Goal: Communication & Community: Answer question/provide support

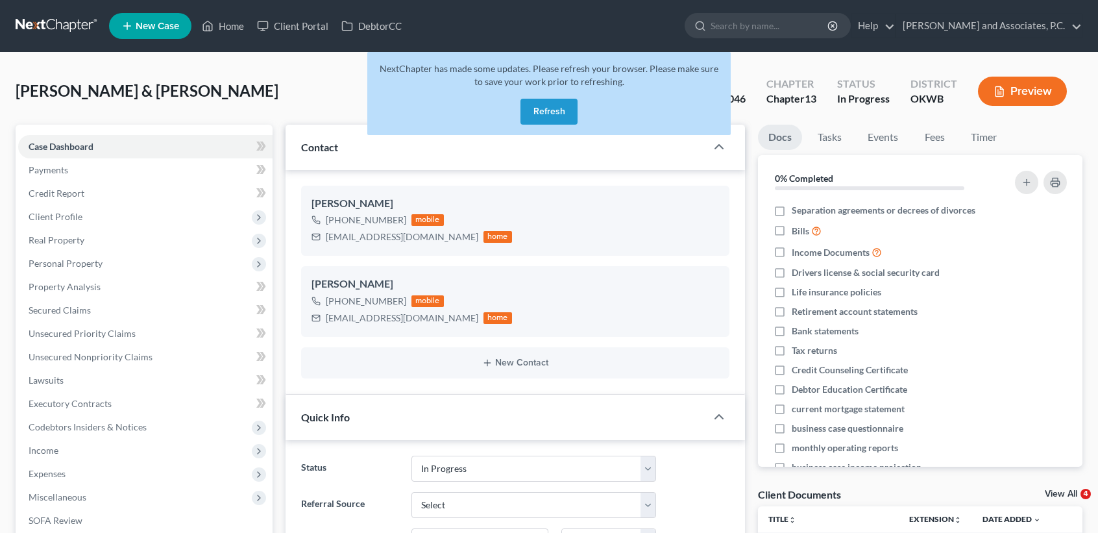
select select "7"
select select "0"
drag, startPoint x: 536, startPoint y: 114, endPoint x: 358, endPoint y: 0, distance: 210.5
click at [536, 114] on button "Refresh" at bounding box center [549, 112] width 57 height 26
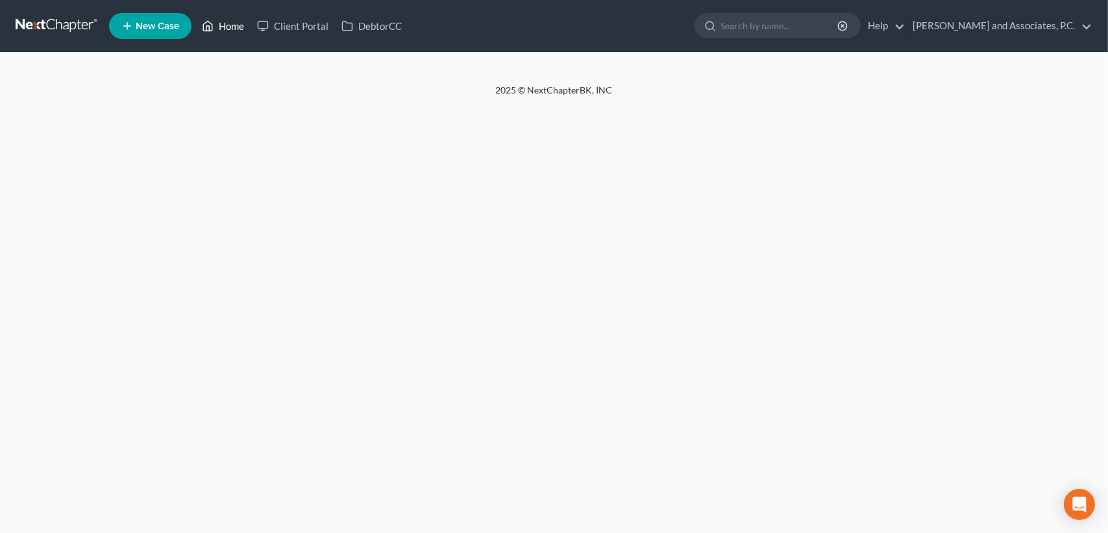
click at [232, 25] on link "Home" at bounding box center [222, 25] width 55 height 23
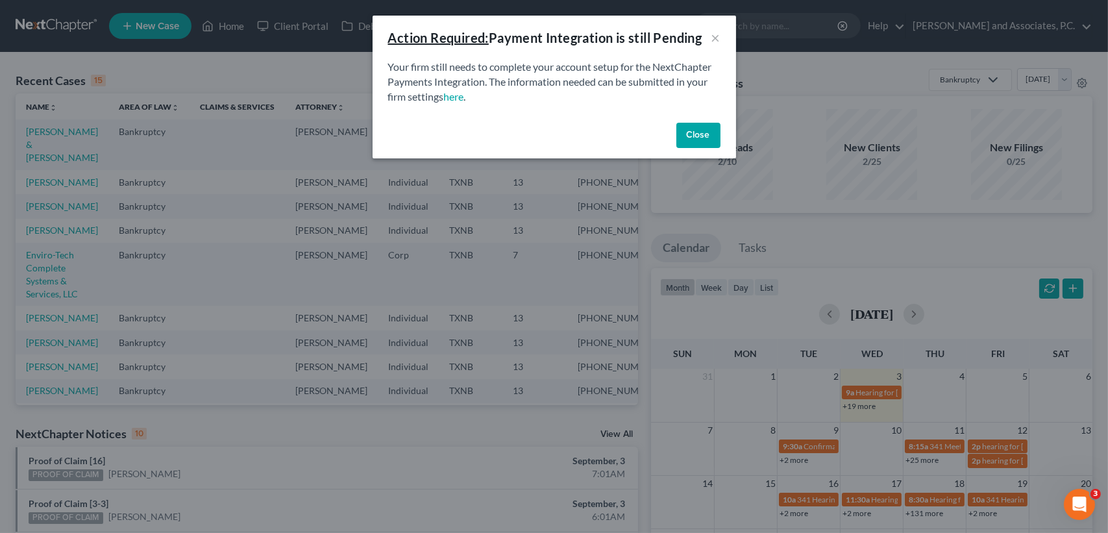
click at [703, 137] on button "Close" at bounding box center [698, 136] width 44 height 26
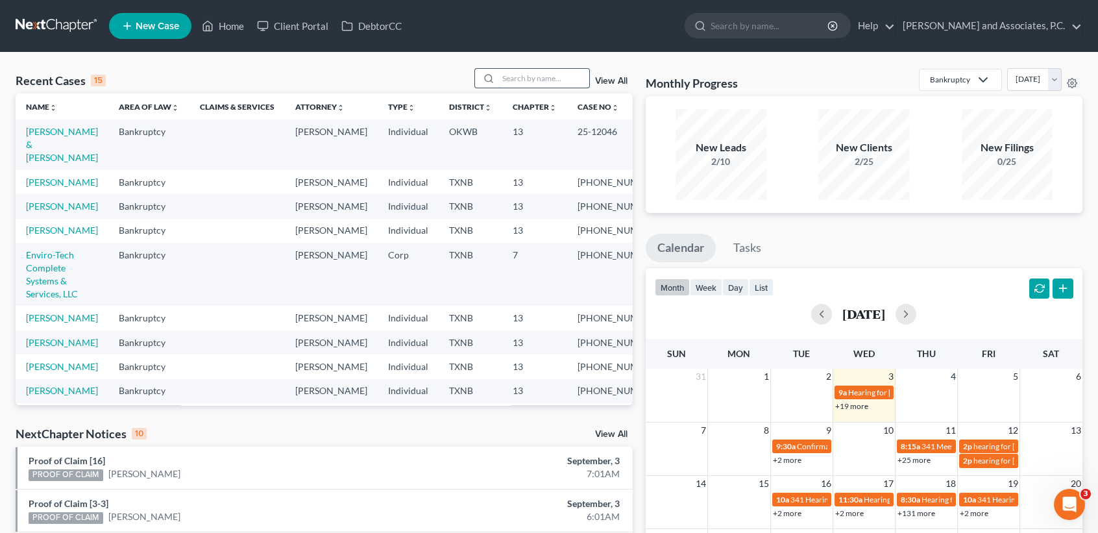
click at [518, 73] on input "search" at bounding box center [544, 78] width 91 height 19
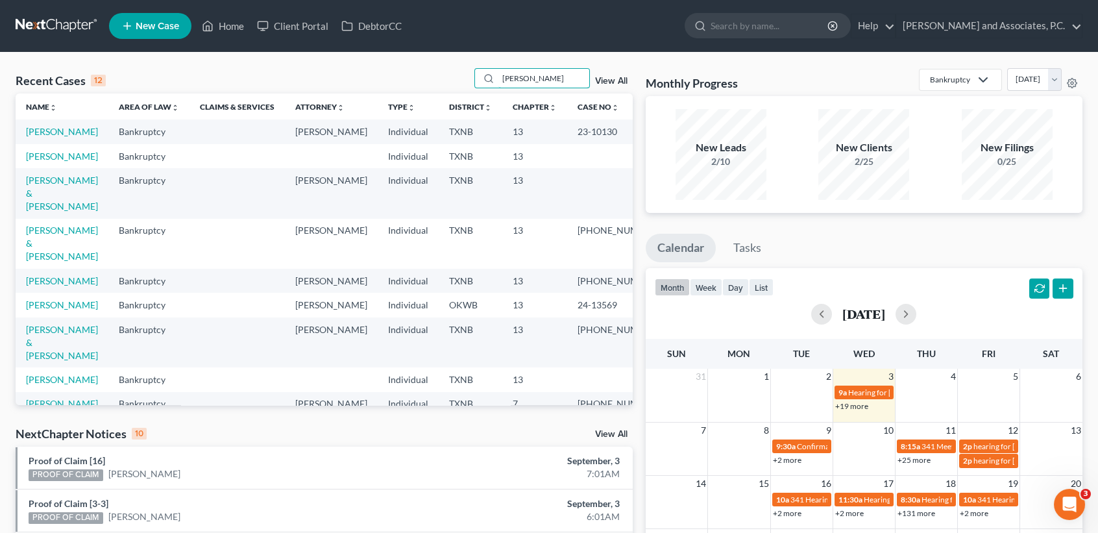
type input "[PERSON_NAME]"
click at [56, 214] on td "[PERSON_NAME] & [PERSON_NAME]" at bounding box center [62, 193] width 93 height 50
click at [47, 212] on link "[PERSON_NAME] & [PERSON_NAME]" at bounding box center [62, 193] width 72 height 37
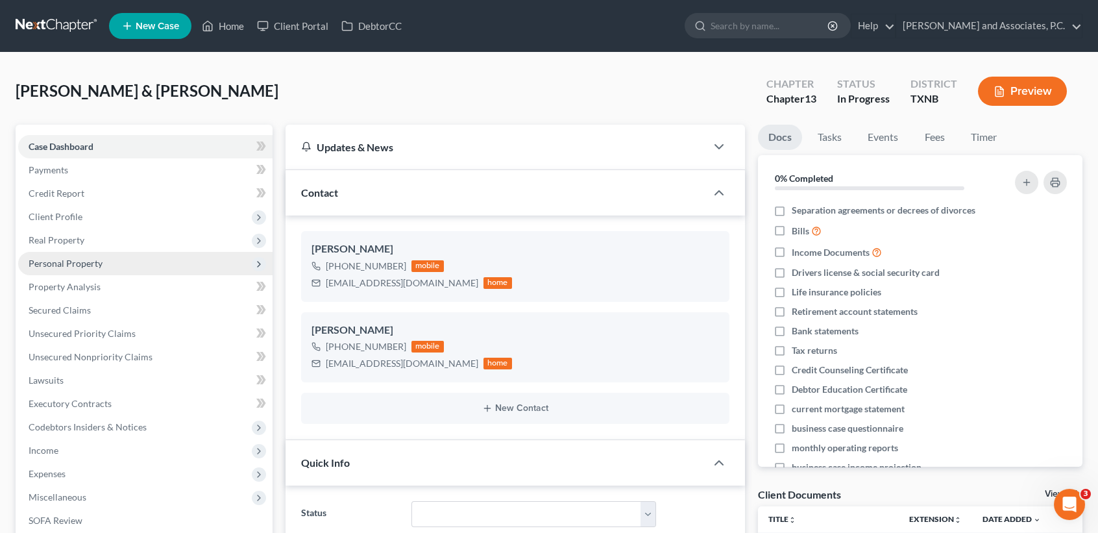
click at [108, 257] on span "Personal Property" at bounding box center [145, 263] width 254 height 23
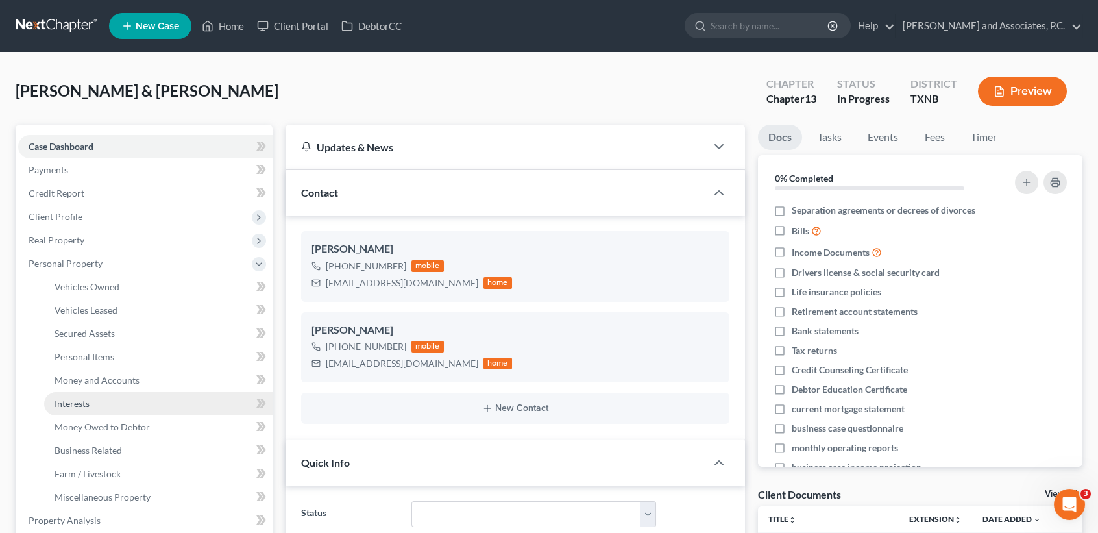
click at [95, 403] on link "Interests" at bounding box center [158, 403] width 229 height 23
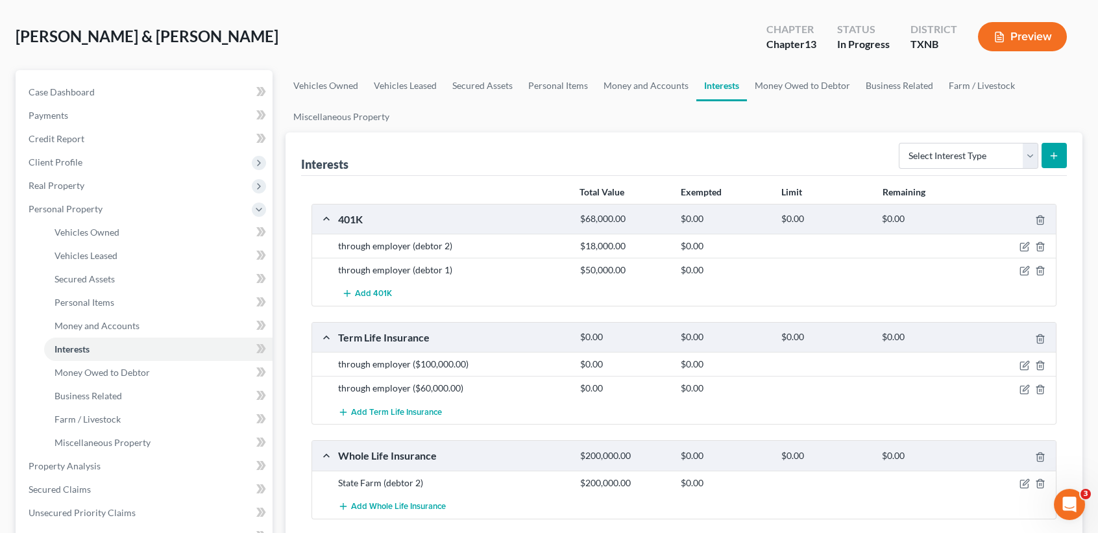
scroll to position [173, 0]
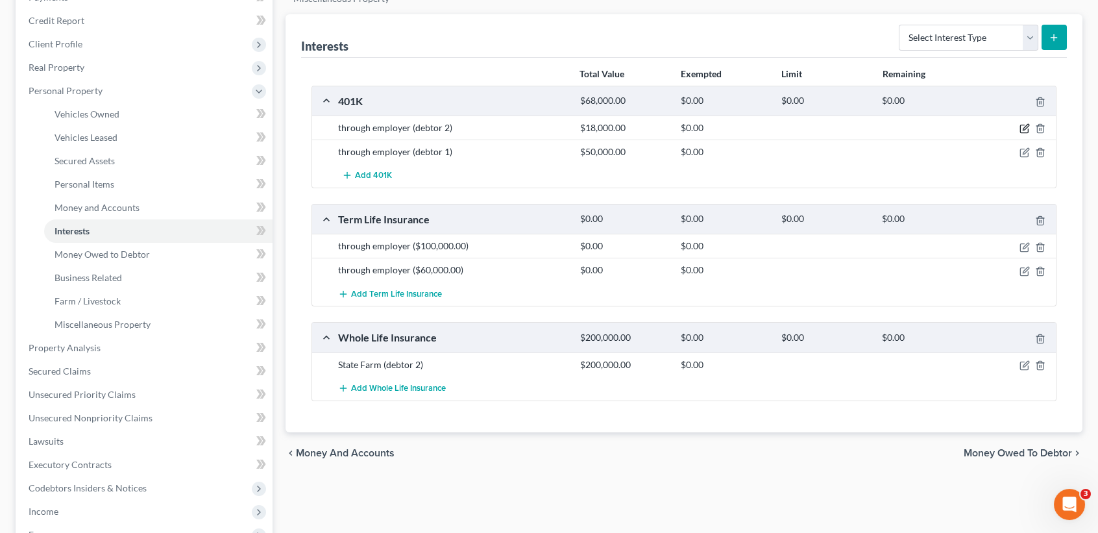
click at [1024, 127] on icon "button" at bounding box center [1026, 128] width 6 height 6
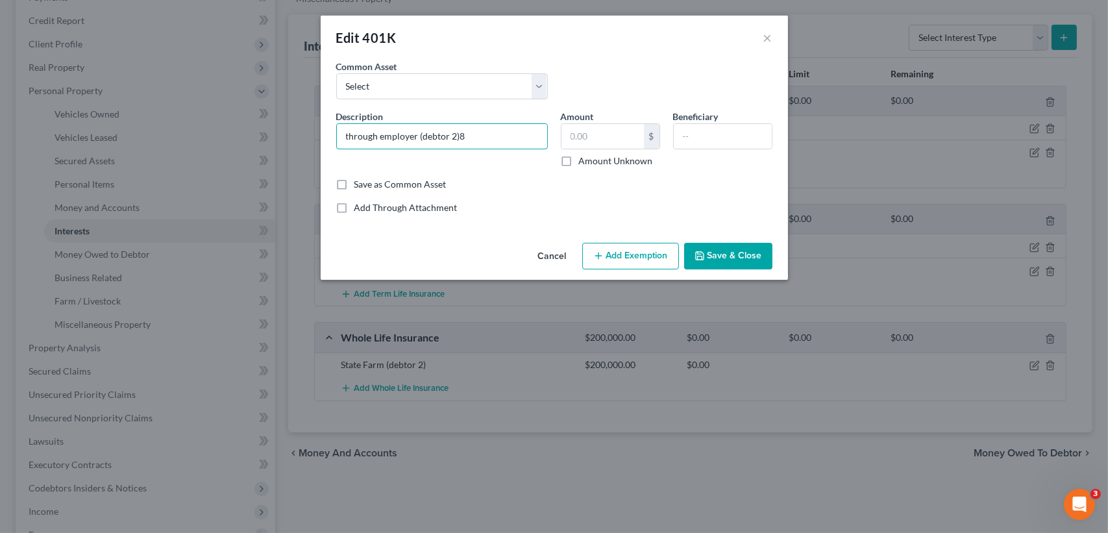
type input "through employer (debtor 2)"
type input "8,636.87"
click at [699, 247] on button "Save & Close" at bounding box center [728, 256] width 88 height 27
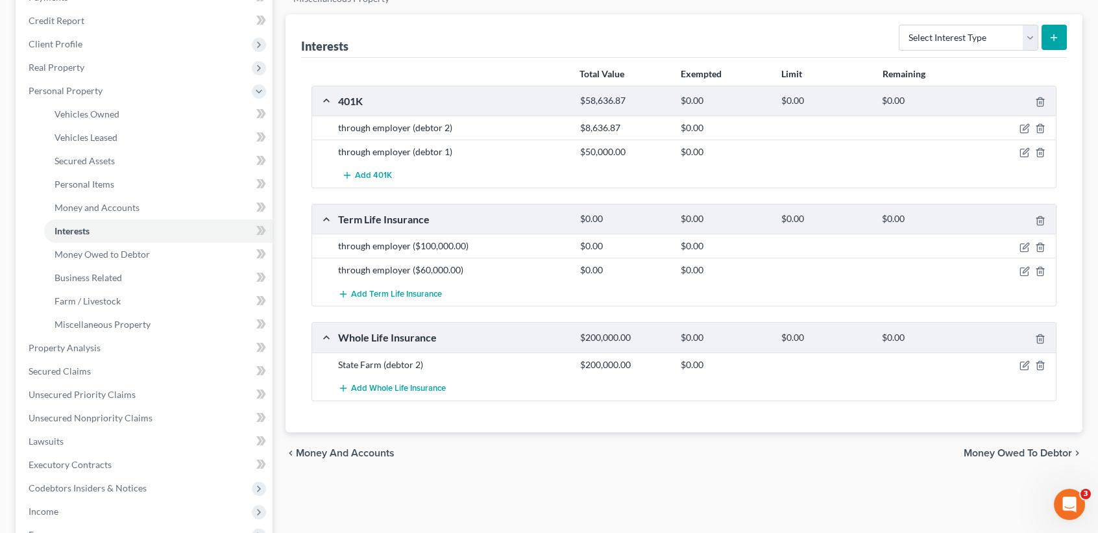
scroll to position [0, 0]
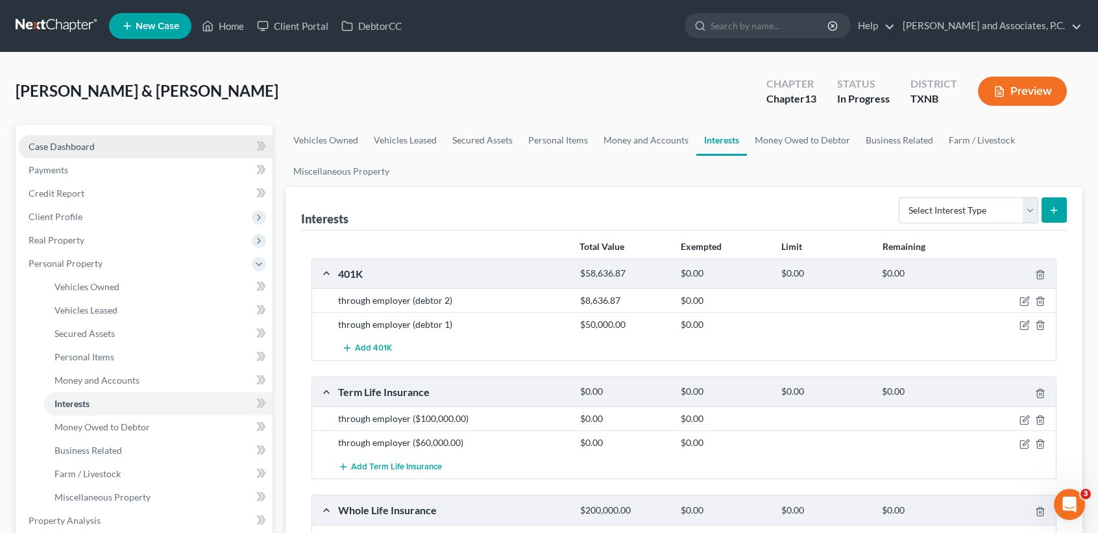
click at [53, 144] on span "Case Dashboard" at bounding box center [62, 146] width 66 height 11
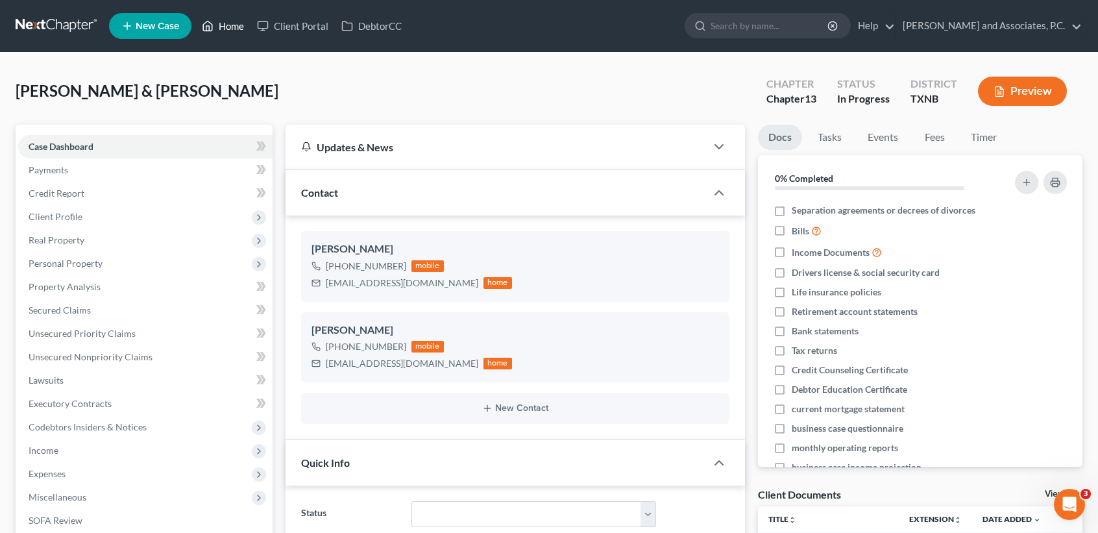
click at [234, 27] on link "Home" at bounding box center [222, 25] width 55 height 23
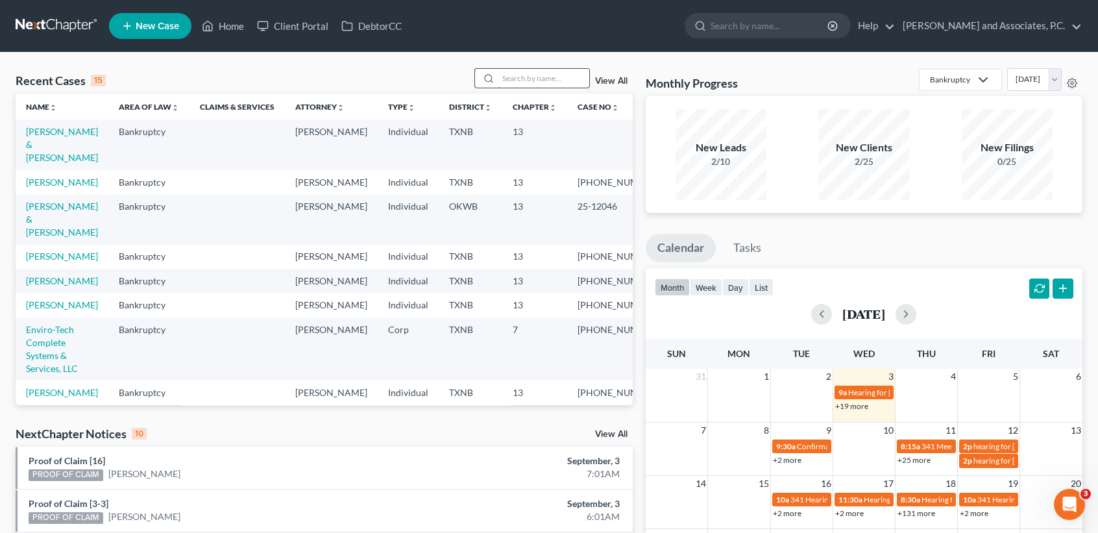
click at [527, 71] on input "search" at bounding box center [544, 78] width 91 height 19
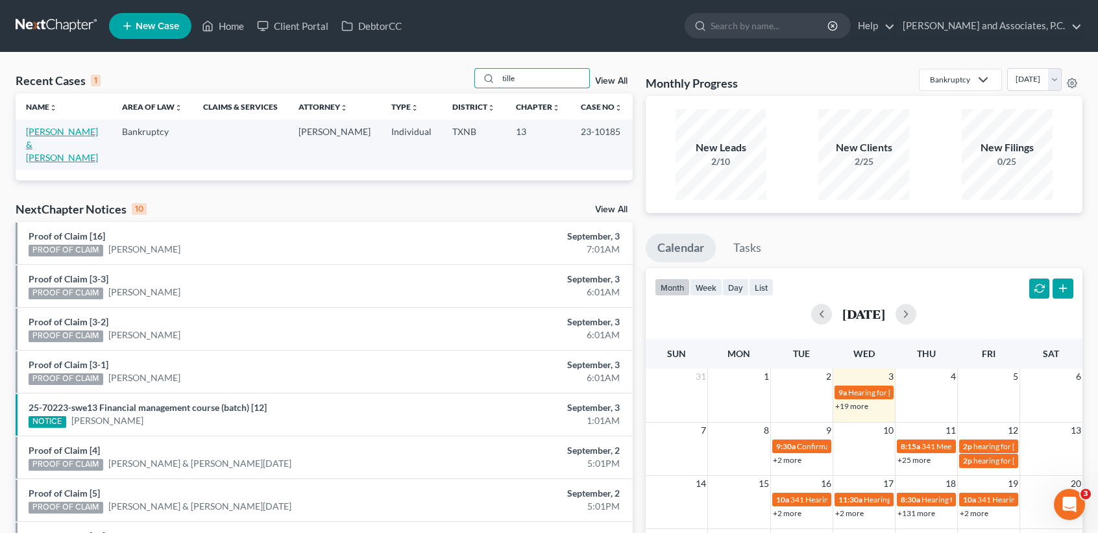
type input "tille"
click at [37, 145] on link "[PERSON_NAME] & [PERSON_NAME]" at bounding box center [62, 144] width 72 height 37
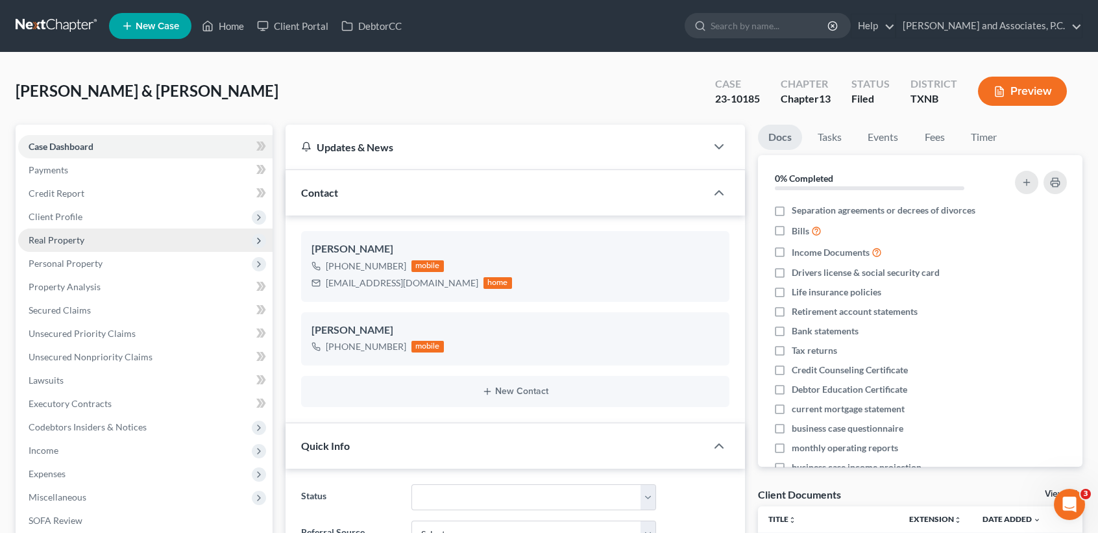
scroll to position [75, 0]
click at [74, 239] on span "Real Property" at bounding box center [57, 239] width 56 height 11
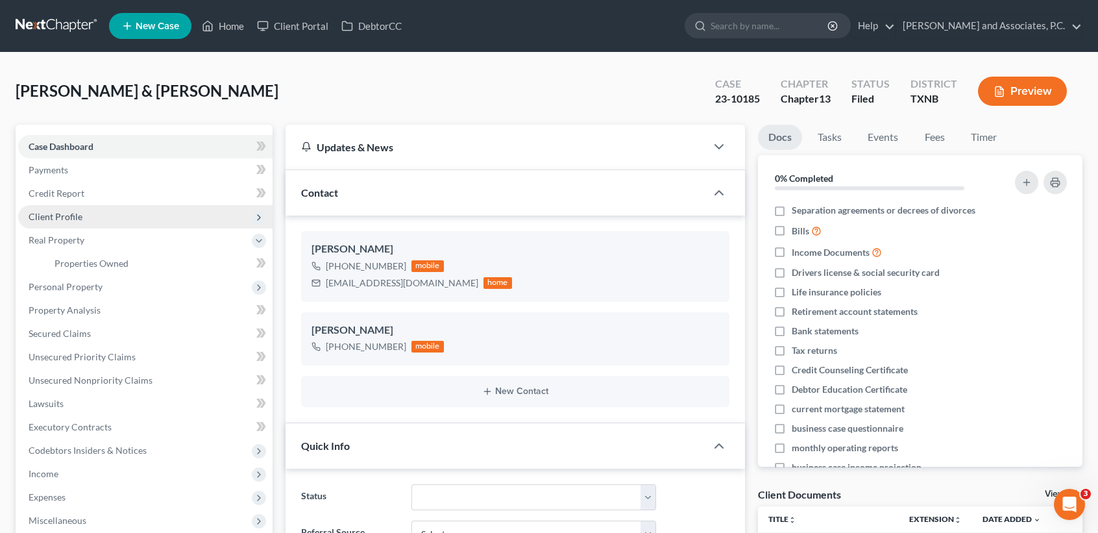
click at [77, 215] on span "Client Profile" at bounding box center [56, 216] width 54 height 11
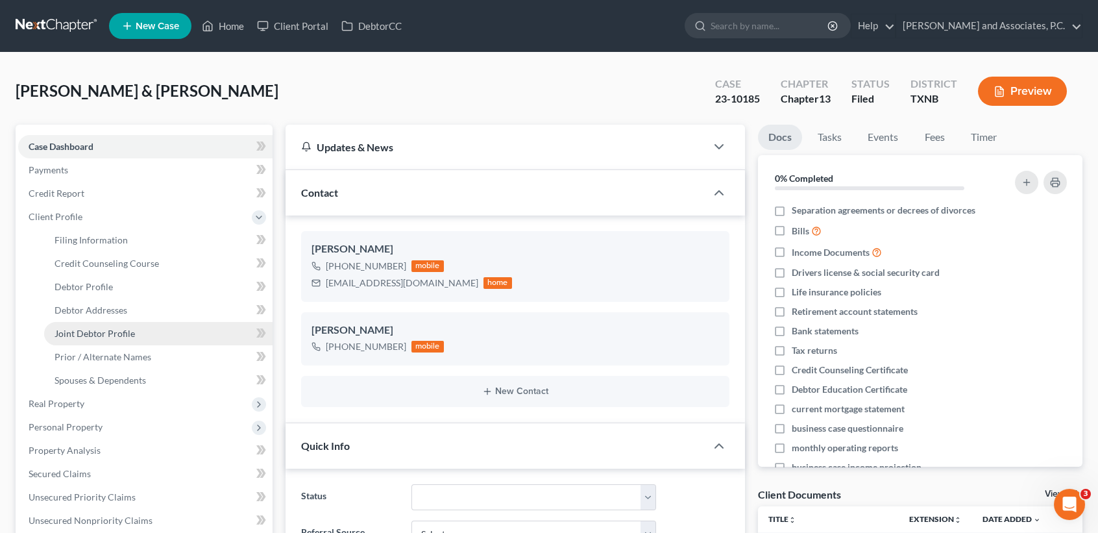
click at [106, 333] on span "Joint Debtor Profile" at bounding box center [95, 333] width 81 height 11
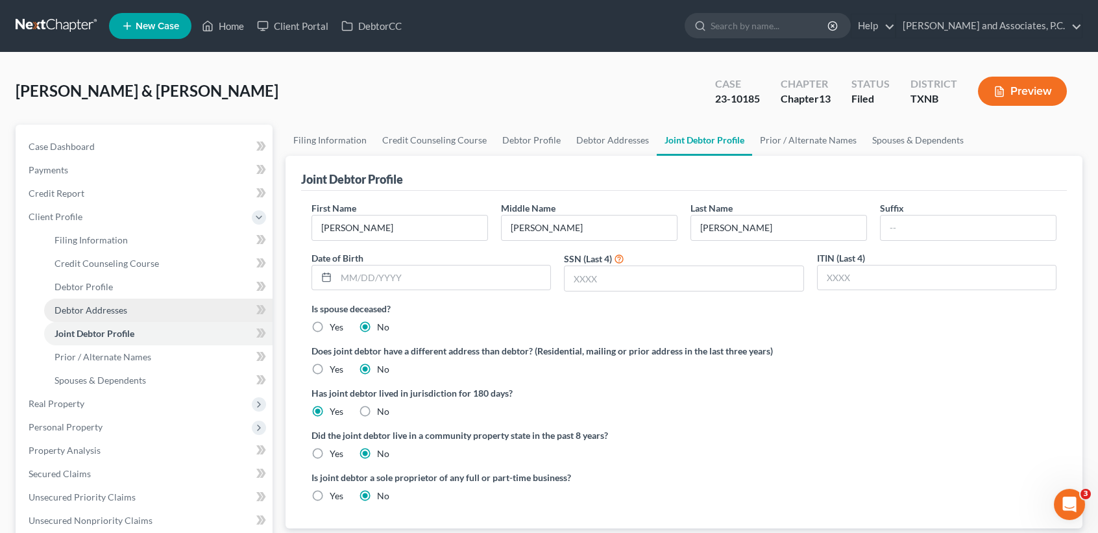
click at [108, 308] on span "Debtor Addresses" at bounding box center [91, 309] width 73 height 11
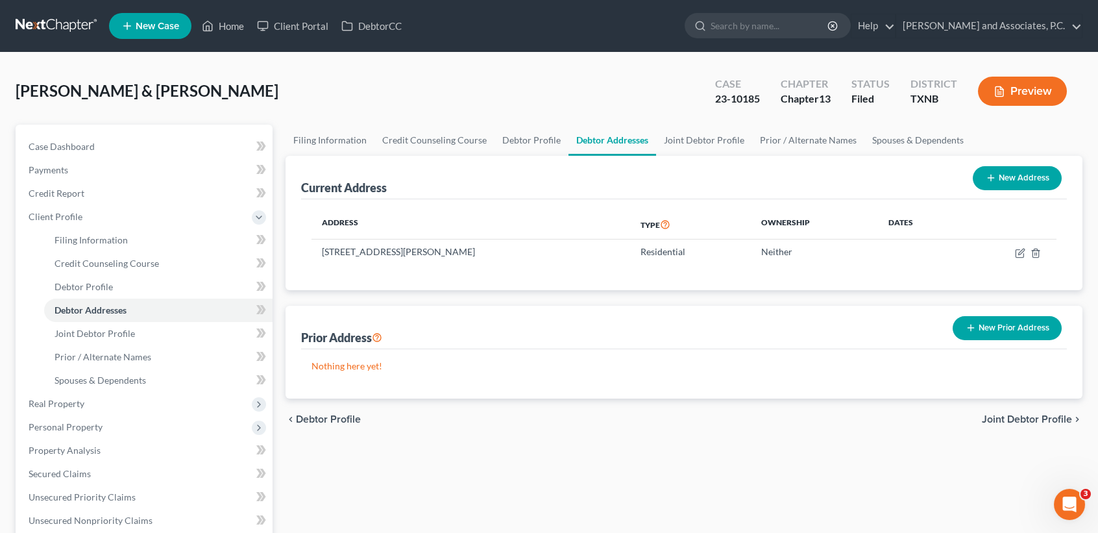
click at [86, 127] on div "Case Dashboard Payments Invoices Payments Payments Credit Report Client Profile…" at bounding box center [144, 451] width 257 height 652
click at [47, 144] on span "Case Dashboard" at bounding box center [62, 146] width 66 height 11
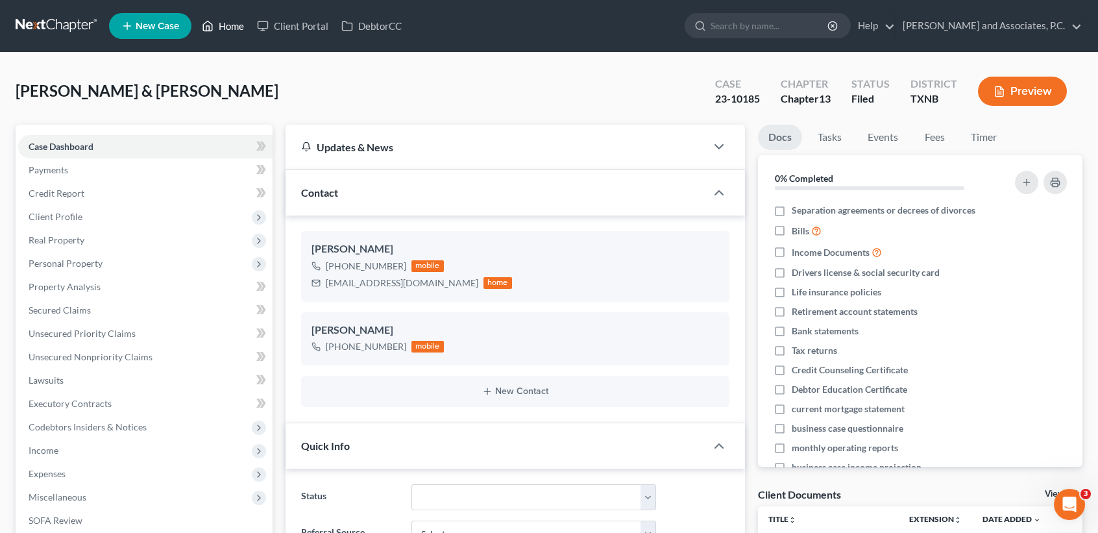
click at [244, 19] on link "Home" at bounding box center [222, 25] width 55 height 23
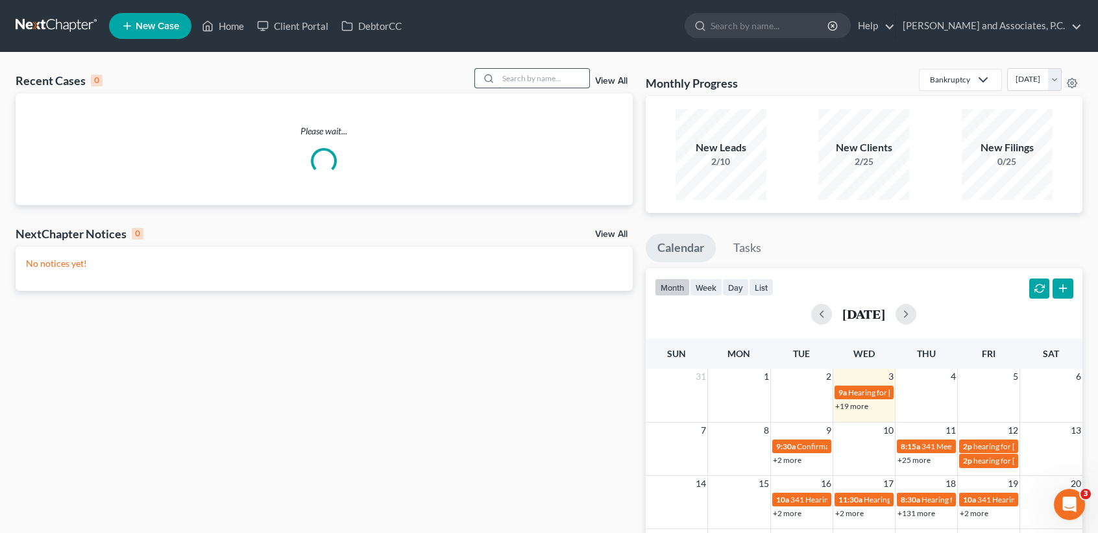
click at [556, 79] on input "search" at bounding box center [544, 78] width 91 height 19
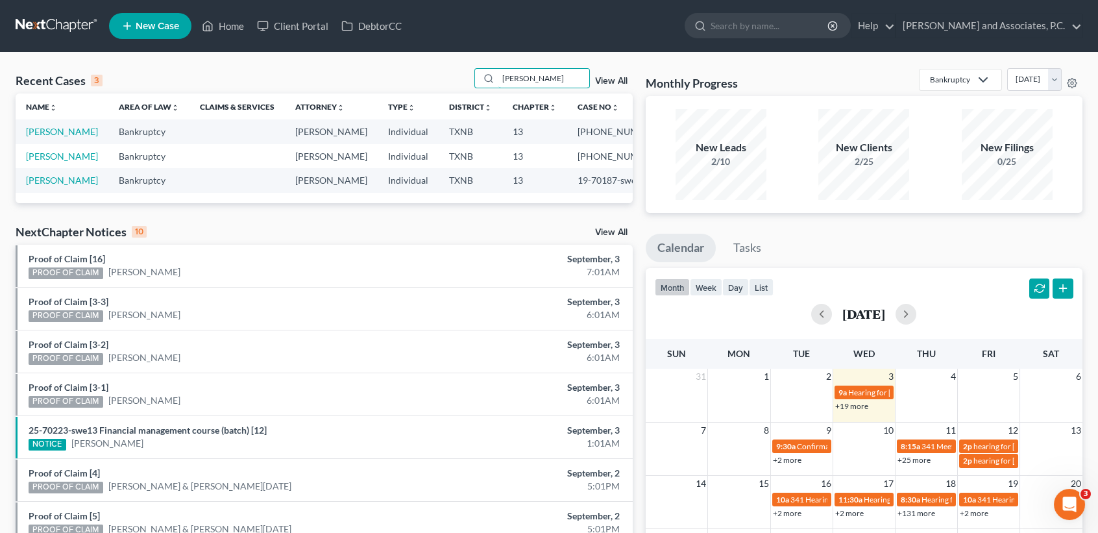
type input "[PERSON_NAME]"
click at [35, 139] on td "[PERSON_NAME]" at bounding box center [62, 131] width 93 height 24
click at [38, 130] on link "[PERSON_NAME]" at bounding box center [62, 131] width 72 height 11
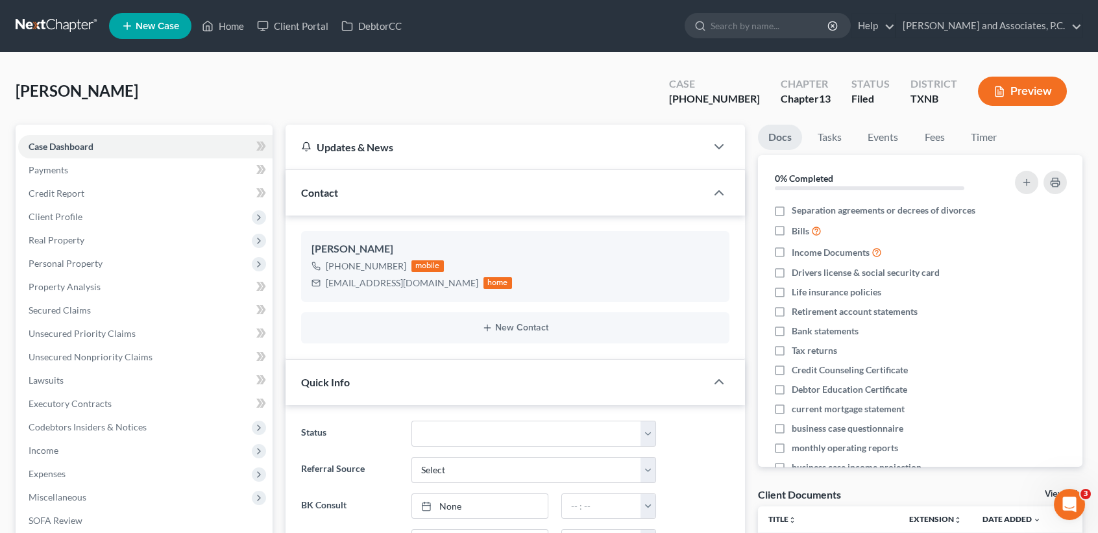
scroll to position [167, 0]
click at [134, 347] on link "Unsecured Nonpriority Claims" at bounding box center [145, 356] width 254 height 23
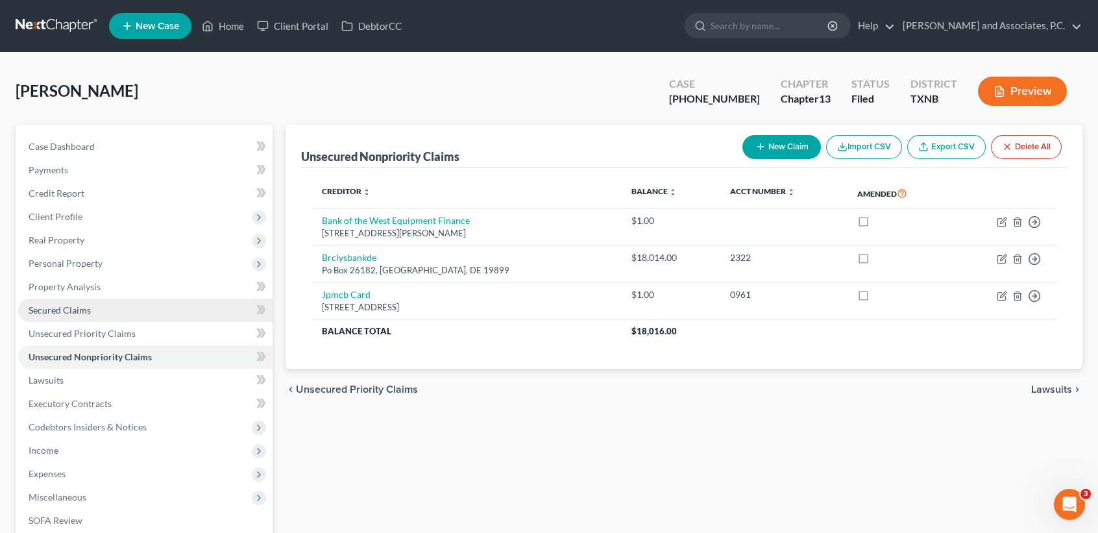
click at [114, 308] on link "Secured Claims" at bounding box center [145, 310] width 254 height 23
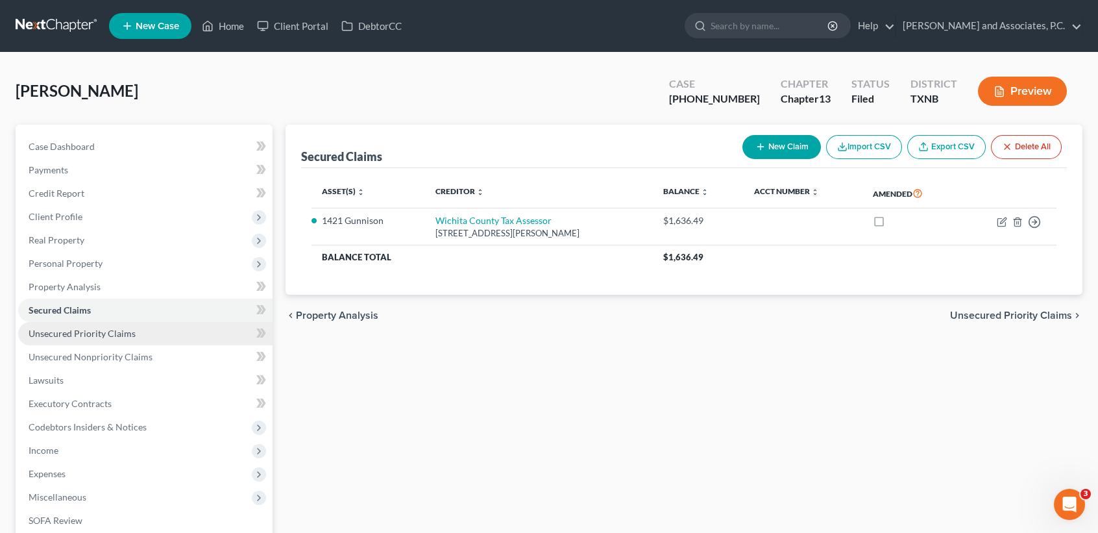
click at [100, 336] on span "Unsecured Priority Claims" at bounding box center [82, 333] width 107 height 11
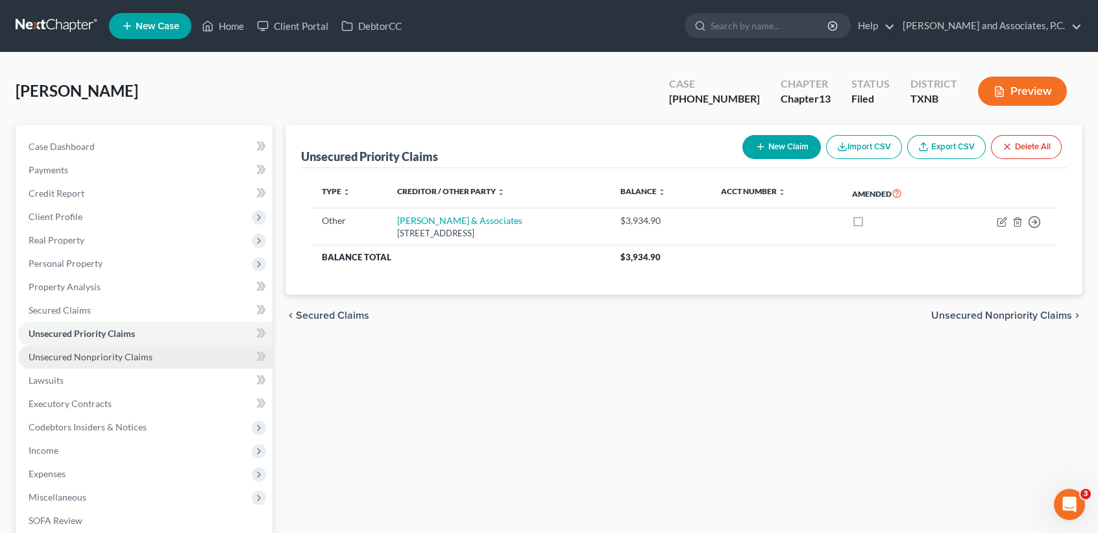
click at [100, 358] on span "Unsecured Nonpriority Claims" at bounding box center [91, 356] width 124 height 11
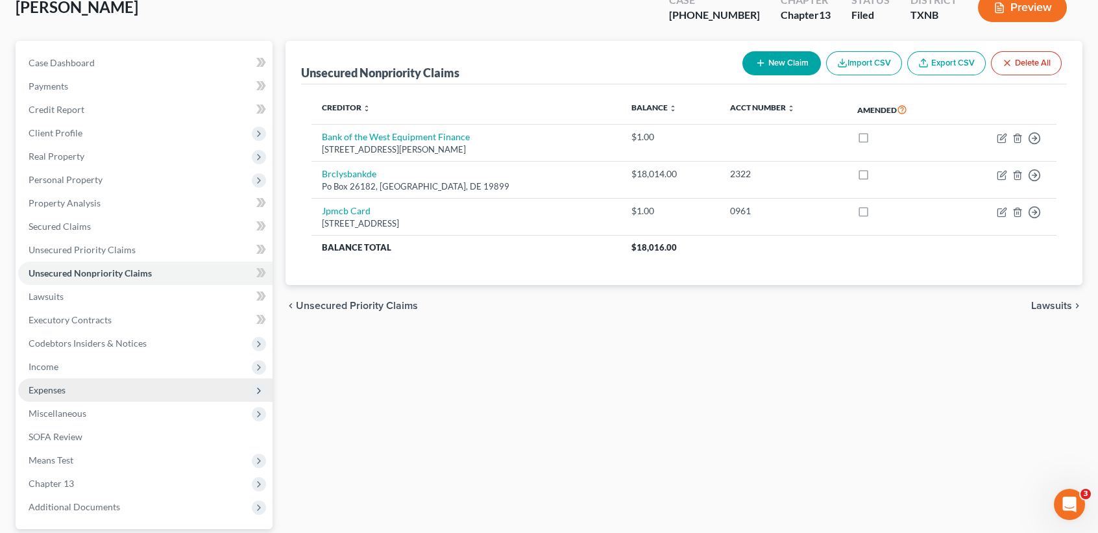
scroll to position [202, 0]
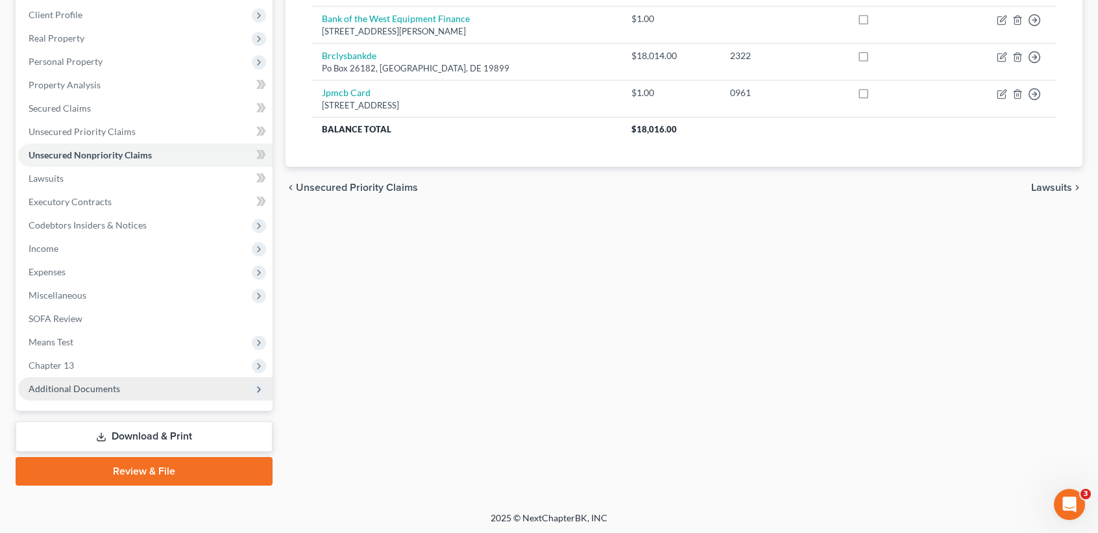
click at [95, 397] on span "Additional Documents" at bounding box center [145, 388] width 254 height 23
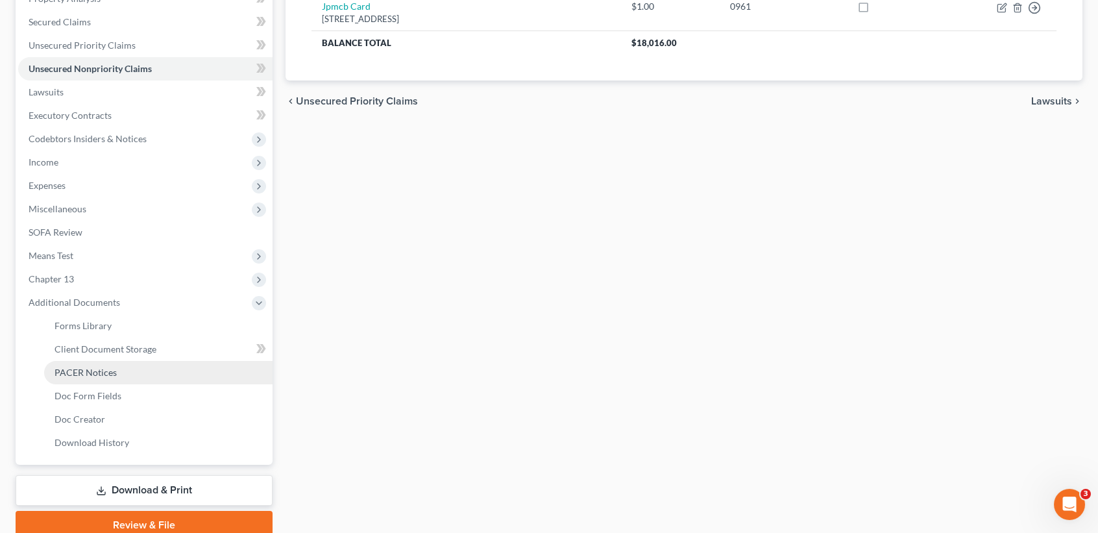
click at [114, 371] on span "PACER Notices" at bounding box center [86, 372] width 62 height 11
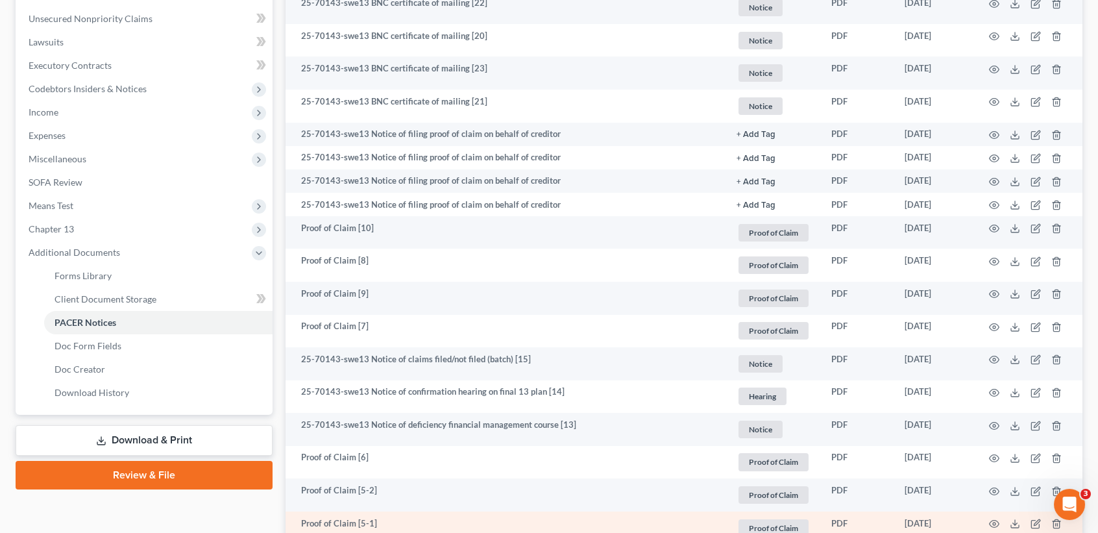
scroll to position [432, 0]
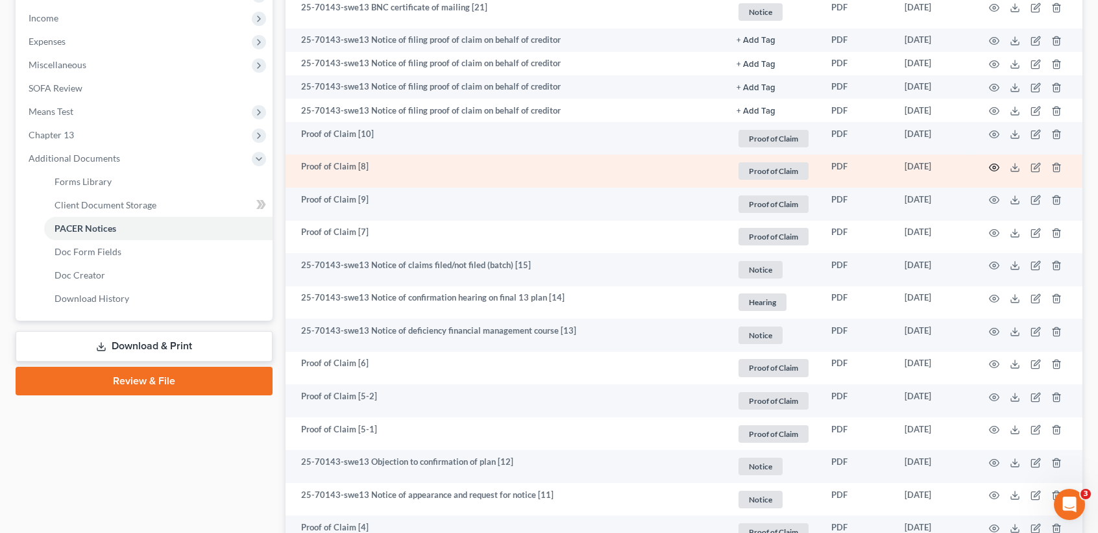
click at [993, 170] on icon "button" at bounding box center [994, 167] width 10 height 10
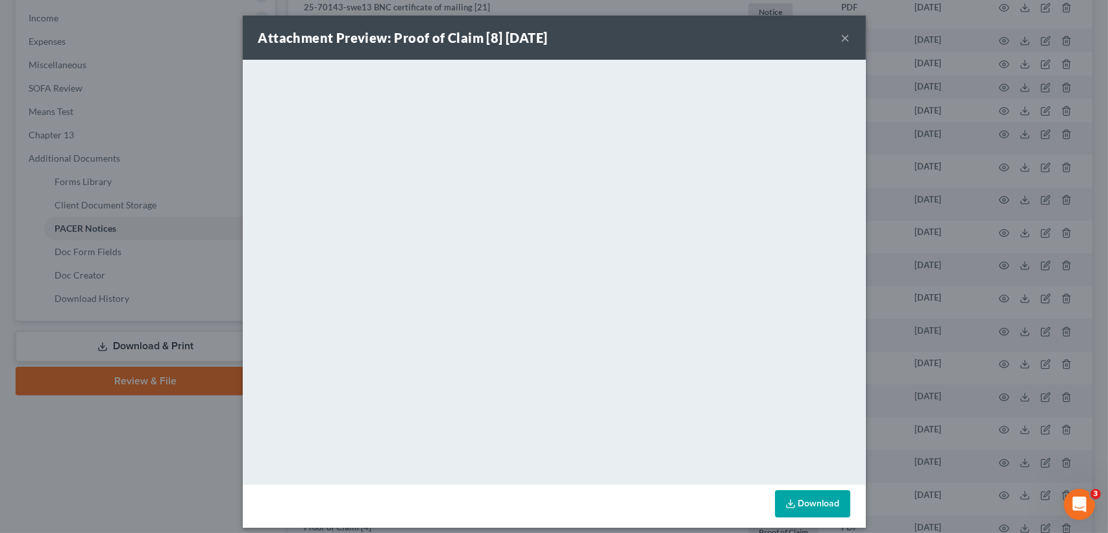
click at [841, 35] on button "×" at bounding box center [845, 38] width 9 height 16
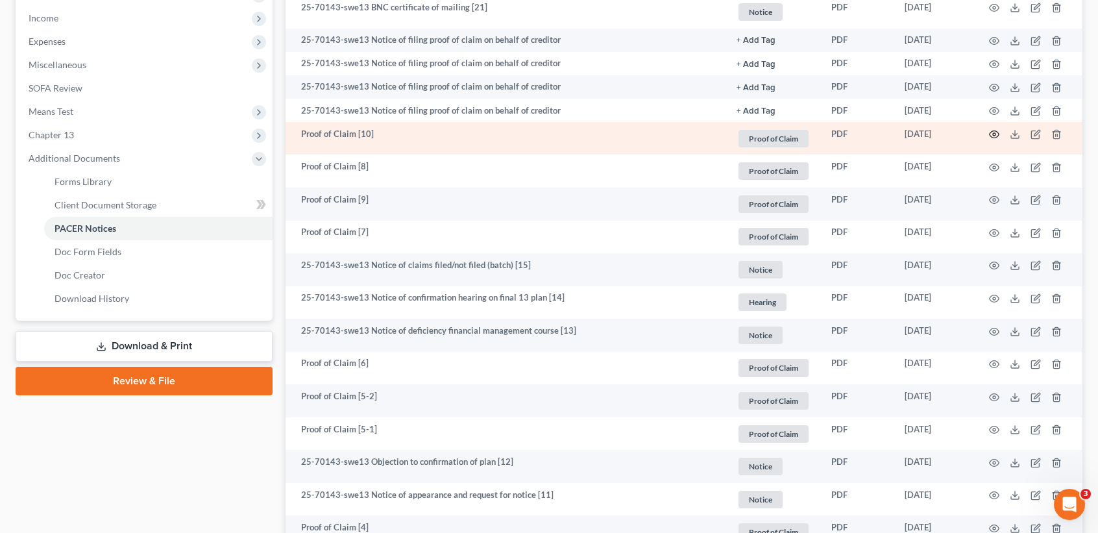
click at [997, 138] on icon "button" at bounding box center [994, 134] width 10 height 10
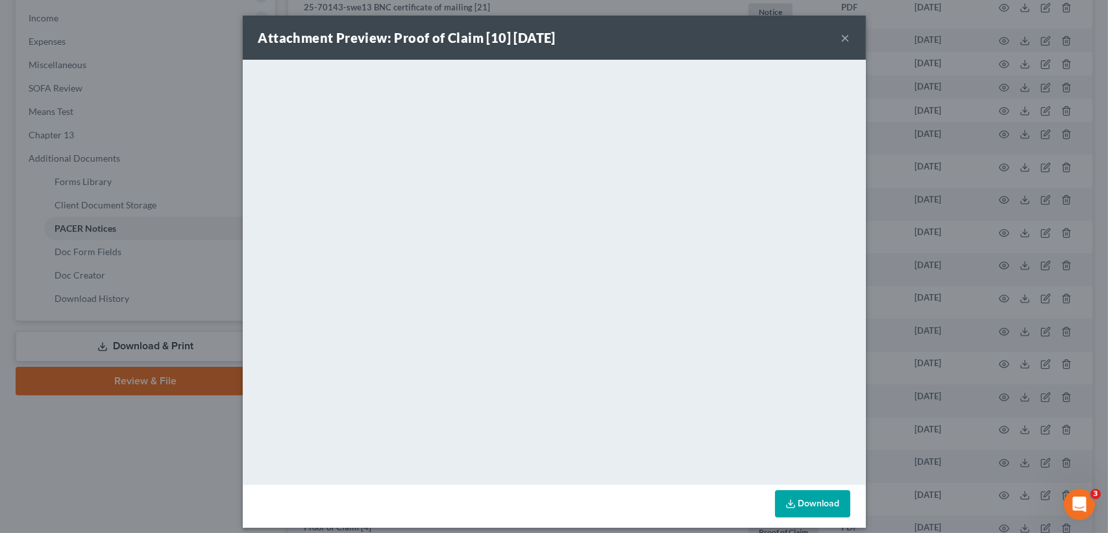
click at [843, 34] on button "×" at bounding box center [845, 38] width 9 height 16
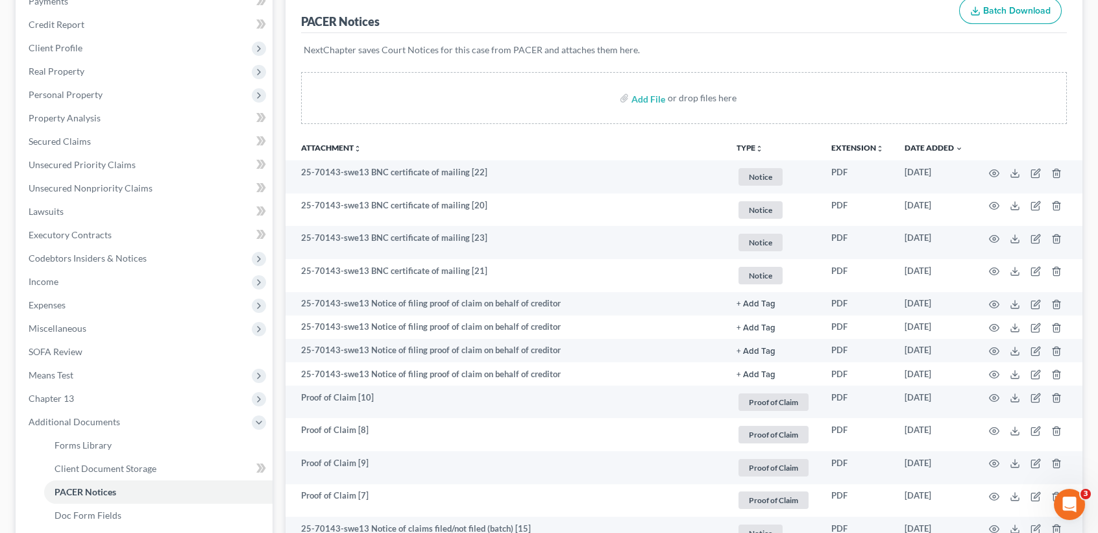
scroll to position [0, 0]
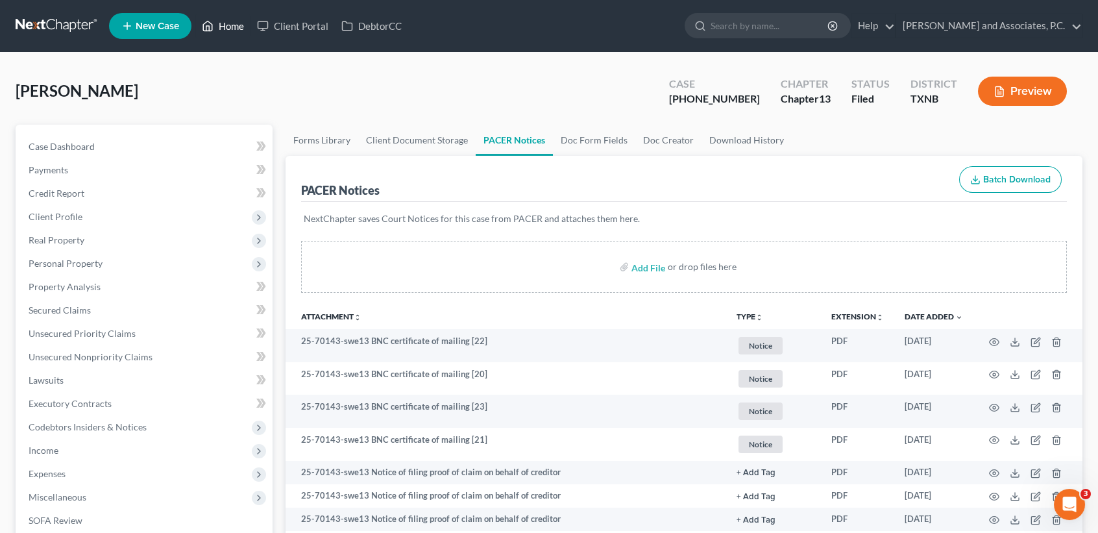
click at [229, 29] on link "Home" at bounding box center [222, 25] width 55 height 23
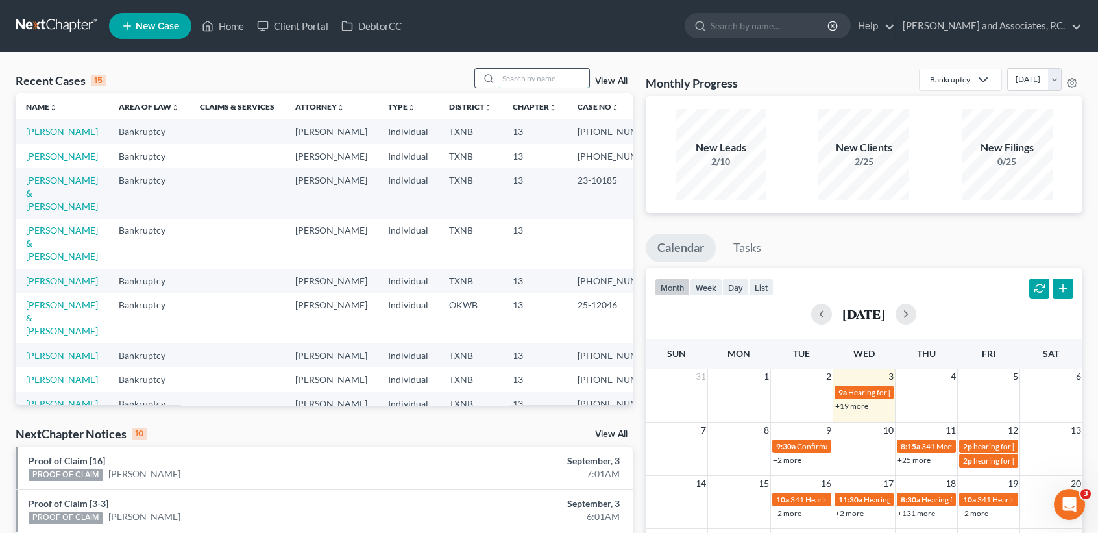
click at [569, 79] on input "search" at bounding box center [544, 78] width 91 height 19
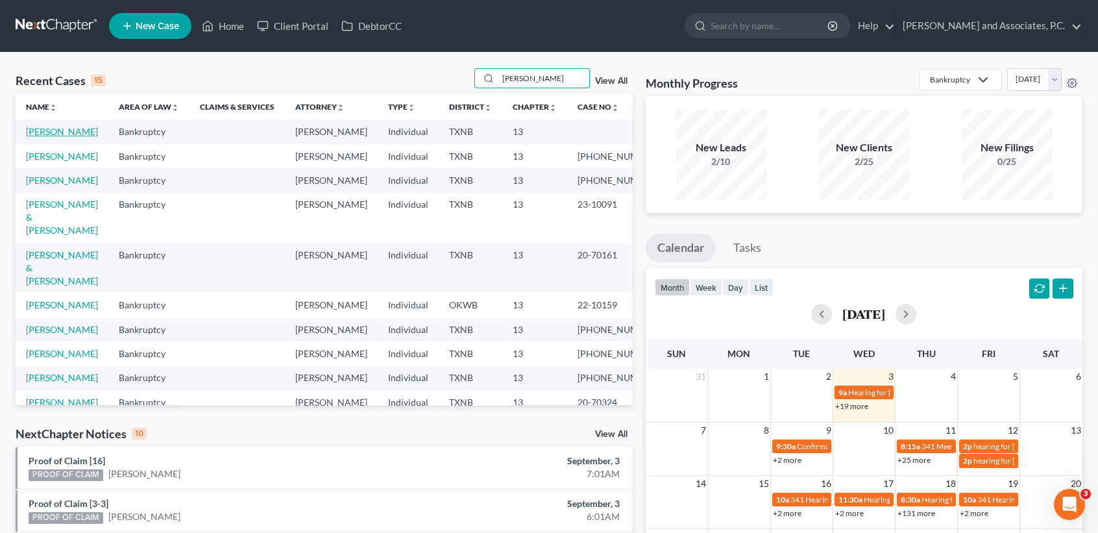
type input "[PERSON_NAME]"
click at [43, 132] on link "[PERSON_NAME]" at bounding box center [62, 131] width 72 height 11
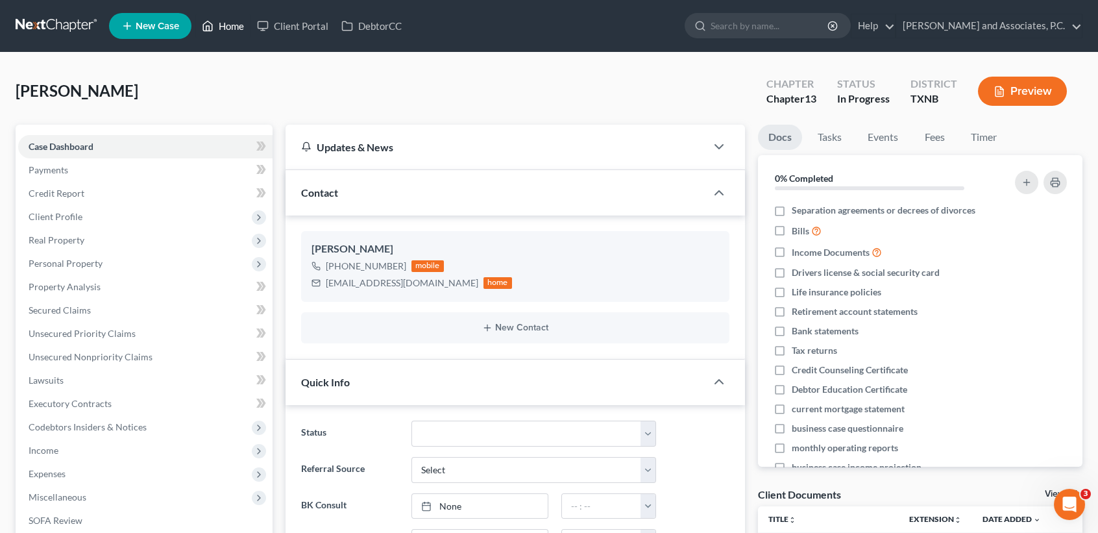
click at [216, 31] on link "Home" at bounding box center [222, 25] width 55 height 23
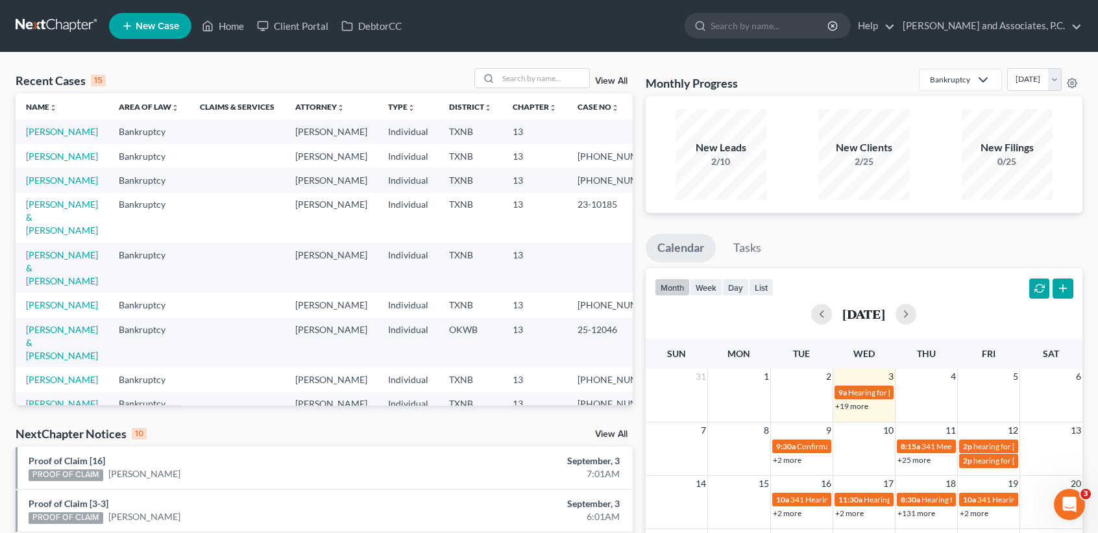
click at [562, 67] on div "Recent Cases 15 View All Name unfold_more expand_more expand_less Area of Law u…" at bounding box center [549, 482] width 1098 height 858
click at [556, 77] on input "search" at bounding box center [544, 78] width 91 height 19
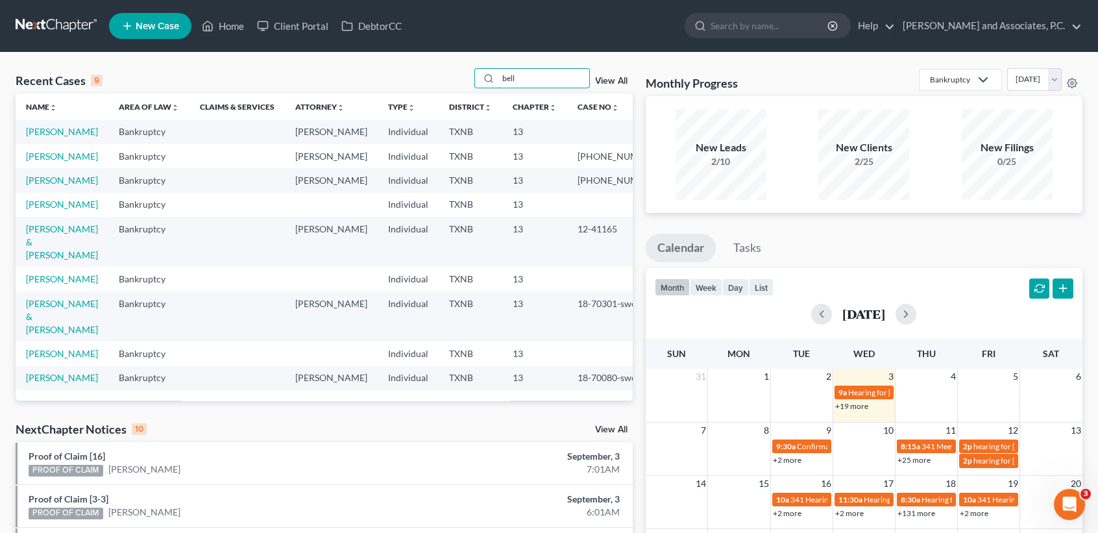
drag, startPoint x: 533, startPoint y: 73, endPoint x: 406, endPoint y: 75, distance: 126.6
click at [419, 78] on div "Recent Cases 9 bell View All" at bounding box center [324, 80] width 617 height 25
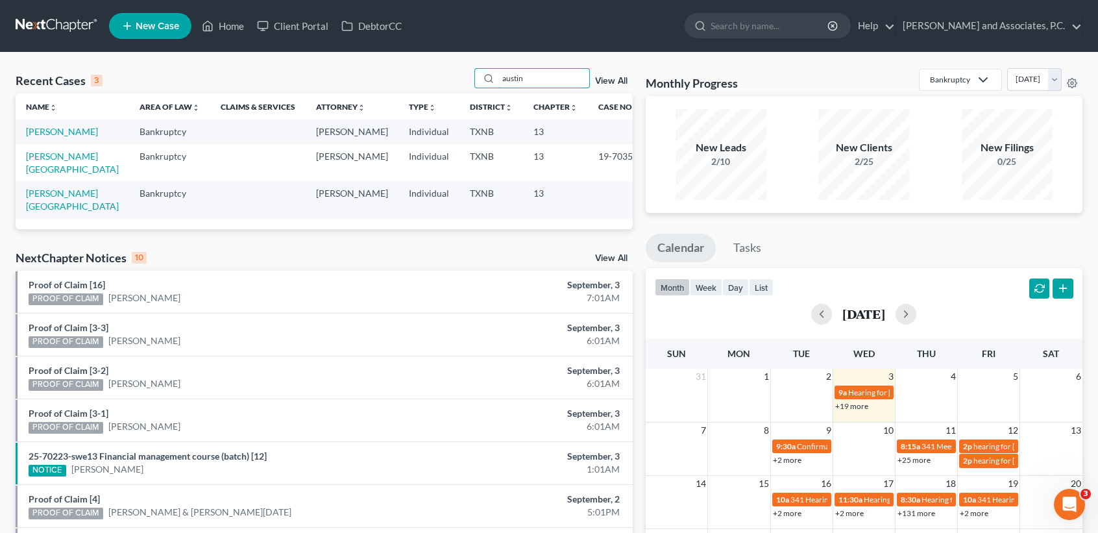
type input "austin"
click at [42, 132] on link "[PERSON_NAME]" at bounding box center [62, 131] width 72 height 11
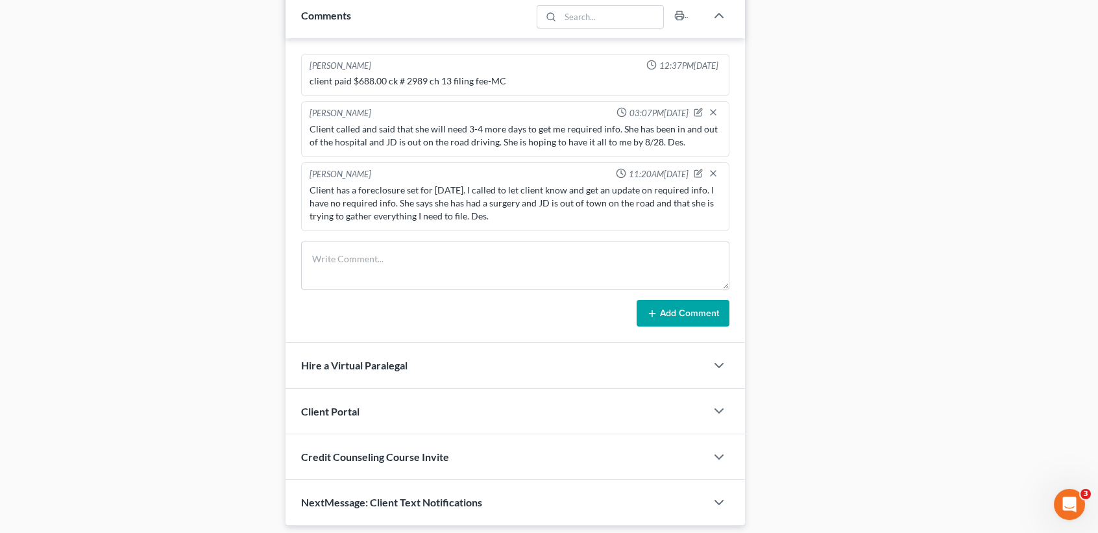
scroll to position [863, 0]
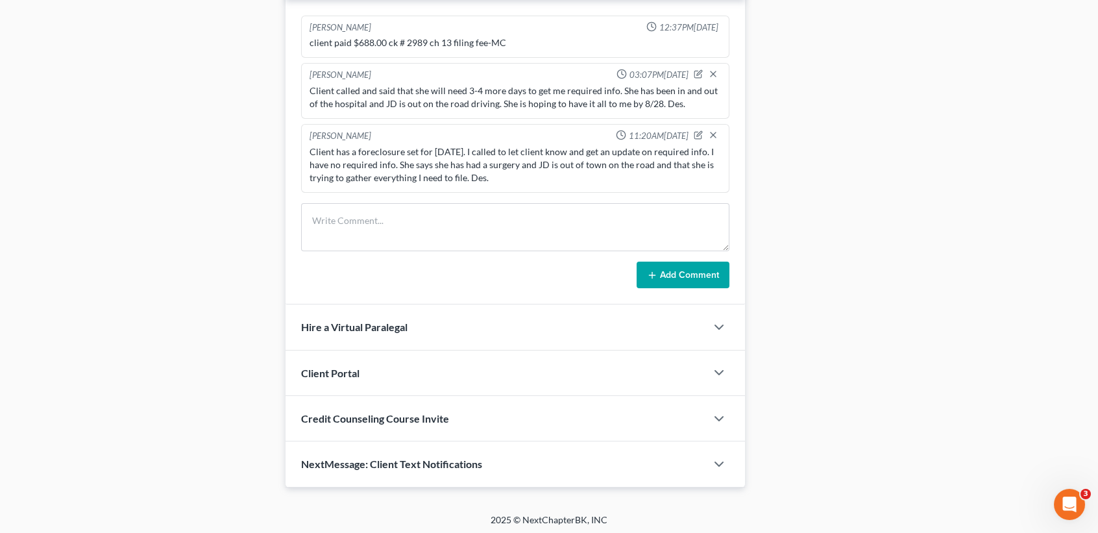
click at [465, 465] on span "NextMessage: Client Text Notifications" at bounding box center [391, 464] width 181 height 12
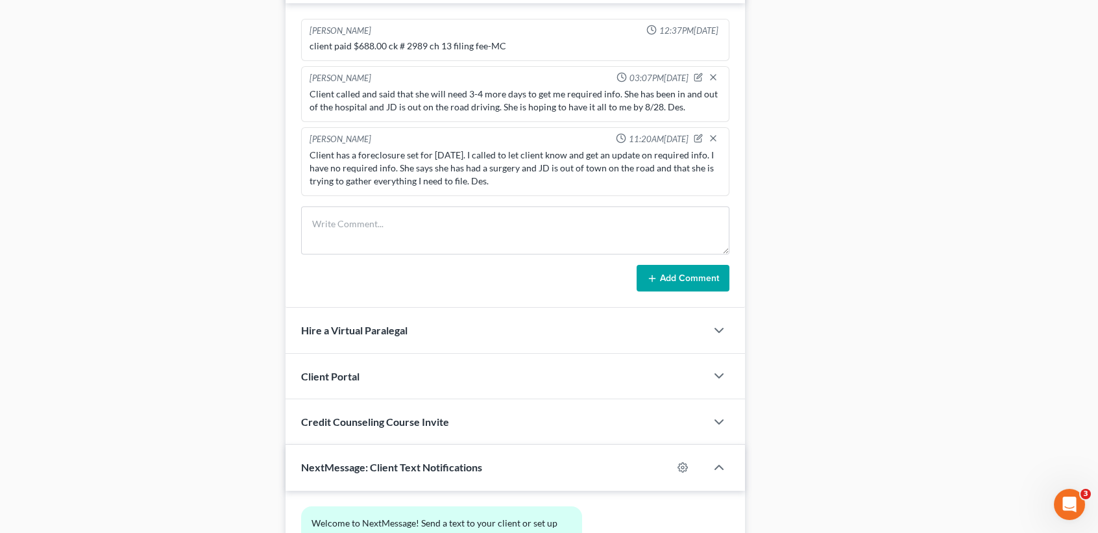
scroll to position [982, 0]
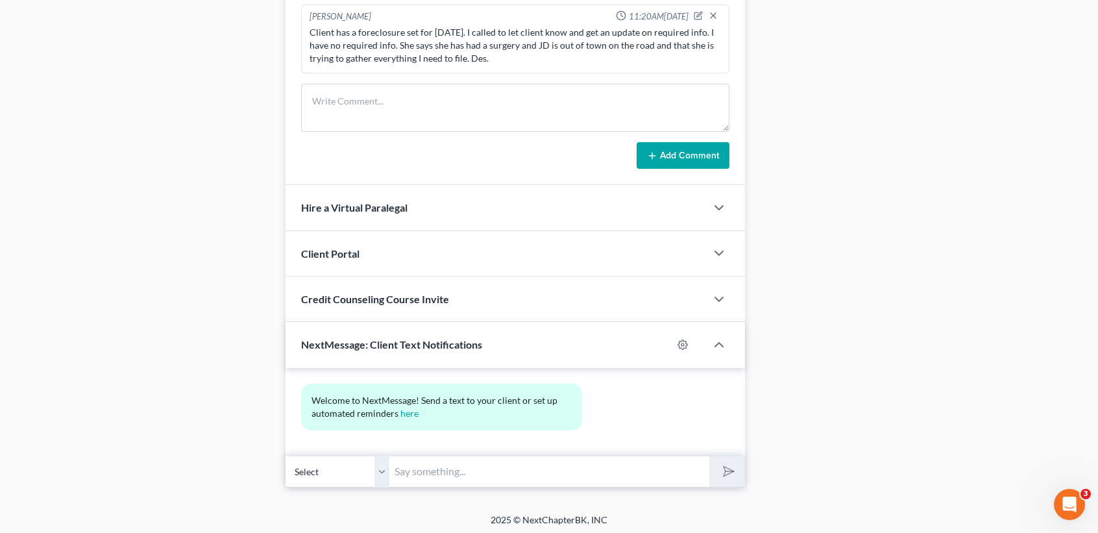
click at [408, 462] on input "text" at bounding box center [550, 472] width 320 height 32
type input "[PERSON_NAME], this is [PERSON_NAME] at [PERSON_NAME]. Mrs. [PERSON_NAME] will …"
click at [741, 465] on button "submit" at bounding box center [728, 471] width 36 height 31
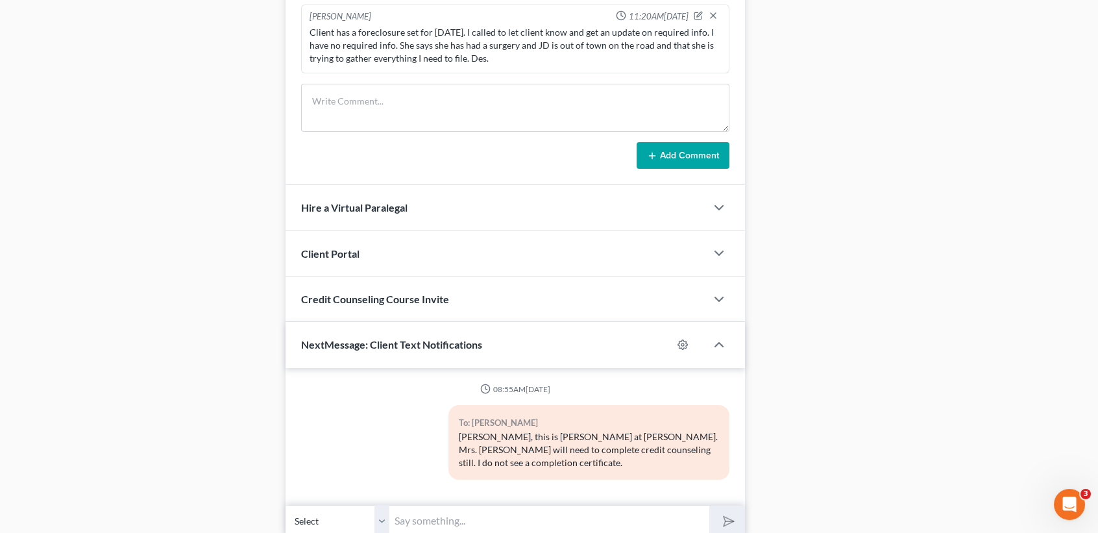
click at [492, 298] on div "Credit Counseling Course Invite" at bounding box center [496, 299] width 421 height 45
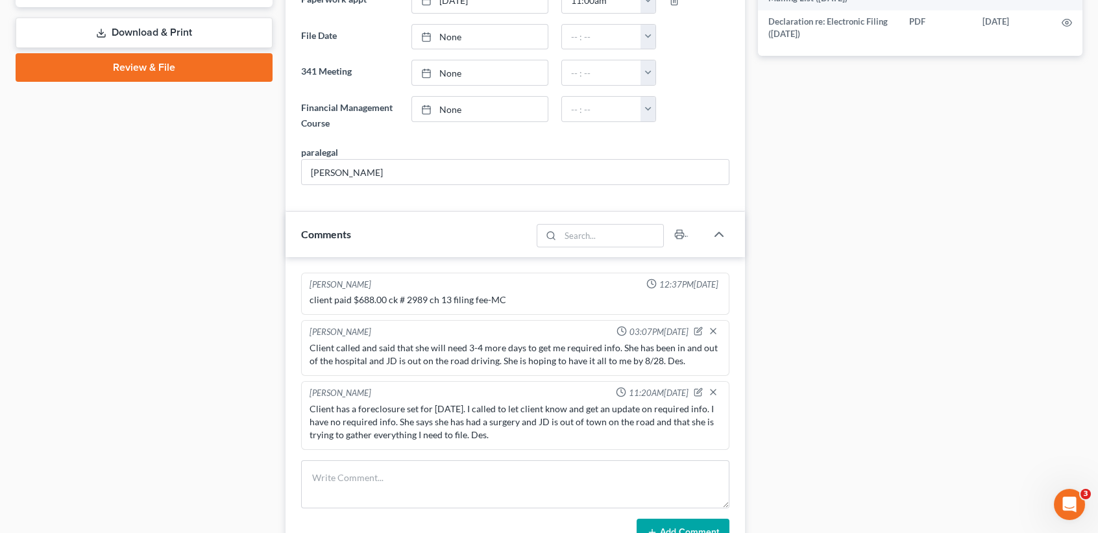
scroll to position [1100, 0]
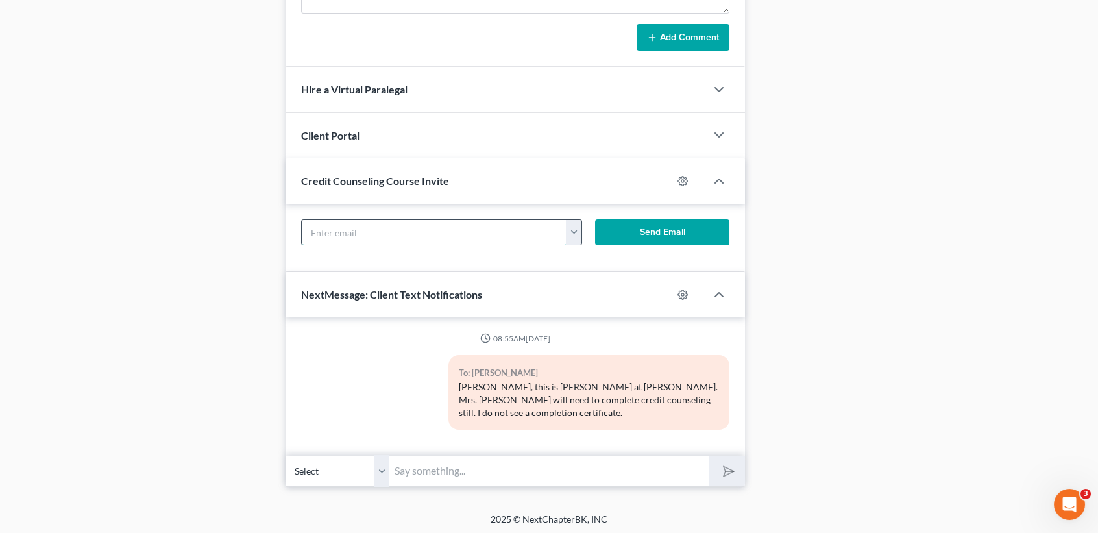
click at [414, 220] on input "text" at bounding box center [434, 232] width 265 height 25
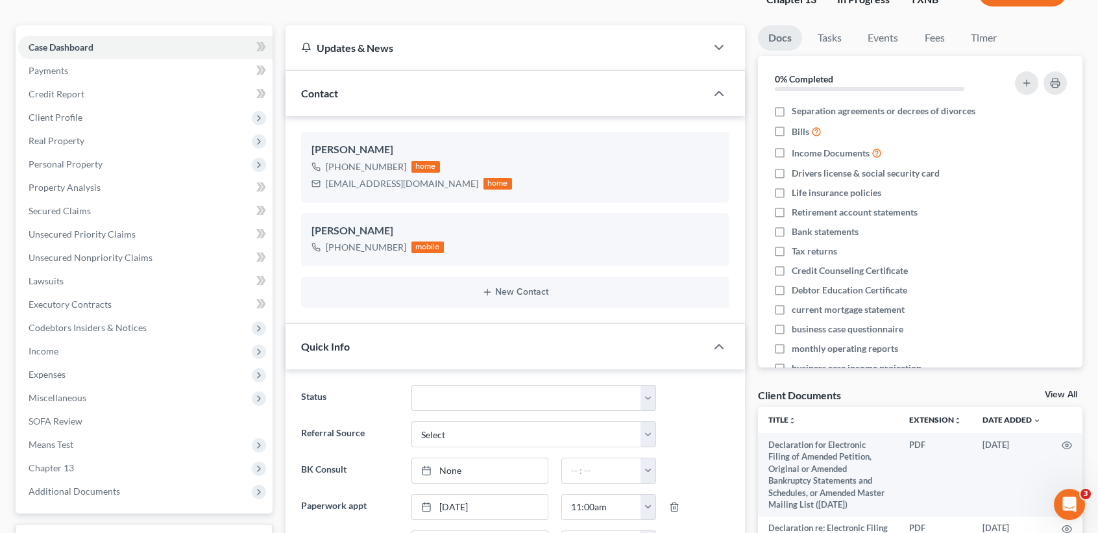
scroll to position [0, 0]
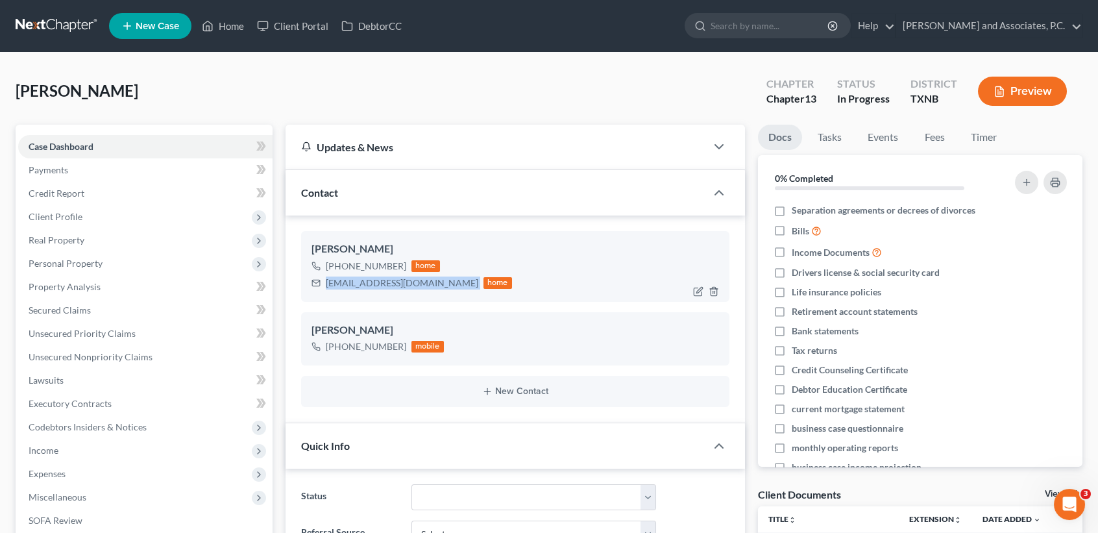
drag, startPoint x: 414, startPoint y: 279, endPoint x: 324, endPoint y: 285, distance: 89.8
click at [324, 285] on div "[EMAIL_ADDRESS][DOMAIN_NAME] home" at bounding box center [412, 283] width 201 height 17
copy div "[EMAIL_ADDRESS][DOMAIN_NAME]"
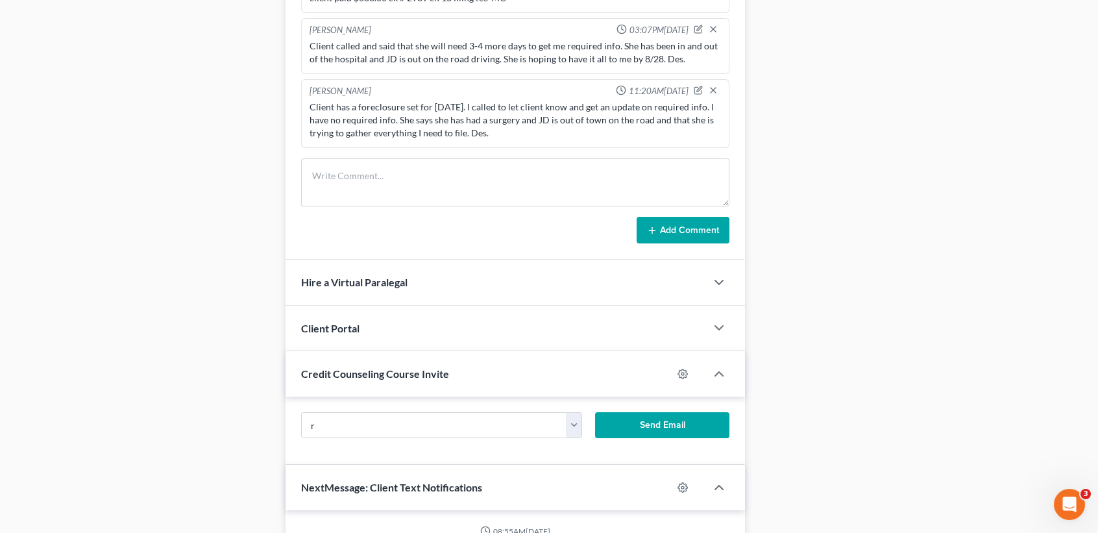
scroll to position [1100, 0]
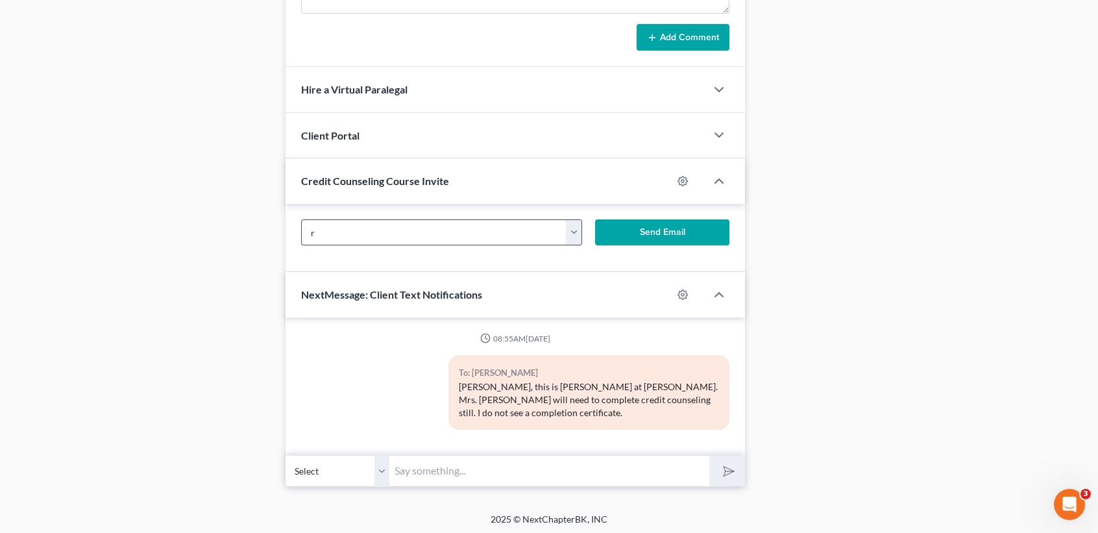
drag, startPoint x: 315, startPoint y: 227, endPoint x: 304, endPoint y: 223, distance: 11.1
paste input "[EMAIL_ADDRESS][DOMAIN_NAME]"
type input "[EMAIL_ADDRESS][DOMAIN_NAME]"
click at [668, 212] on div "[EMAIL_ADDRESS][DOMAIN_NAME] [EMAIL_ADDRESS][DOMAIN_NAME] Send Email" at bounding box center [516, 238] width 460 height 68
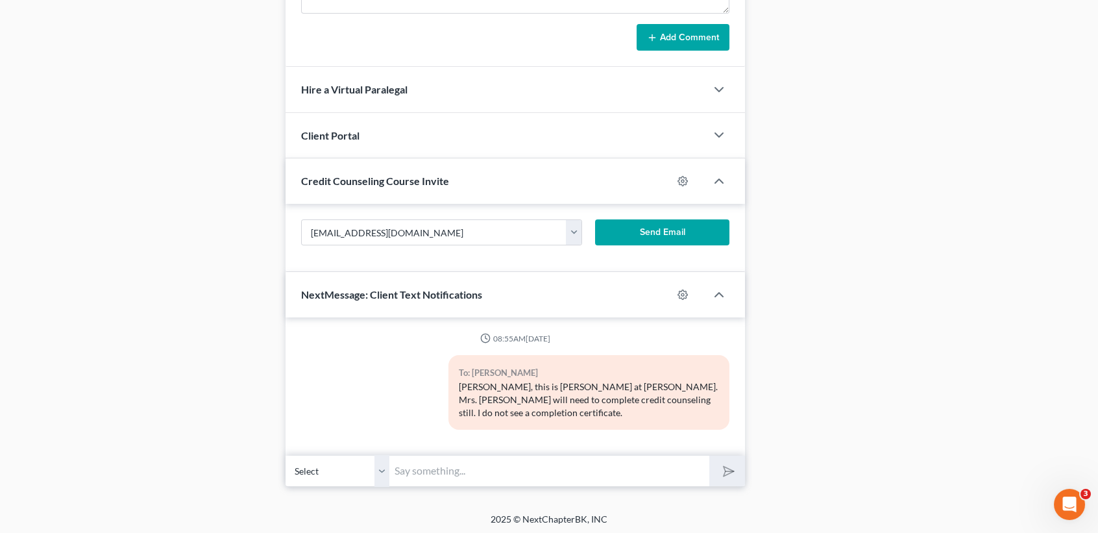
click at [662, 225] on button "Send Email" at bounding box center [662, 232] width 134 height 26
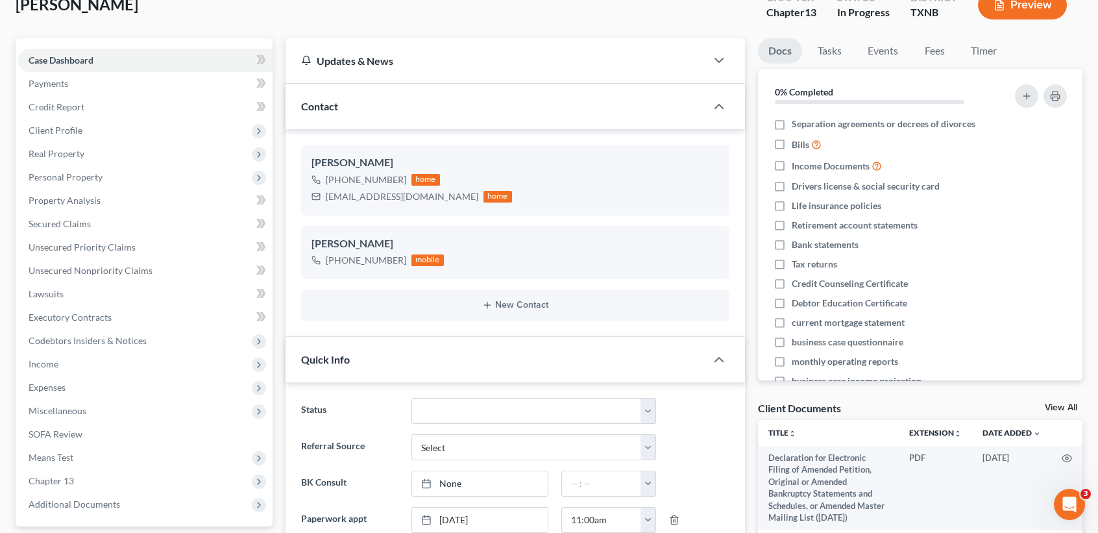
scroll to position [0, 0]
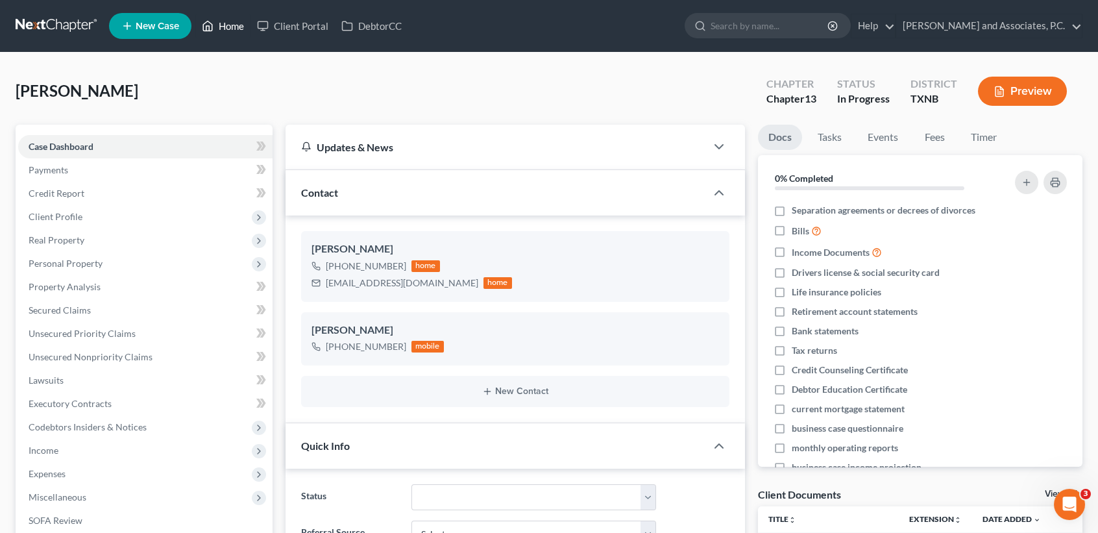
click at [229, 27] on link "Home" at bounding box center [222, 25] width 55 height 23
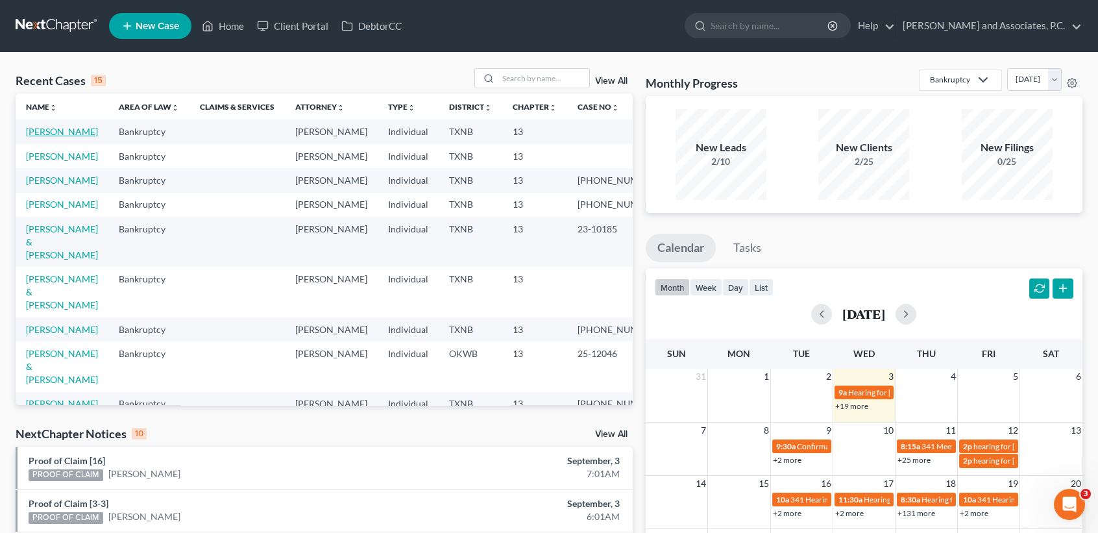
click at [32, 137] on link "[PERSON_NAME]" at bounding box center [62, 131] width 72 height 11
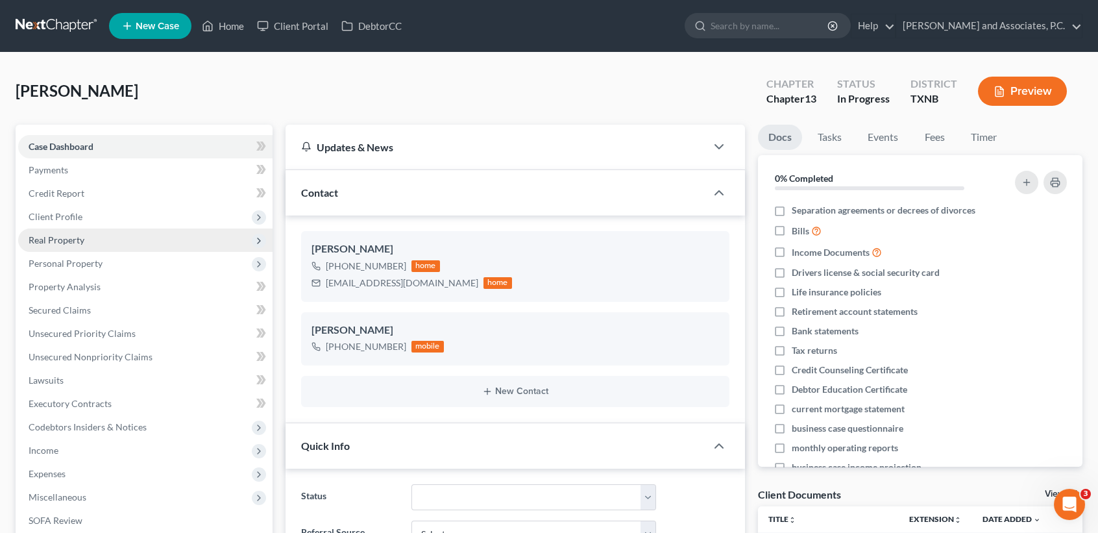
click at [54, 242] on span "Real Property" at bounding box center [57, 239] width 56 height 11
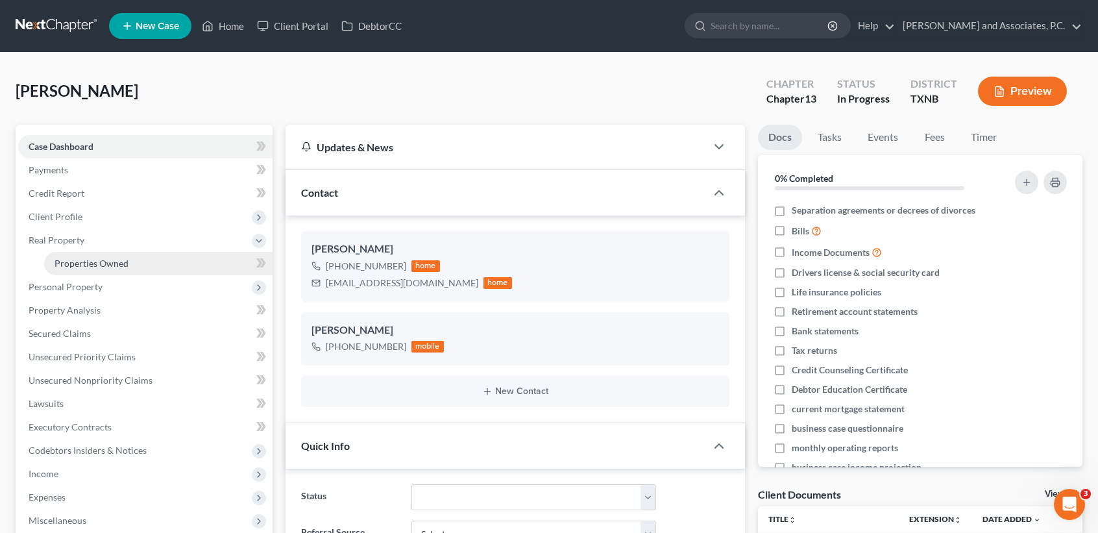
click at [69, 256] on link "Properties Owned" at bounding box center [158, 263] width 229 height 23
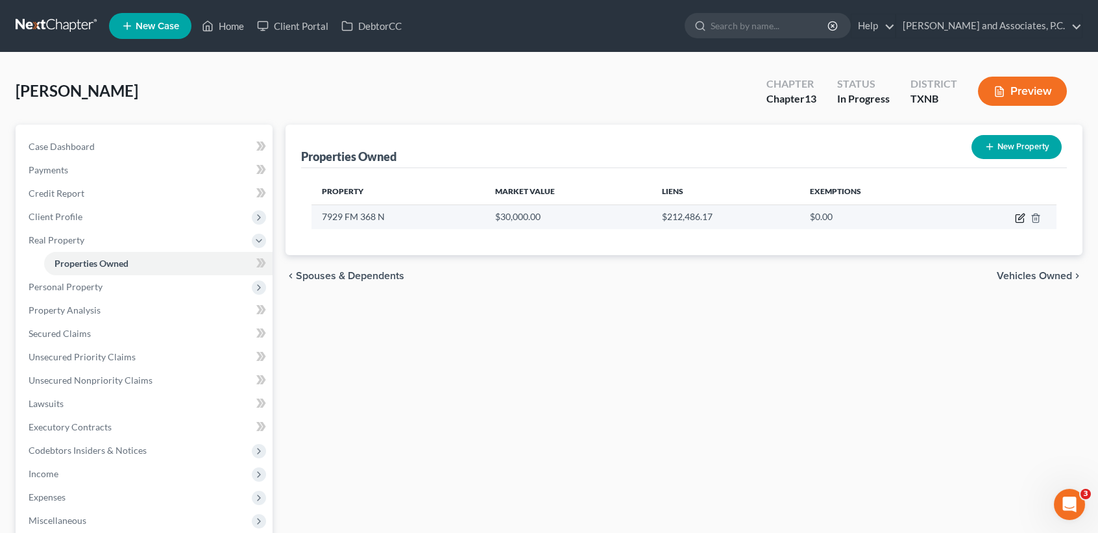
click at [1020, 219] on icon "button" at bounding box center [1022, 217] width 6 height 6
select select "45"
select select "3"
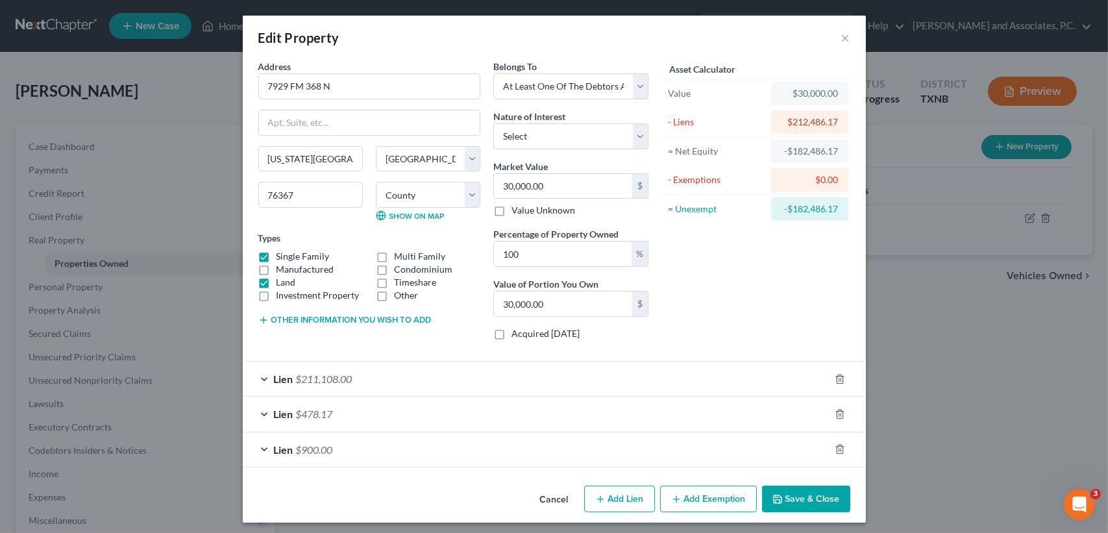
drag, startPoint x: 560, startPoint y: 494, endPoint x: 399, endPoint y: 427, distance: 174.6
click at [560, 490] on button "Cancel" at bounding box center [554, 500] width 49 height 26
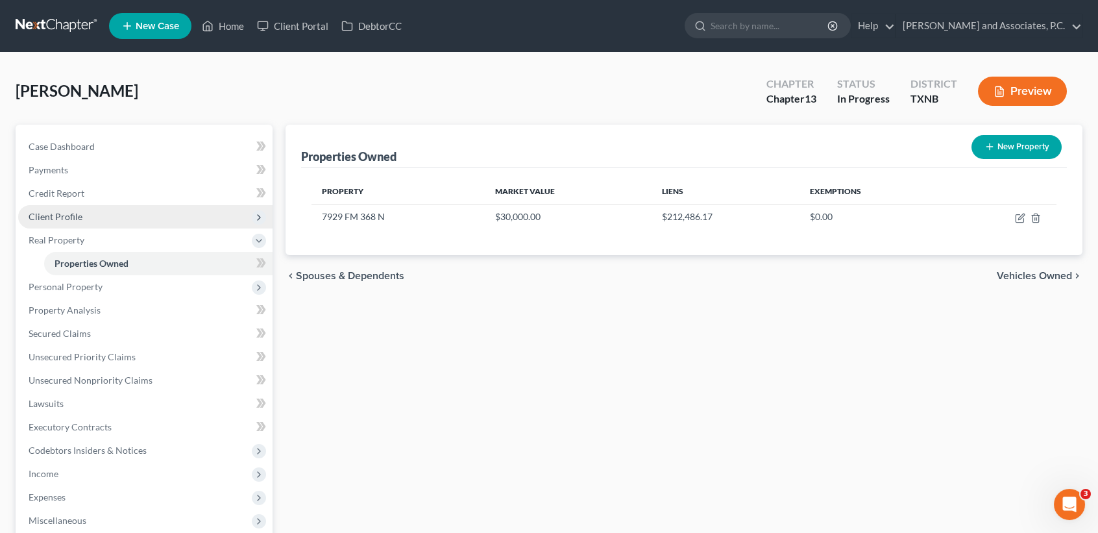
click at [62, 219] on span "Client Profile" at bounding box center [56, 216] width 54 height 11
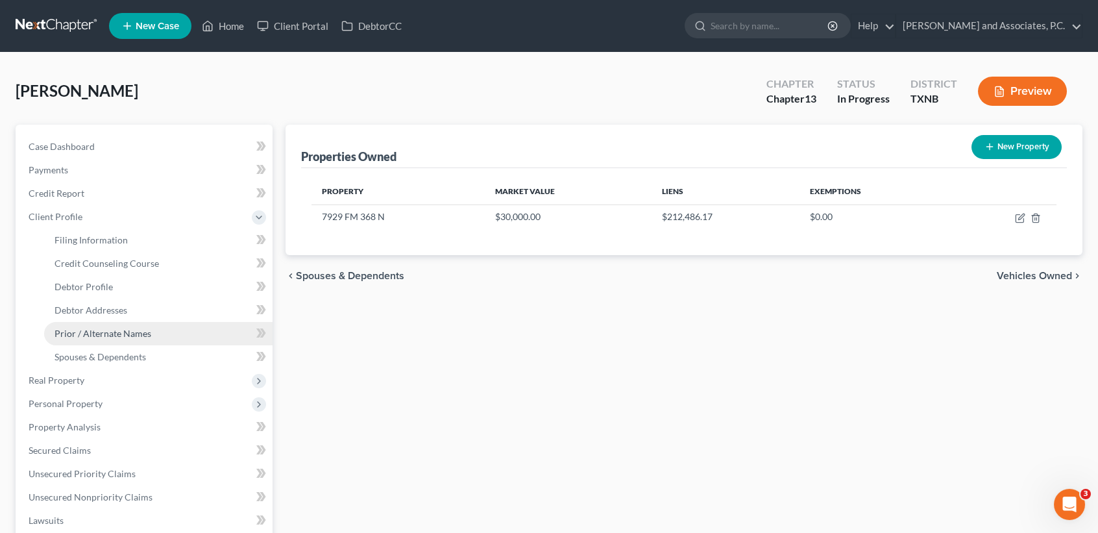
click at [73, 342] on link "Prior / Alternate Names" at bounding box center [158, 333] width 229 height 23
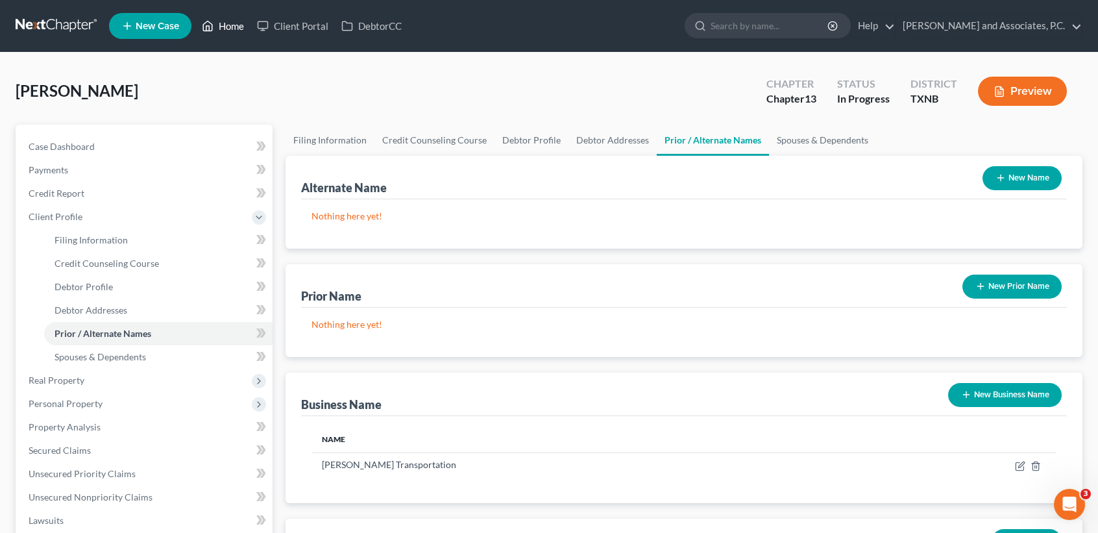
click at [210, 29] on polyline at bounding box center [207, 28] width 3 height 5
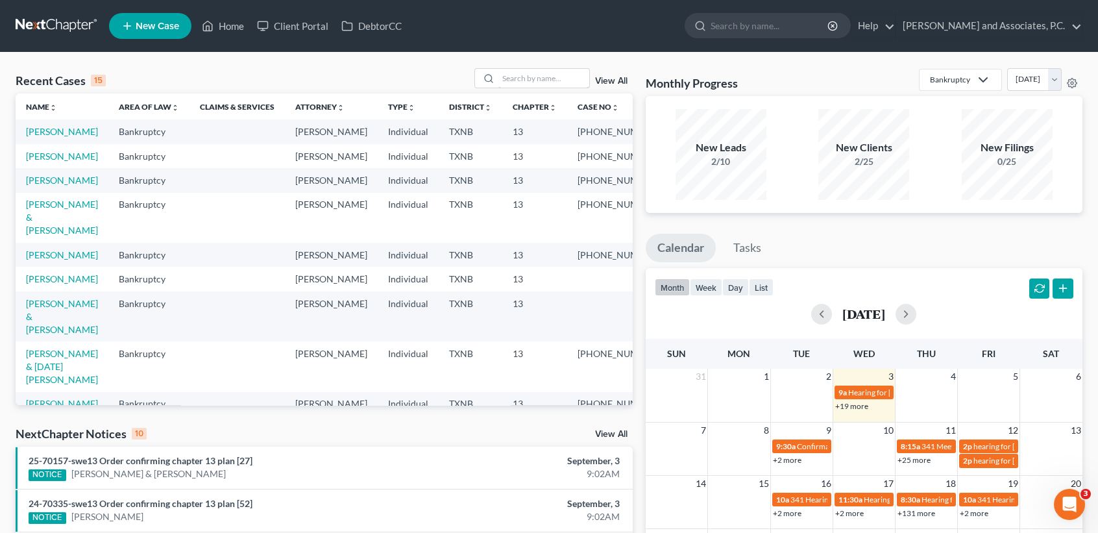
drag, startPoint x: 577, startPoint y: 80, endPoint x: 576, endPoint y: 49, distance: 31.2
click at [577, 80] on input "search" at bounding box center [544, 78] width 91 height 19
type input "bell"
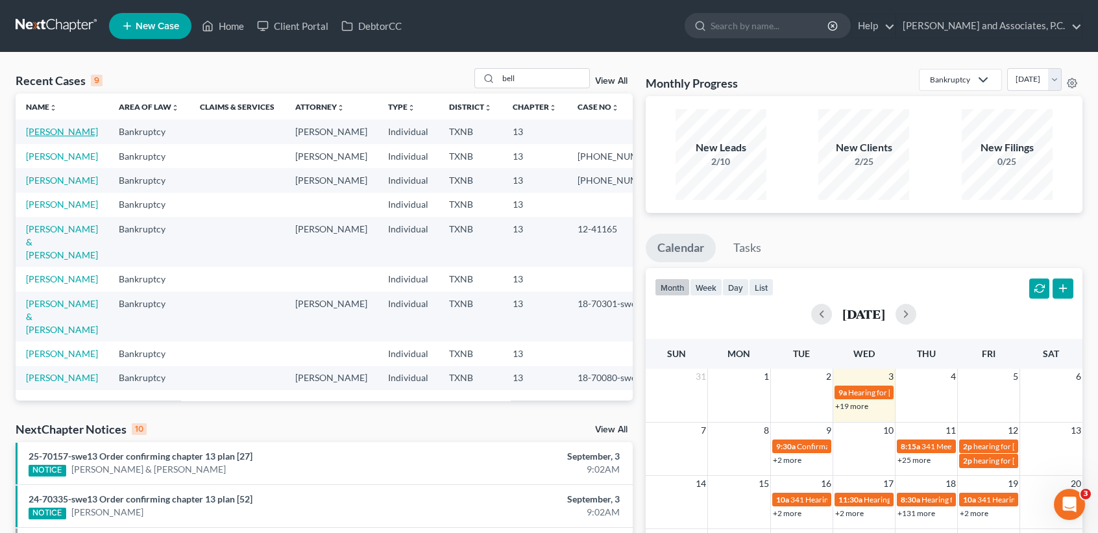
click at [38, 130] on link "[PERSON_NAME]" at bounding box center [62, 131] width 72 height 11
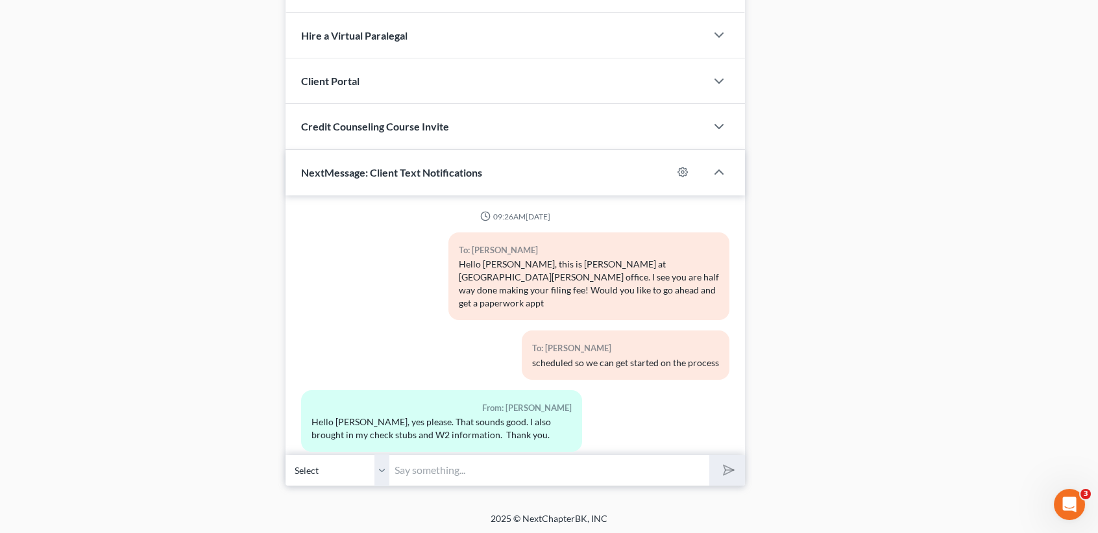
scroll to position [952, 0]
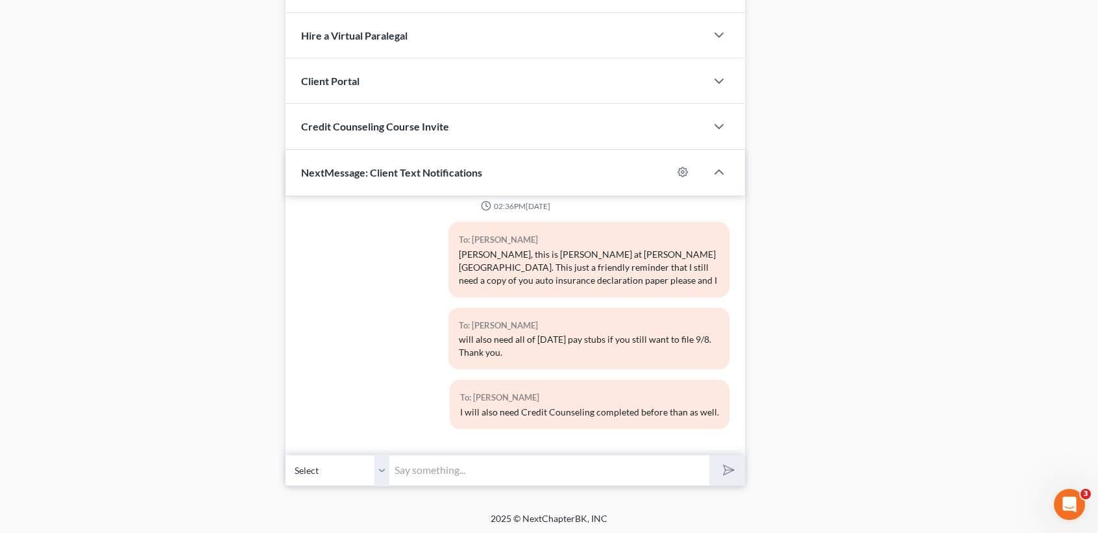
click at [488, 462] on input "text" at bounding box center [550, 470] width 320 height 32
type input "L"
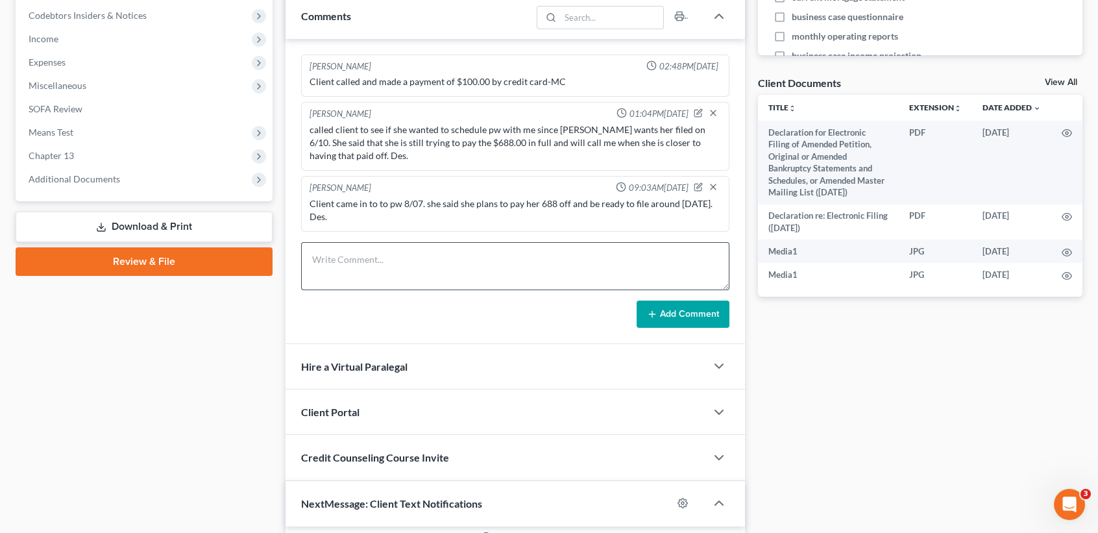
scroll to position [397, 0]
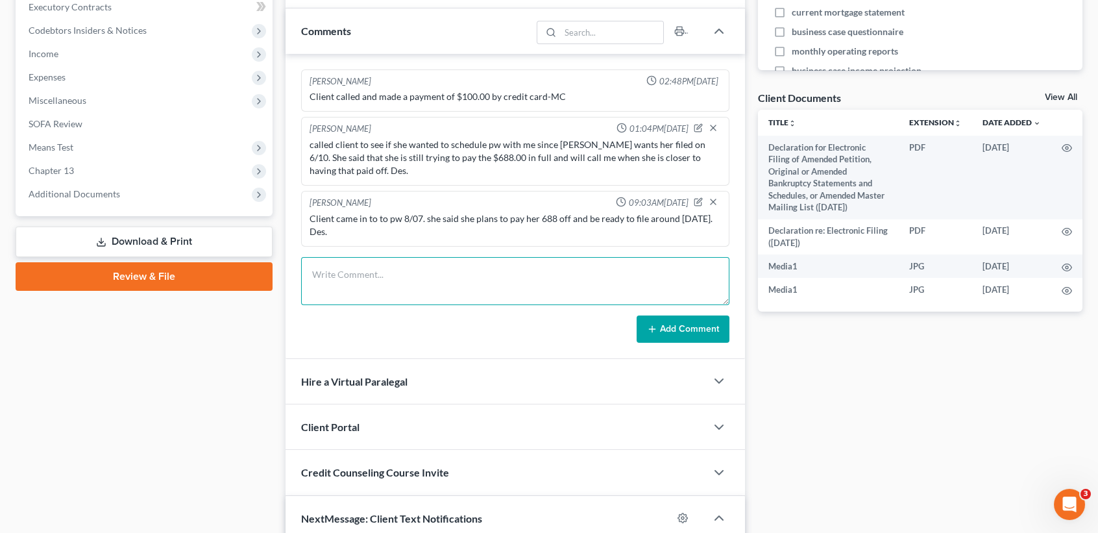
click at [353, 297] on textarea at bounding box center [515, 281] width 428 height 48
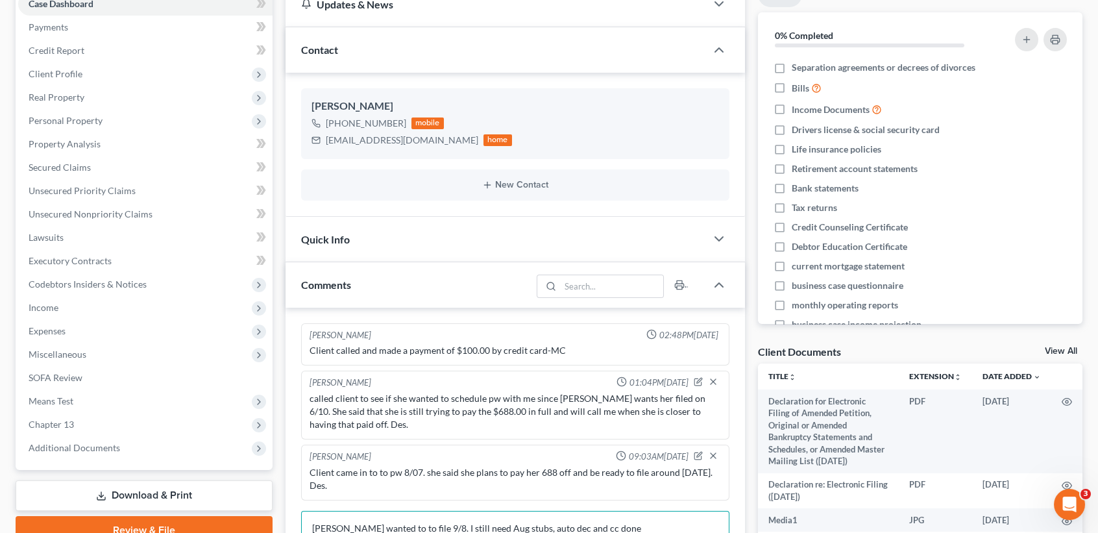
scroll to position [0, 0]
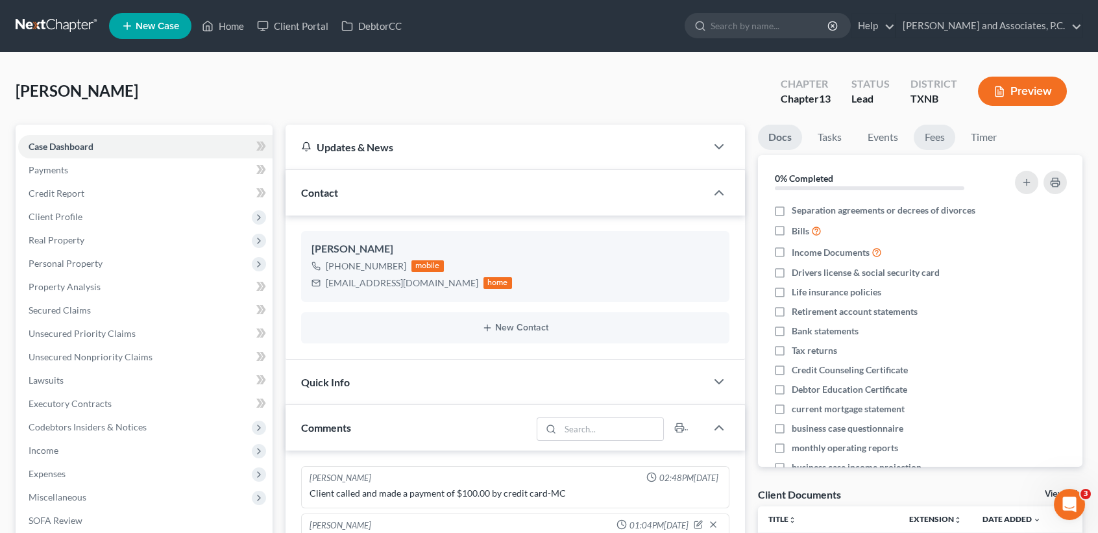
click at [947, 136] on link "Fees" at bounding box center [935, 137] width 42 height 25
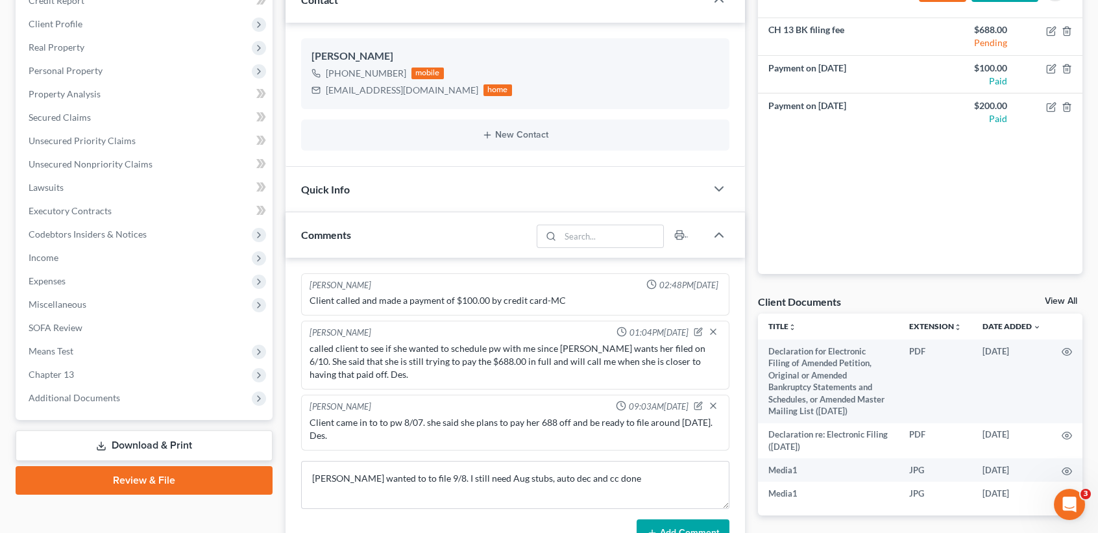
scroll to position [346, 0]
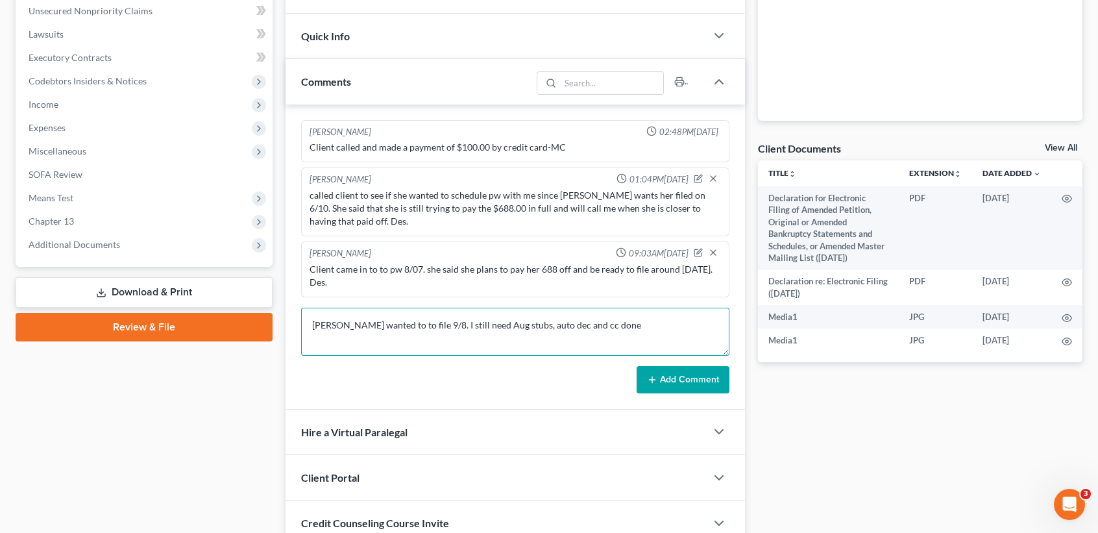
click at [671, 325] on textarea "[PERSON_NAME] wanted to to file 9/8. I still need Aug stubs, auto dec and cc do…" at bounding box center [515, 332] width 428 height 48
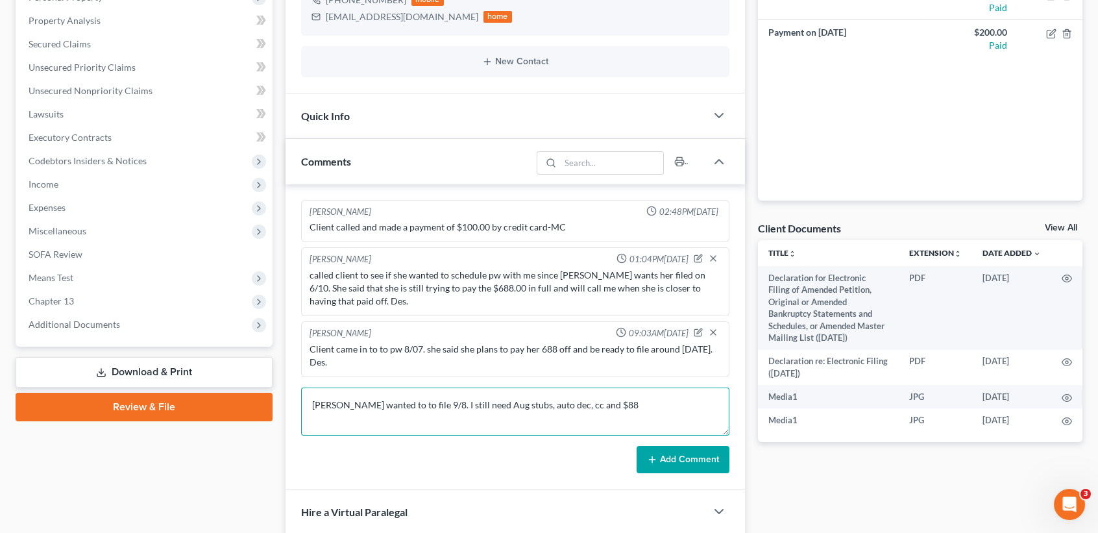
scroll to position [230, 0]
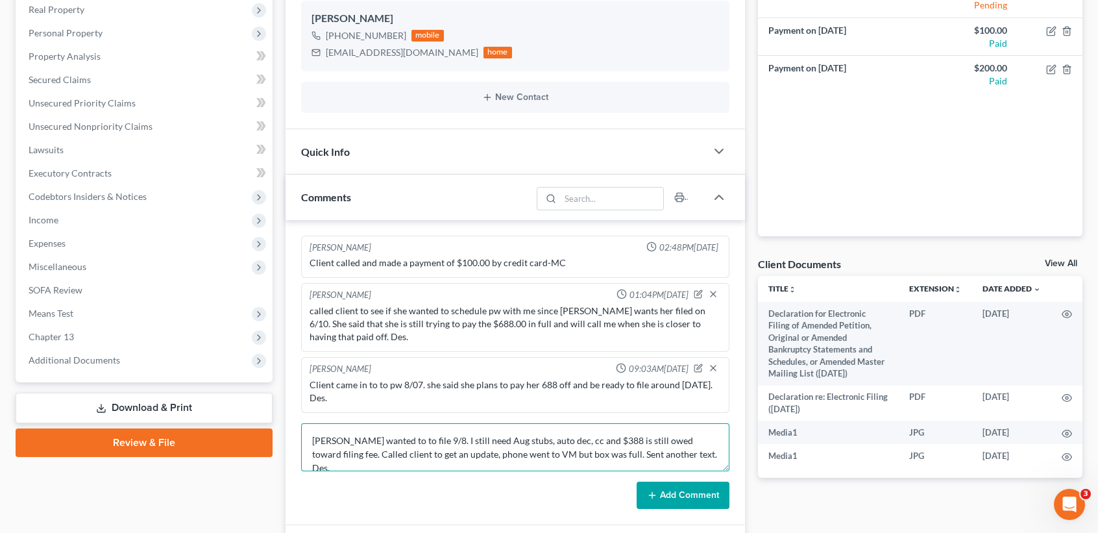
type textarea "[PERSON_NAME] wanted to to file 9/8. I still need Aug stubs, auto dec, cc and $…"
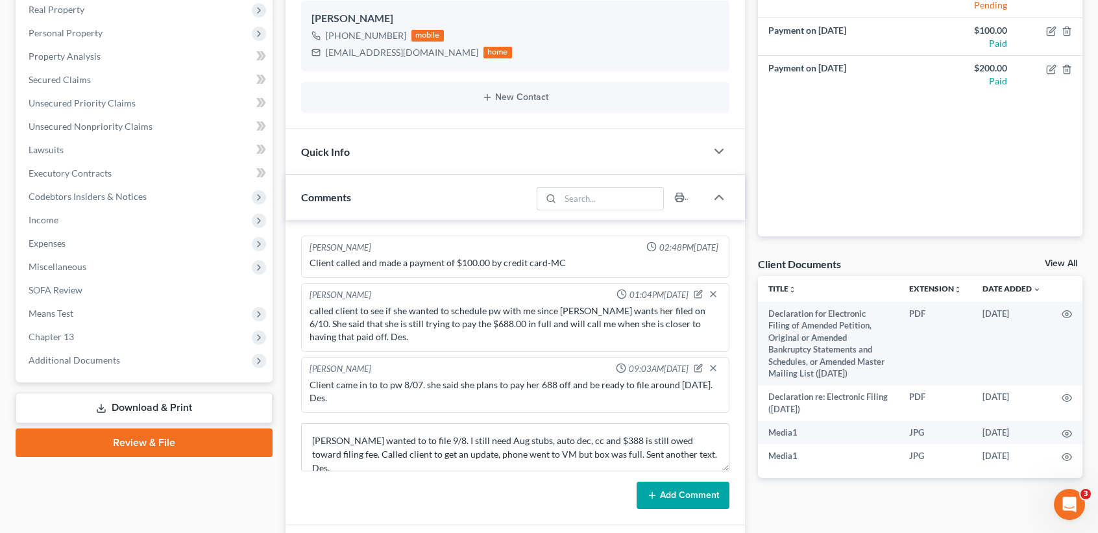
click at [685, 507] on div "[PERSON_NAME] 02:48PM[DATE] Client called and made a payment of $100.00 by cred…" at bounding box center [516, 372] width 460 height 304
click at [690, 504] on button "Add Comment" at bounding box center [683, 495] width 93 height 27
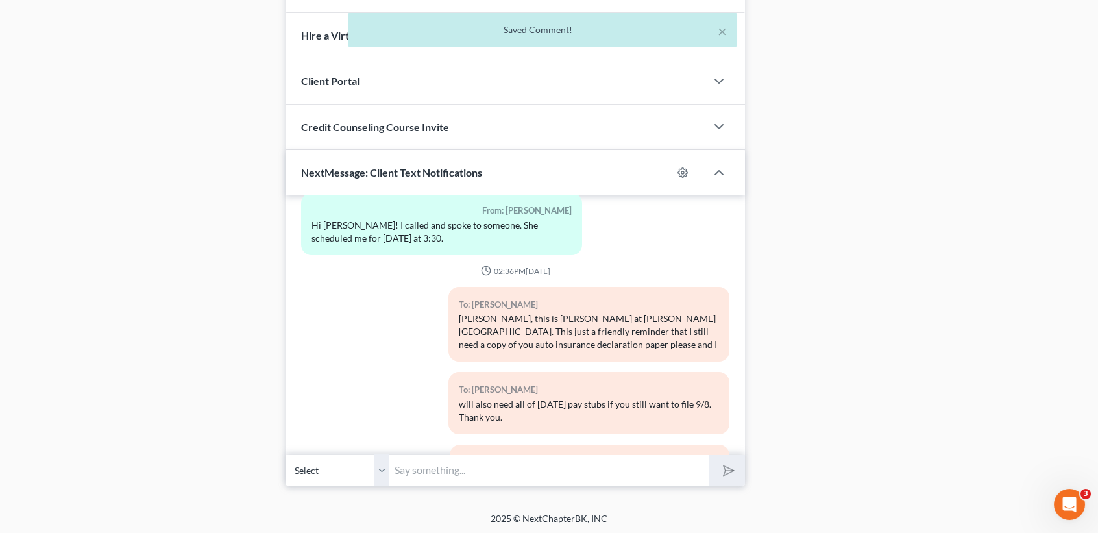
scroll to position [952, 0]
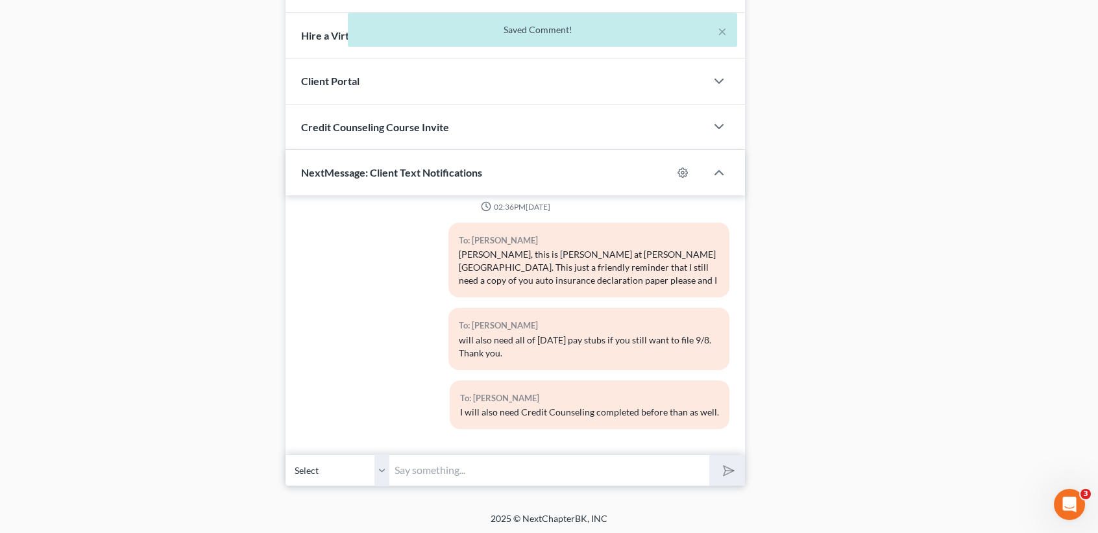
click at [543, 474] on input "text" at bounding box center [550, 470] width 320 height 32
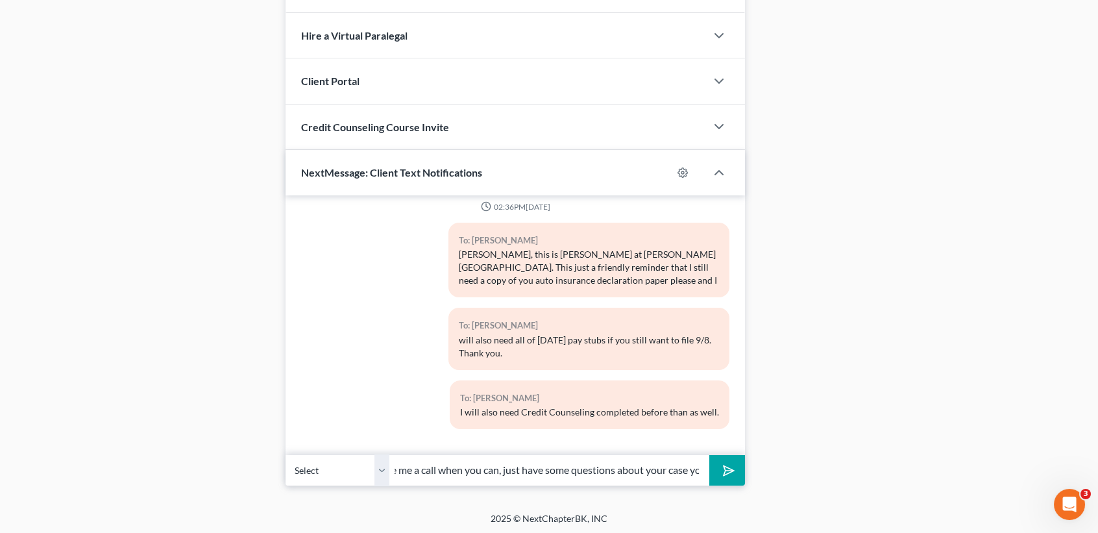
scroll to position [0, 261]
type input "[PERSON_NAME], this is [PERSON_NAME] at MJWs. Give me a call when you can, just…"
click at [710, 455] on button "submit" at bounding box center [728, 470] width 36 height 31
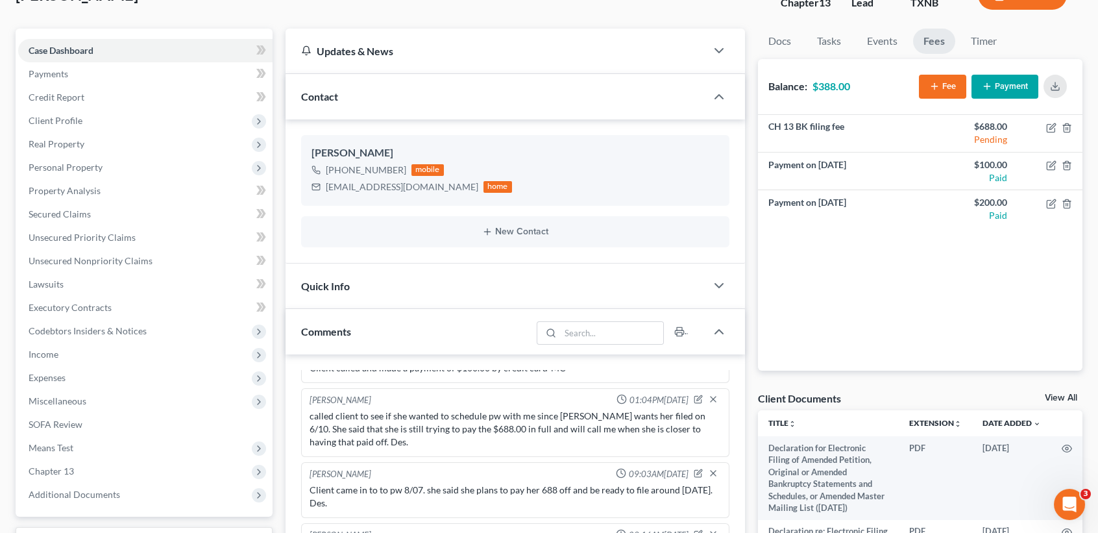
scroll to position [0, 0]
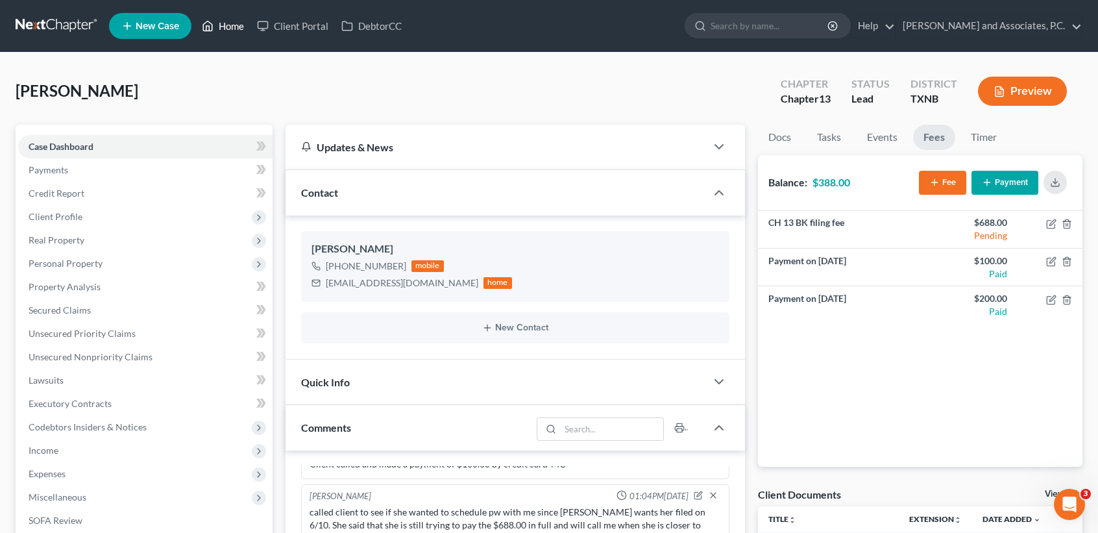
click at [208, 18] on icon at bounding box center [208, 26] width 12 height 16
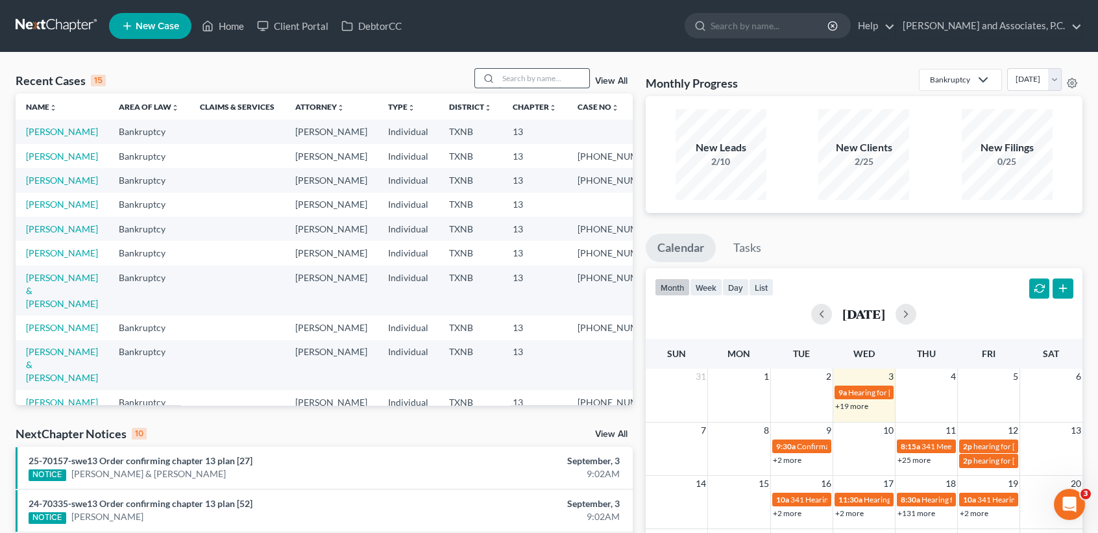
click at [541, 74] on input "search" at bounding box center [544, 78] width 91 height 19
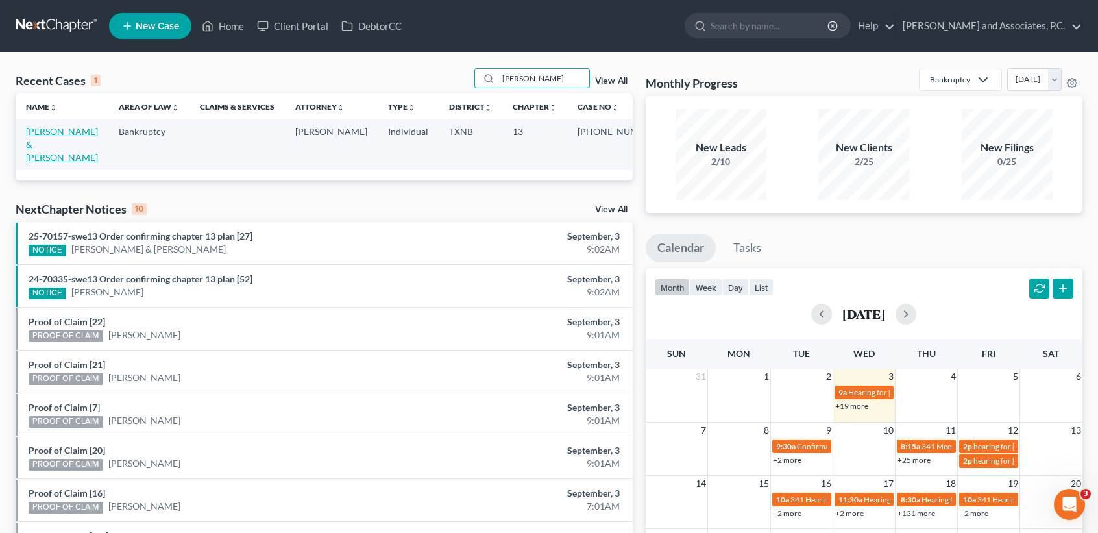
type input "[PERSON_NAME]"
click at [40, 135] on link "[PERSON_NAME] & [PERSON_NAME]" at bounding box center [62, 144] width 72 height 37
select select "6"
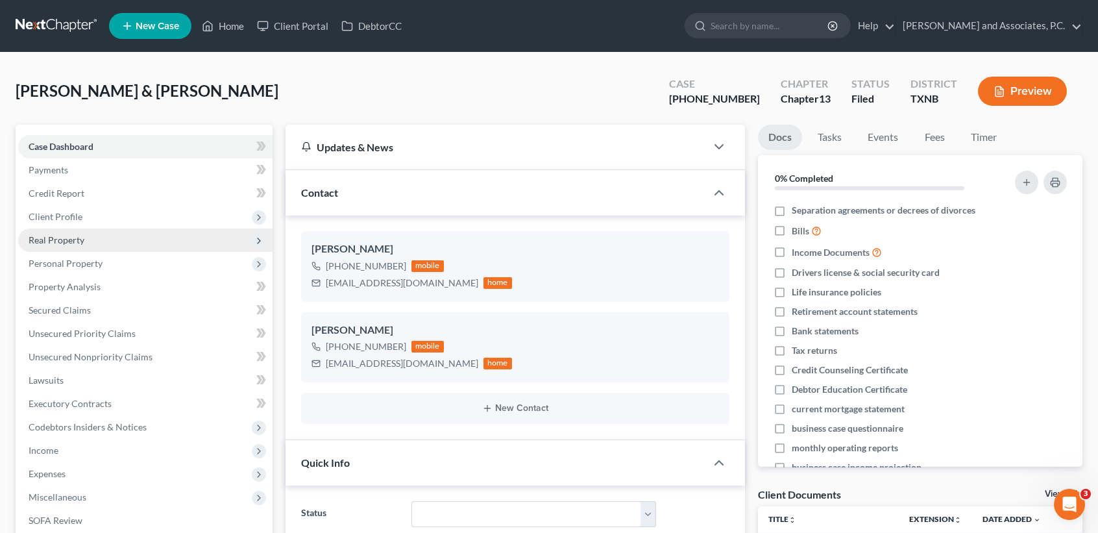
click at [108, 242] on span "Real Property" at bounding box center [145, 240] width 254 height 23
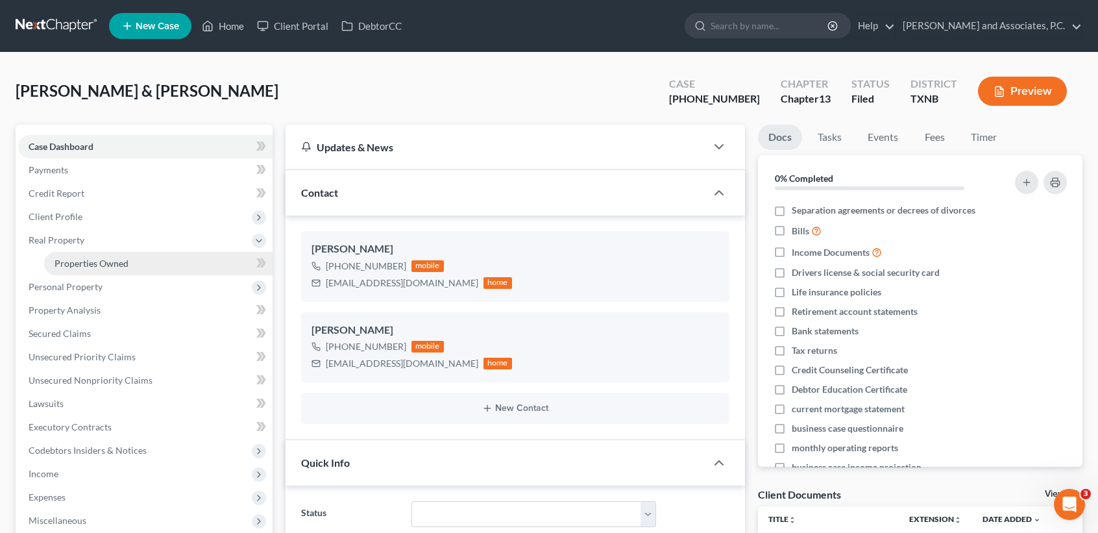
click at [81, 270] on link "Properties Owned" at bounding box center [158, 263] width 229 height 23
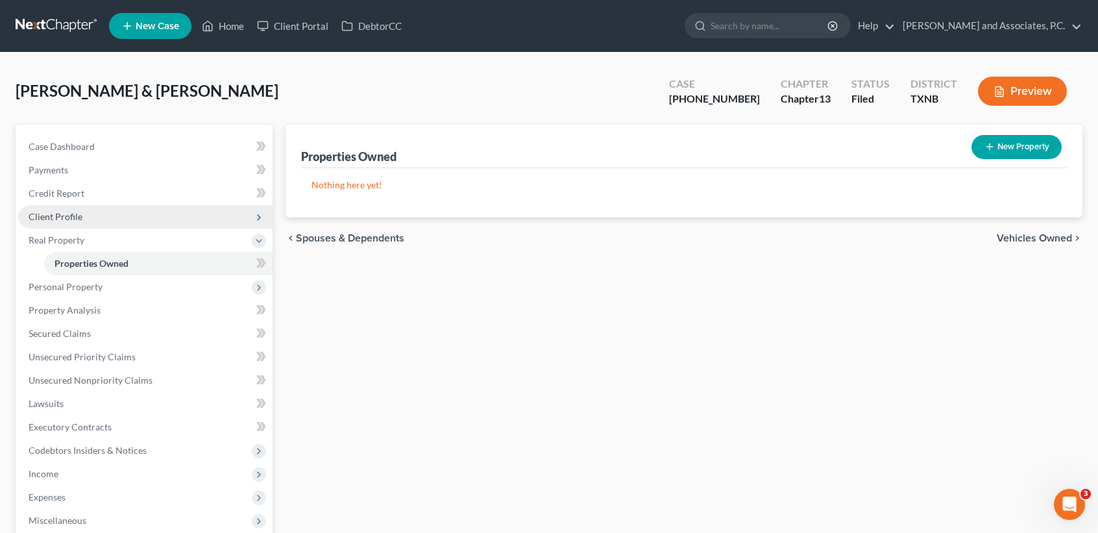
click at [92, 223] on span "Client Profile" at bounding box center [145, 216] width 254 height 23
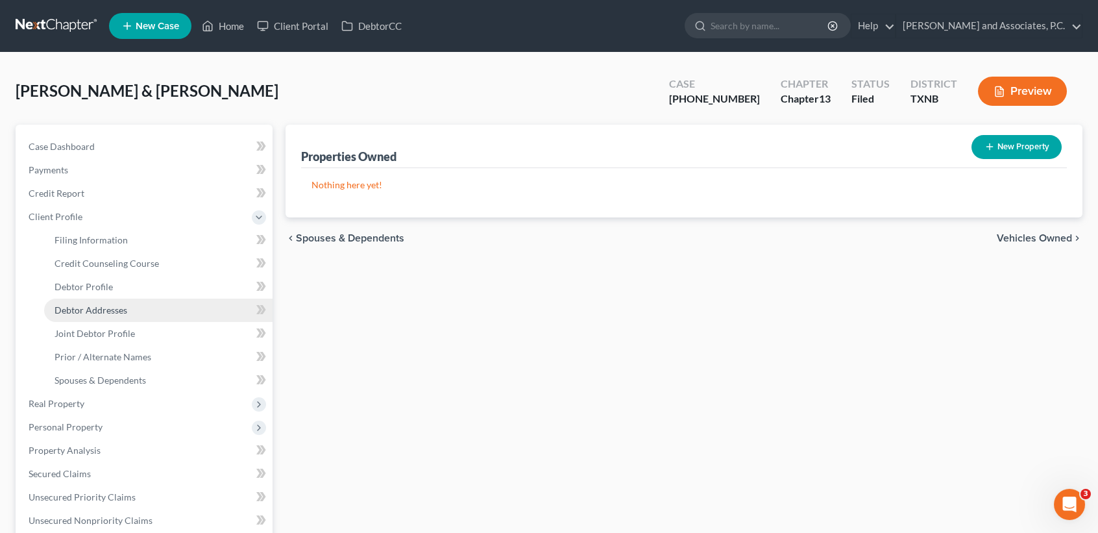
click at [89, 315] on link "Debtor Addresses" at bounding box center [158, 310] width 229 height 23
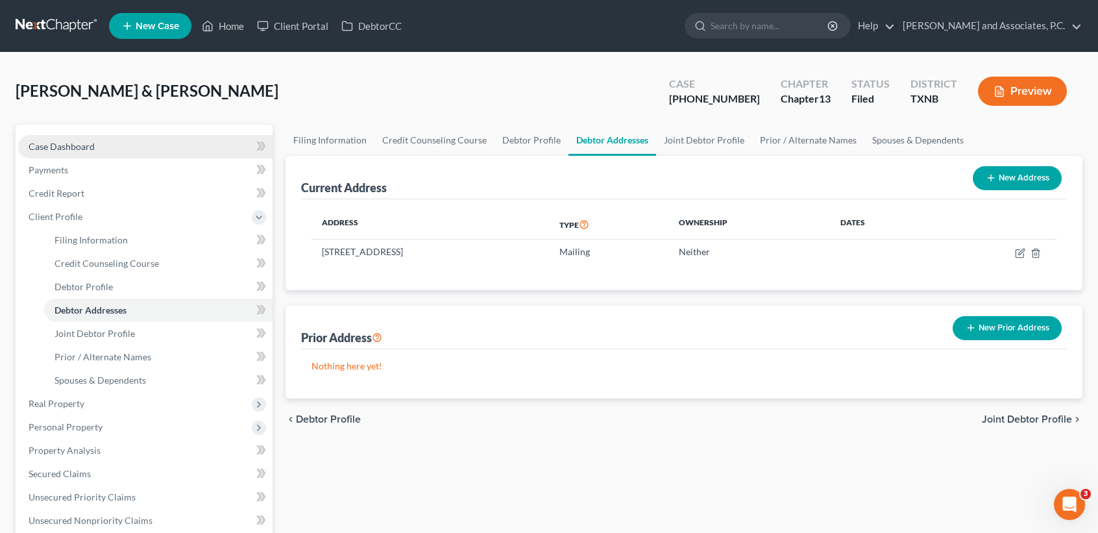
click at [115, 135] on link "Case Dashboard" at bounding box center [145, 146] width 254 height 23
select select "6"
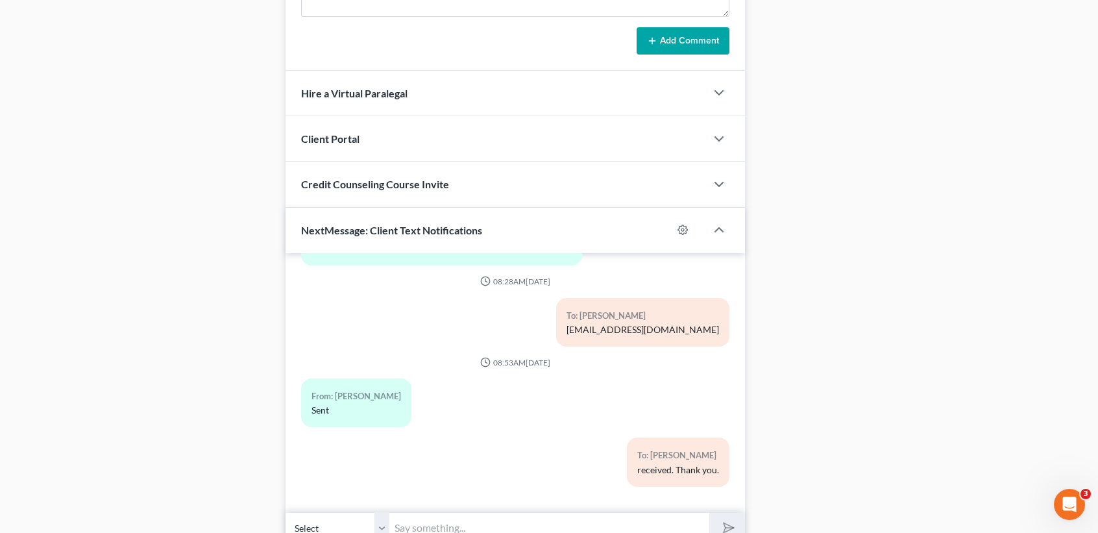
scroll to position [1238, 0]
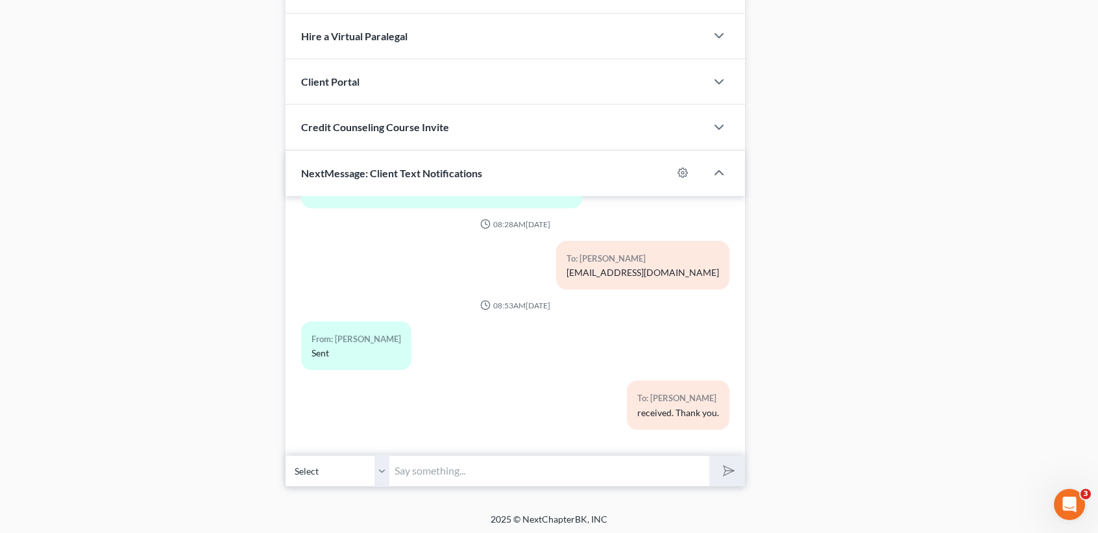
click at [675, 457] on input "text" at bounding box center [550, 471] width 320 height 32
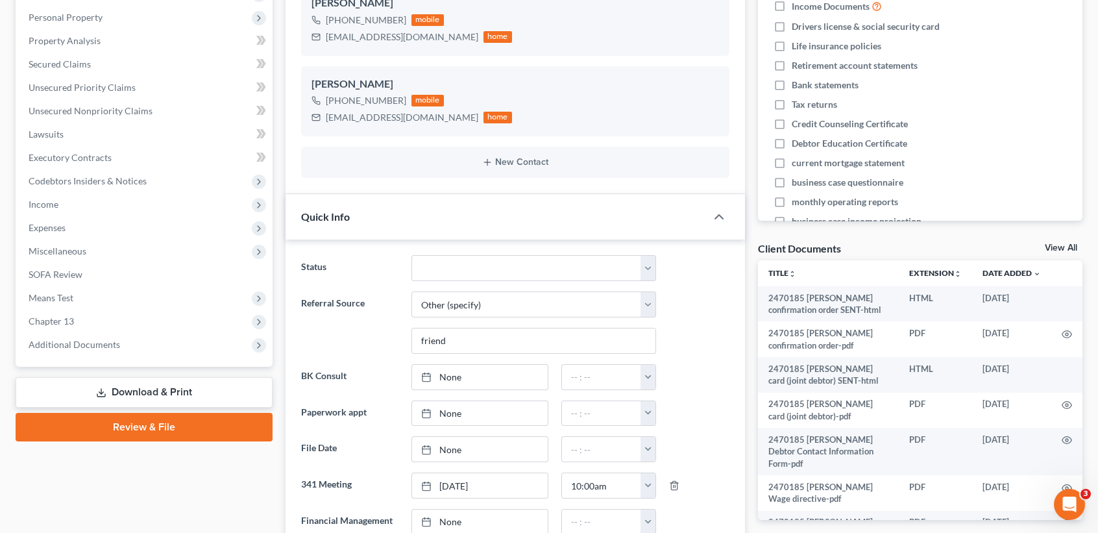
scroll to position [0, 0]
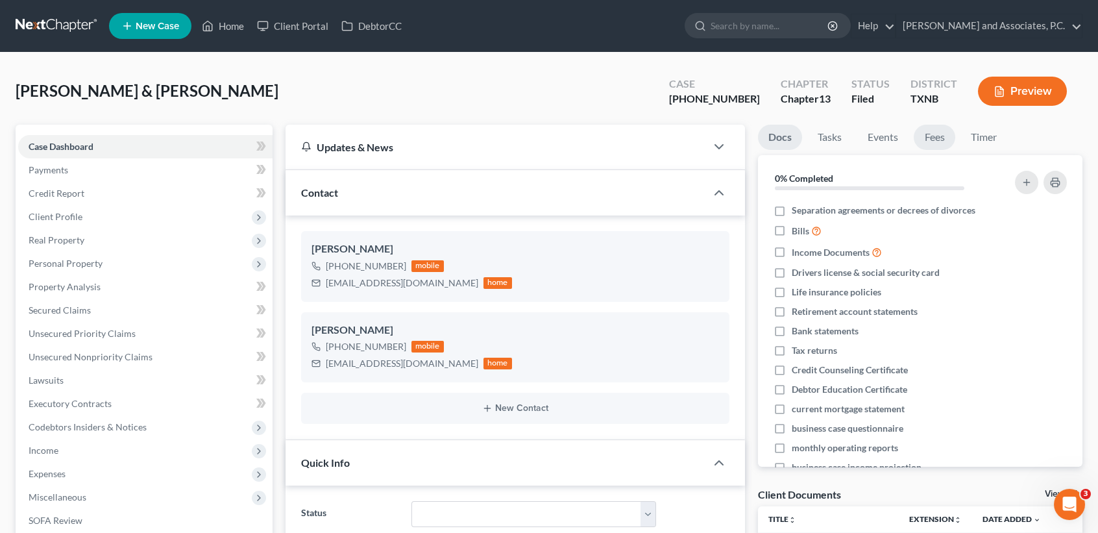
type input "This is [PERSON_NAME] at [PERSON_NAME] office. I am still missed corrected pay …"
click at [941, 142] on link "Fees" at bounding box center [935, 137] width 42 height 25
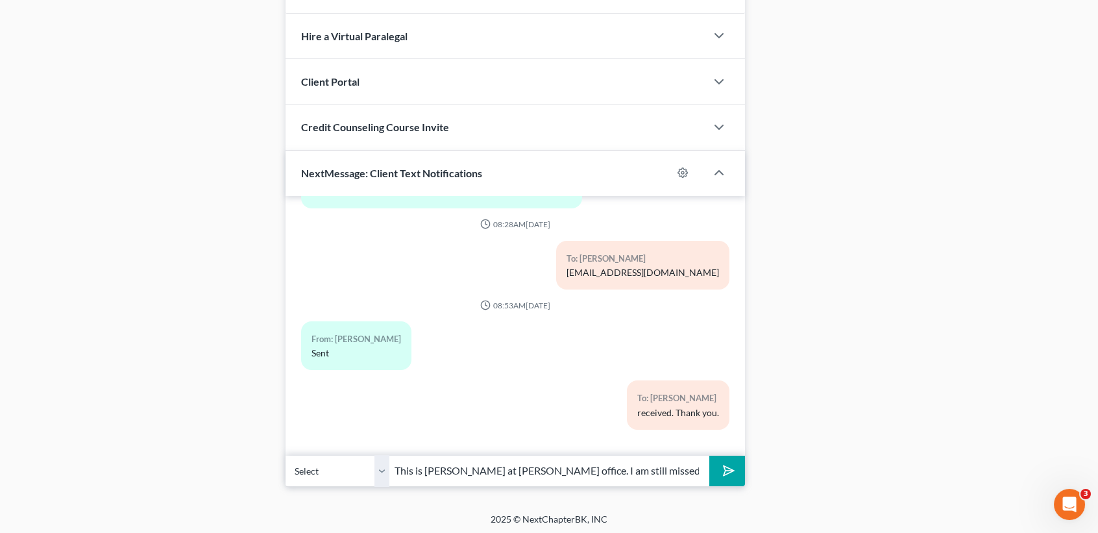
scroll to position [0, 238]
drag, startPoint x: 538, startPoint y: 465, endPoint x: 608, endPoint y: 465, distance: 70.1
click at [675, 471] on input "This is [PERSON_NAME] at [PERSON_NAME] office. I am still missed corrected pay …" at bounding box center [550, 471] width 320 height 32
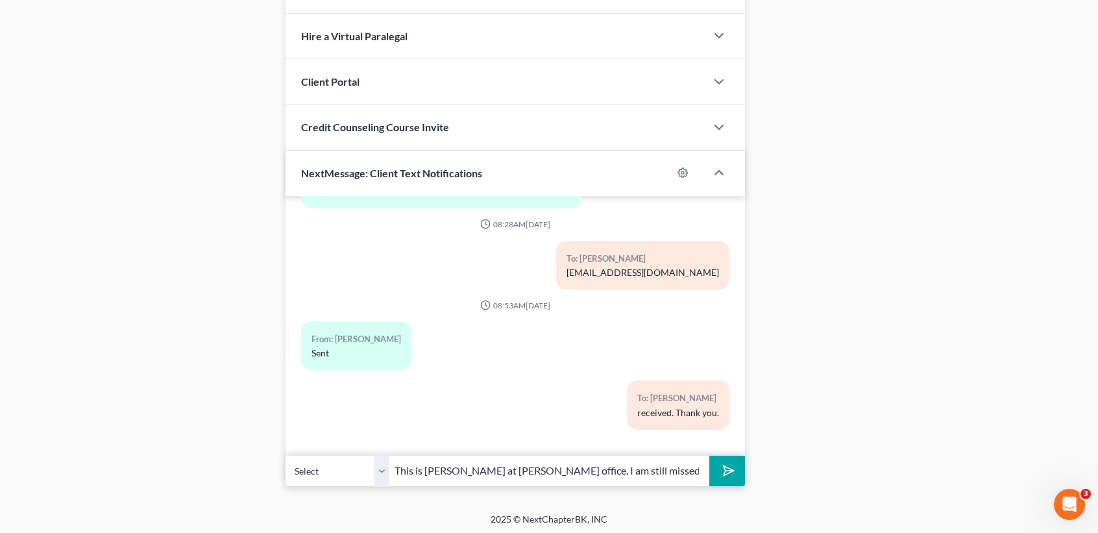
drag, startPoint x: 387, startPoint y: 465, endPoint x: 412, endPoint y: 462, distance: 25.5
click at [509, 463] on div "Select [PHONE_NUMBER] - [PERSON_NAME] [PHONE_NUMBER] - [PERSON_NAME] This is [P…" at bounding box center [516, 471] width 460 height 31
click at [570, 462] on input "This is [PERSON_NAME] at [PERSON_NAME] office. I am still missed corrected pay …" at bounding box center [550, 471] width 320 height 32
drag, startPoint x: 392, startPoint y: 465, endPoint x: 1098, endPoint y: 382, distance: 711.3
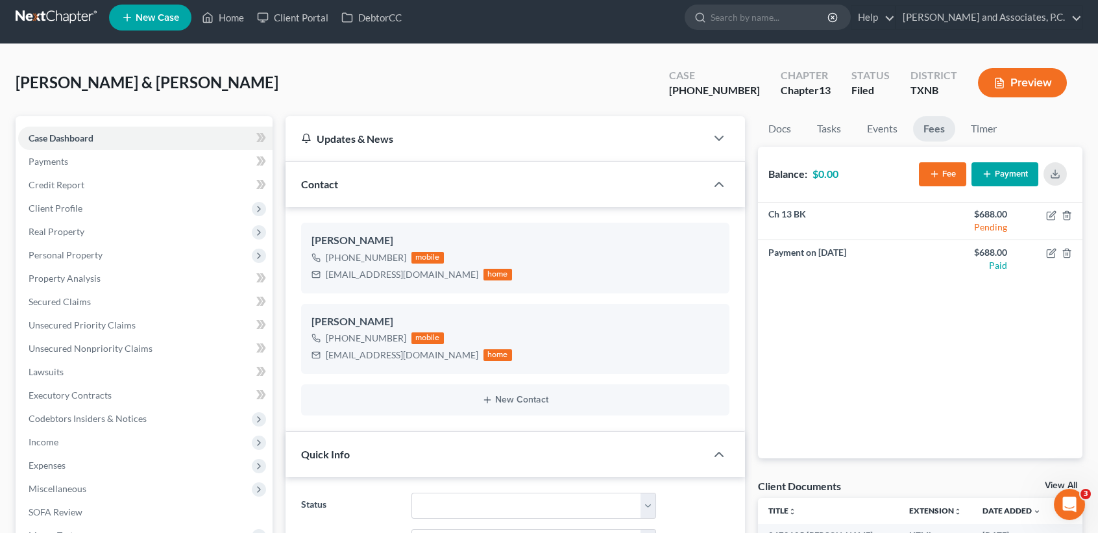
scroll to position [0, 0]
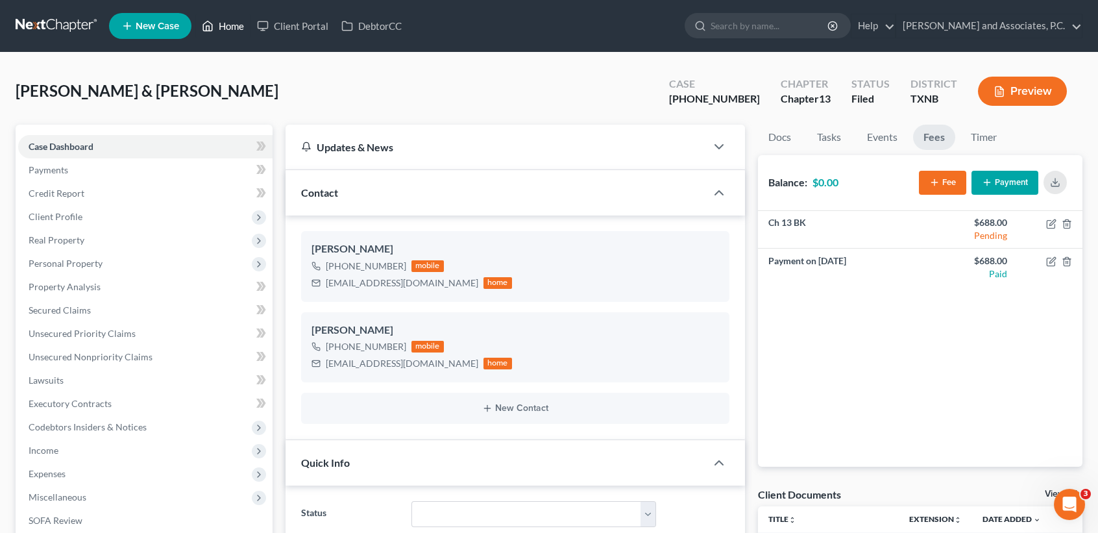
click at [234, 21] on link "Home" at bounding box center [222, 25] width 55 height 23
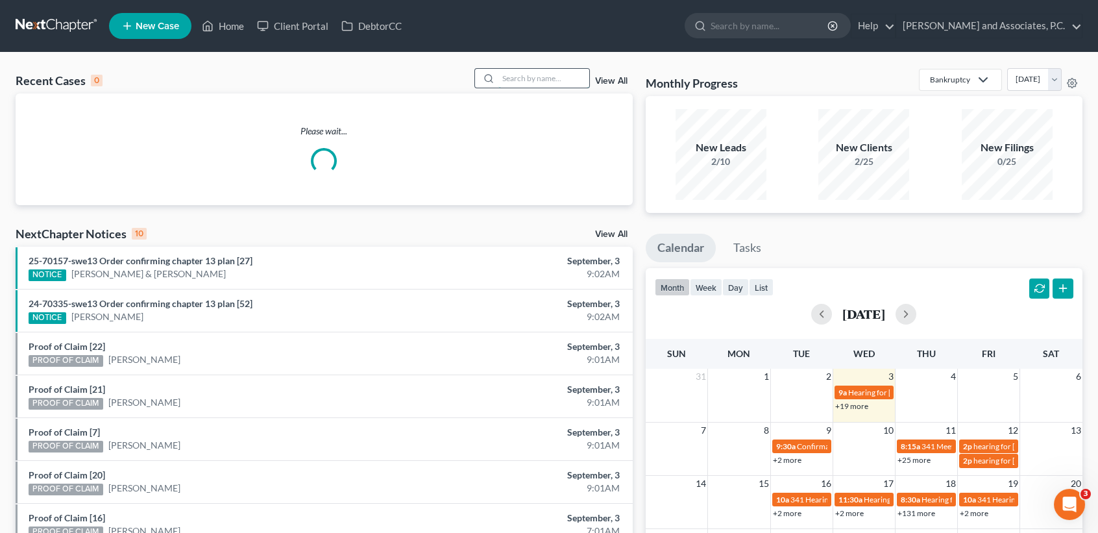
click at [552, 75] on input "search" at bounding box center [544, 78] width 91 height 19
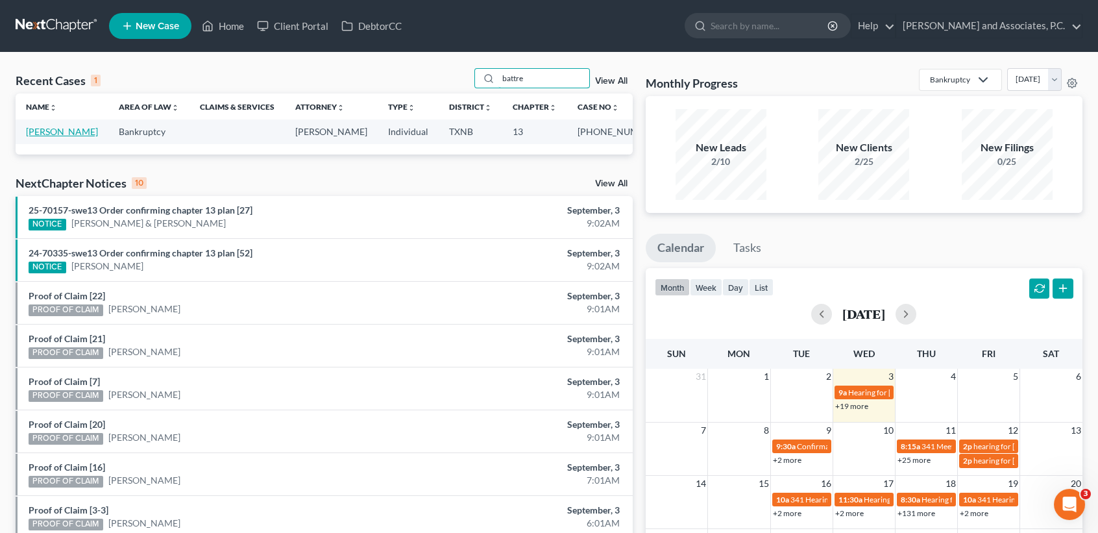
type input "battre"
click at [68, 129] on link "[PERSON_NAME]" at bounding box center [62, 131] width 72 height 11
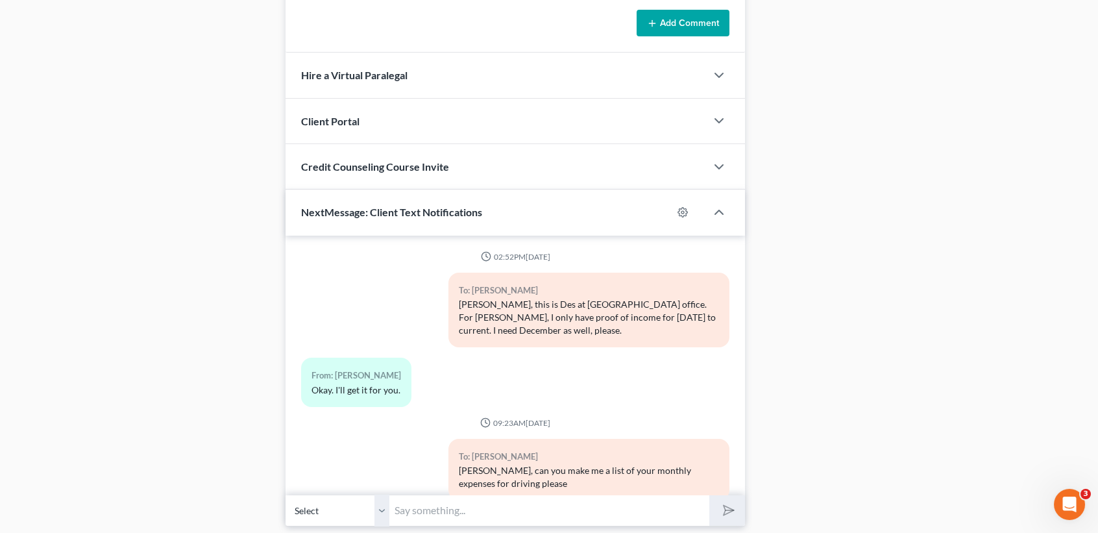
scroll to position [1121, 0]
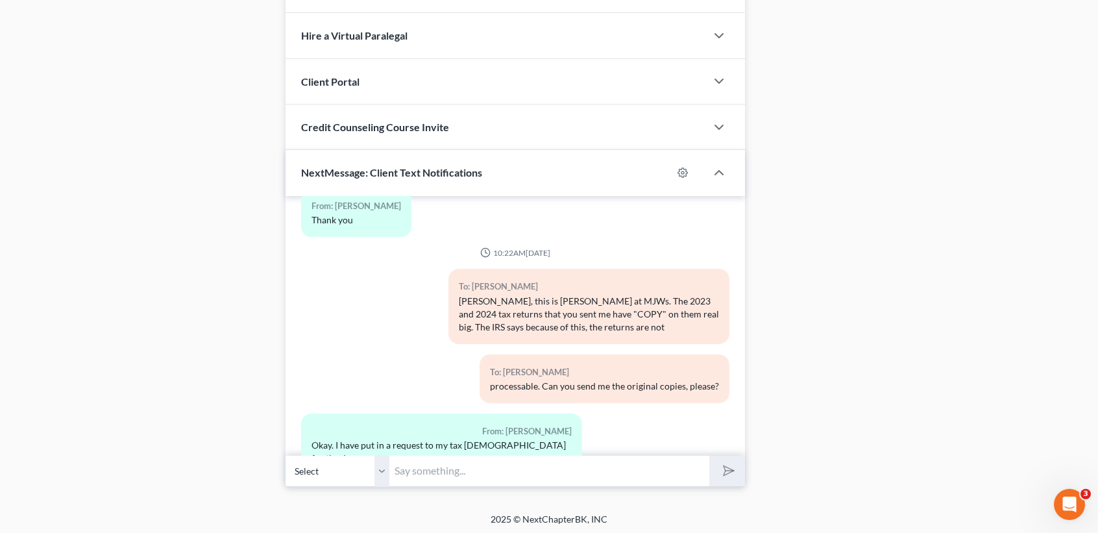
click at [575, 462] on input "text" at bounding box center [550, 471] width 320 height 32
type input "Thank you, ma'am."
click at [728, 469] on icon "submit" at bounding box center [726, 471] width 18 height 18
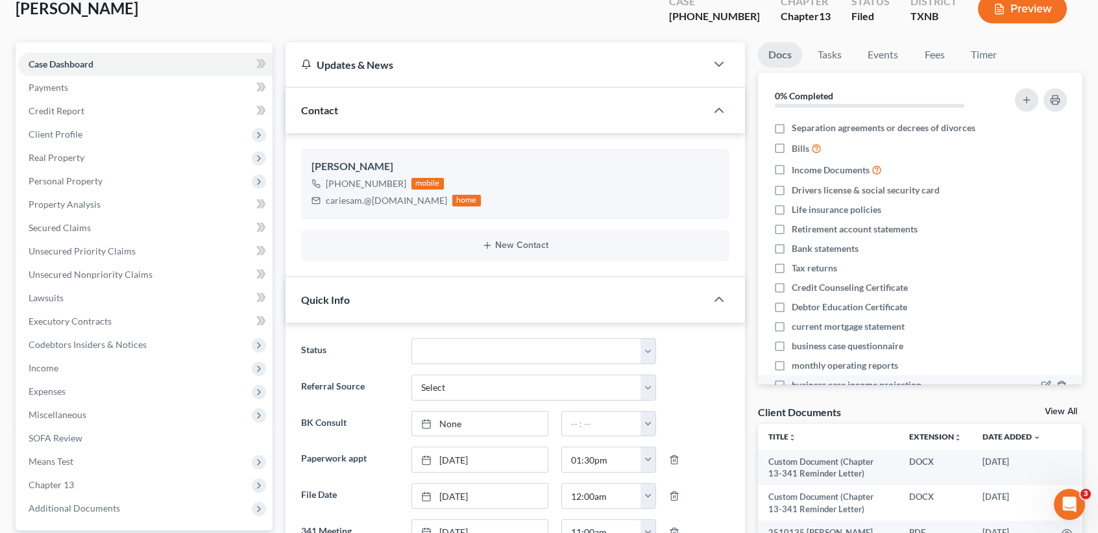
scroll to position [0, 0]
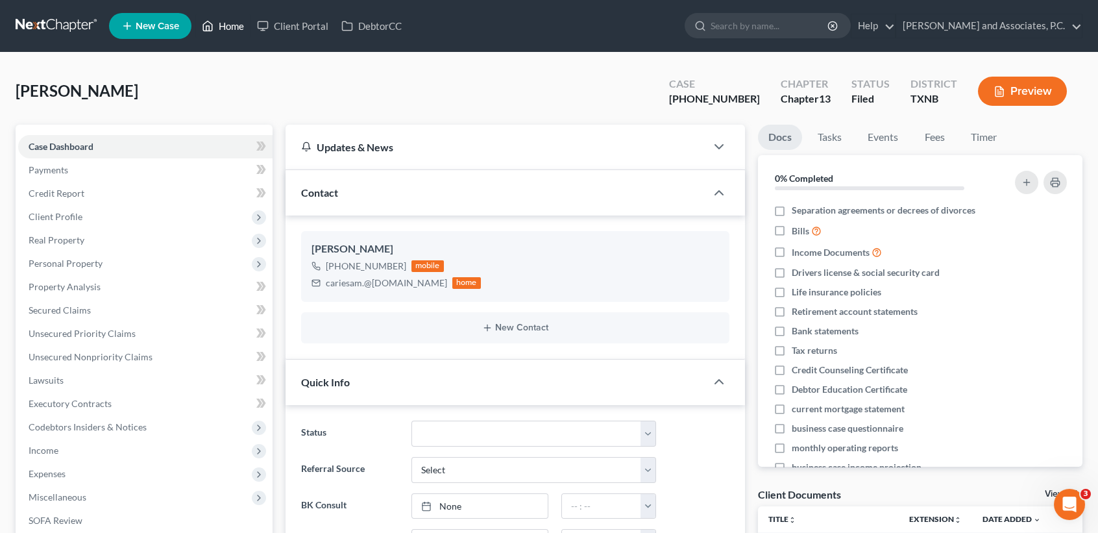
click at [244, 33] on link "Home" at bounding box center [222, 25] width 55 height 23
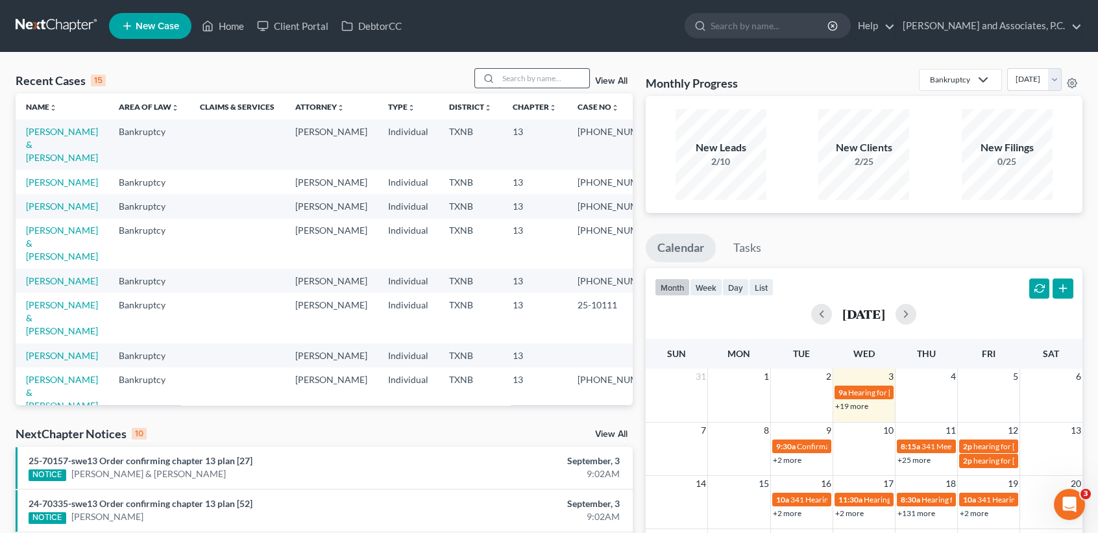
click at [538, 76] on input "search" at bounding box center [544, 78] width 91 height 19
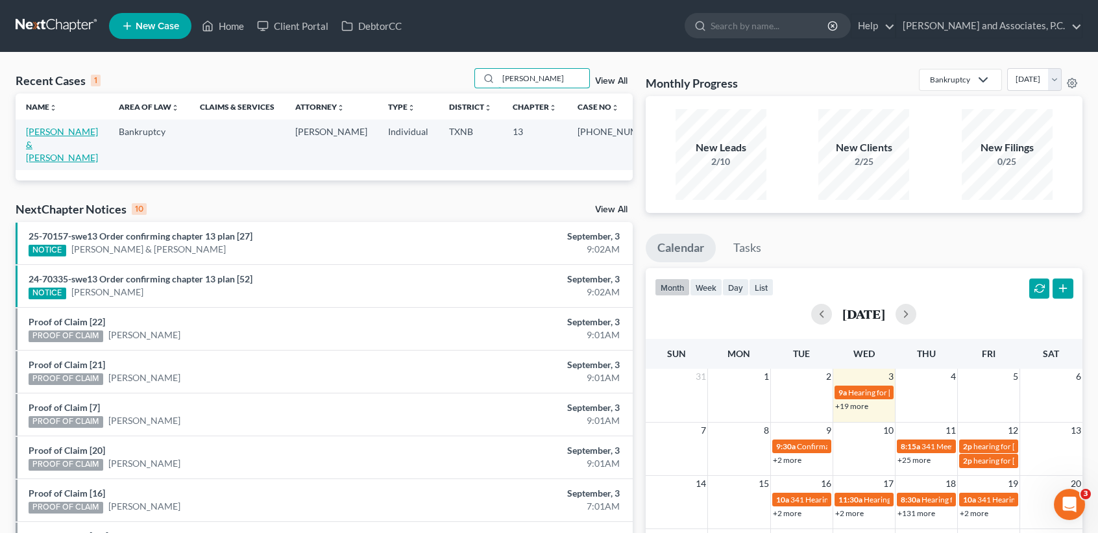
type input "[PERSON_NAME]"
click at [34, 128] on link "[PERSON_NAME] & [PERSON_NAME]" at bounding box center [62, 144] width 72 height 37
click at [37, 133] on link "[PERSON_NAME] & [PERSON_NAME]" at bounding box center [62, 144] width 72 height 37
select select "6"
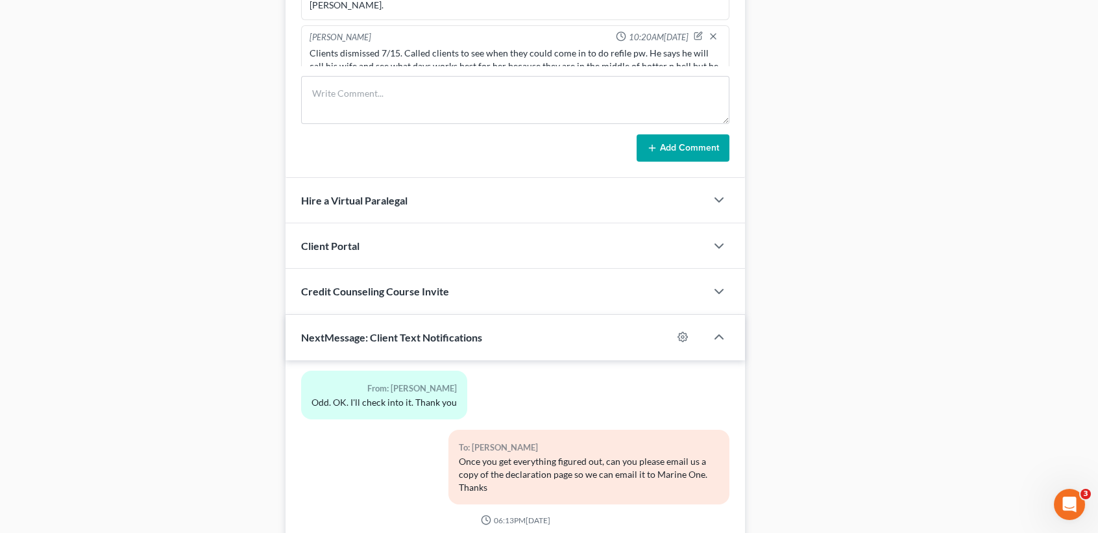
scroll to position [892, 0]
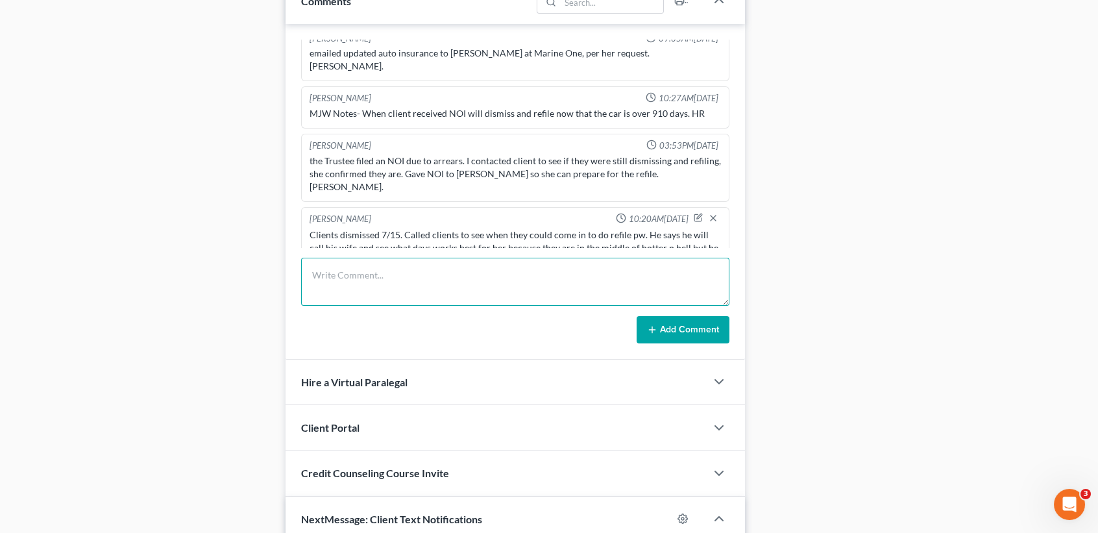
click at [486, 282] on textarea at bounding box center [515, 282] width 428 height 48
type textarea "c"
click at [562, 269] on textarea "emailed client about missing required info to fi" at bounding box center [515, 282] width 428 height 48
drag, startPoint x: 717, startPoint y: 267, endPoint x: 721, endPoint y: 251, distance: 16.9
click at [717, 266] on textarea "emailed client about missing required info to file. She plans to have it all do…" at bounding box center [515, 282] width 428 height 48
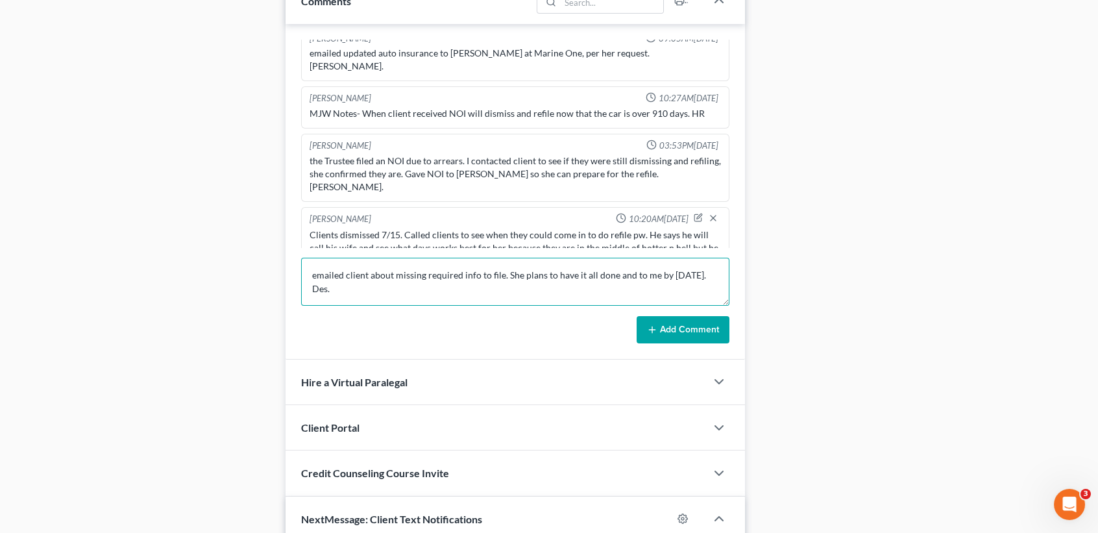
type textarea "emailed client about missing required info to file. She plans to have it all do…"
click at [712, 326] on button "Add Comment" at bounding box center [683, 329] width 93 height 27
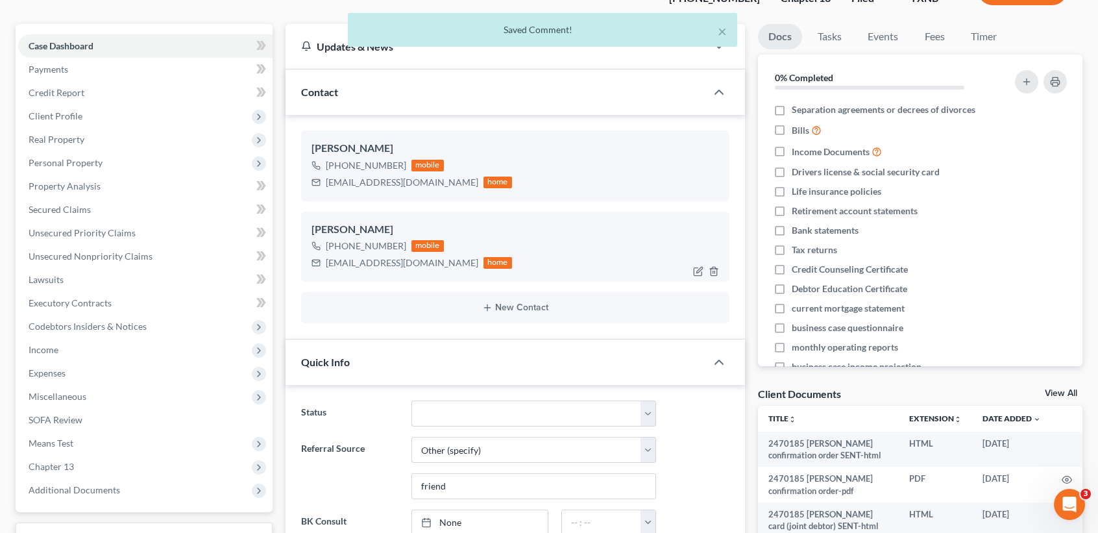
scroll to position [0, 0]
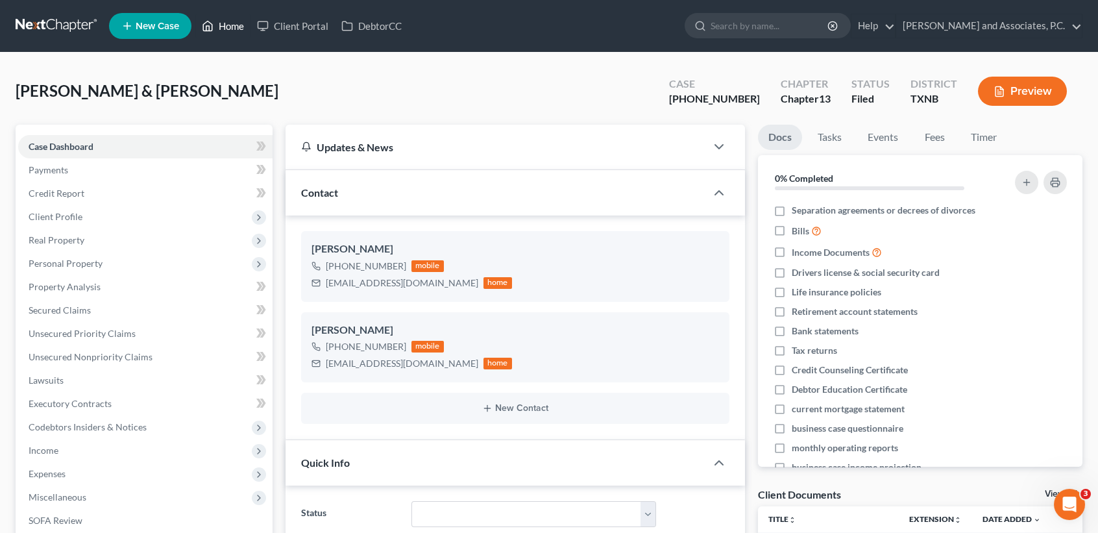
click at [222, 18] on link "Home" at bounding box center [222, 25] width 55 height 23
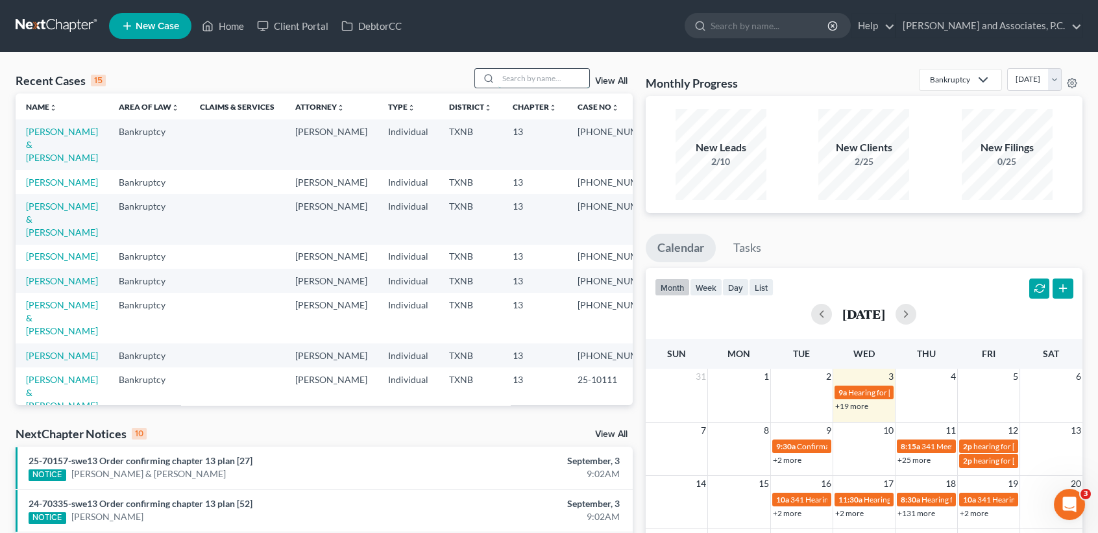
click at [538, 71] on input "search" at bounding box center [544, 78] width 91 height 19
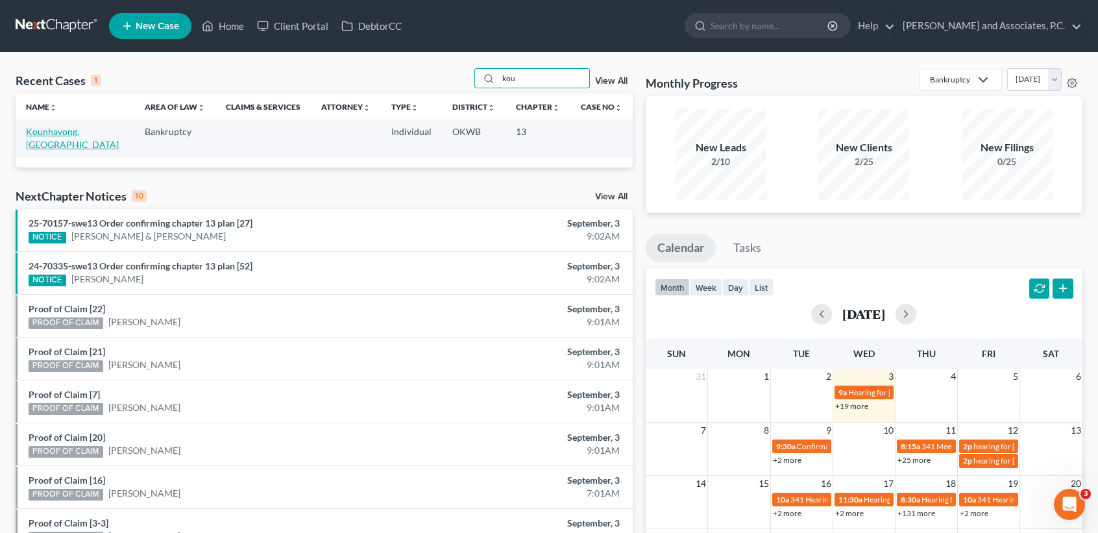
type input "kou"
click at [60, 141] on link "Kounhavong, [GEOGRAPHIC_DATA]" at bounding box center [72, 138] width 93 height 24
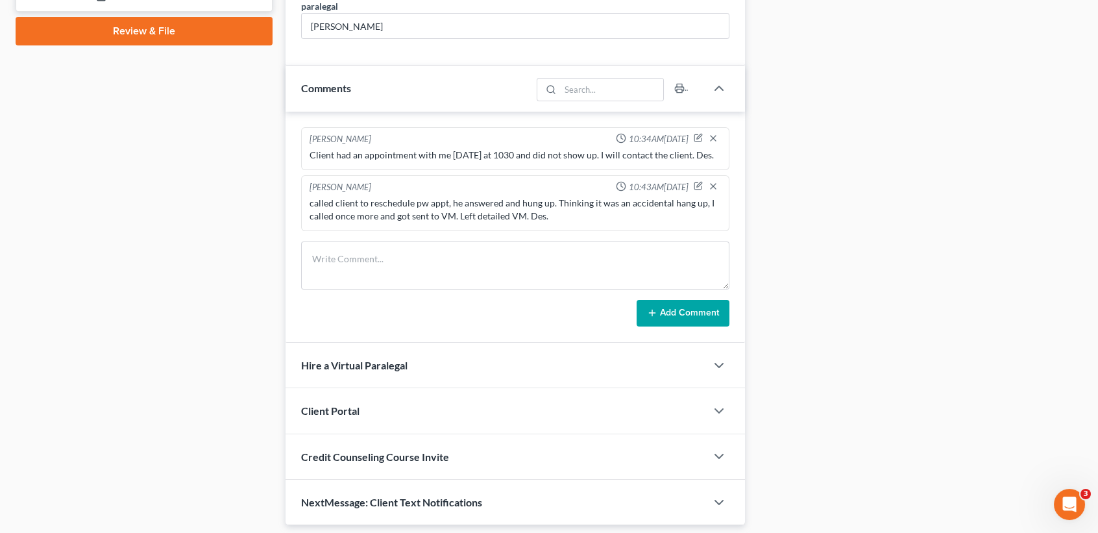
scroll to position [681, 0]
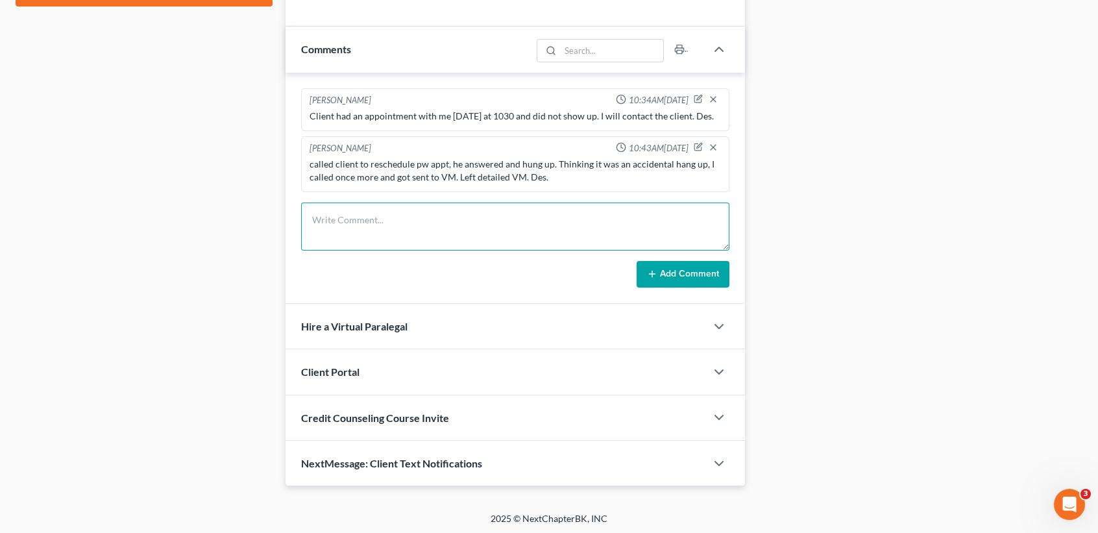
click at [362, 209] on textarea at bounding box center [515, 227] width 428 height 48
type textarea "Told [PERSON_NAME] C he no longer wanted to file 8/15. Des."
click at [710, 271] on button "Add Comment" at bounding box center [683, 274] width 93 height 27
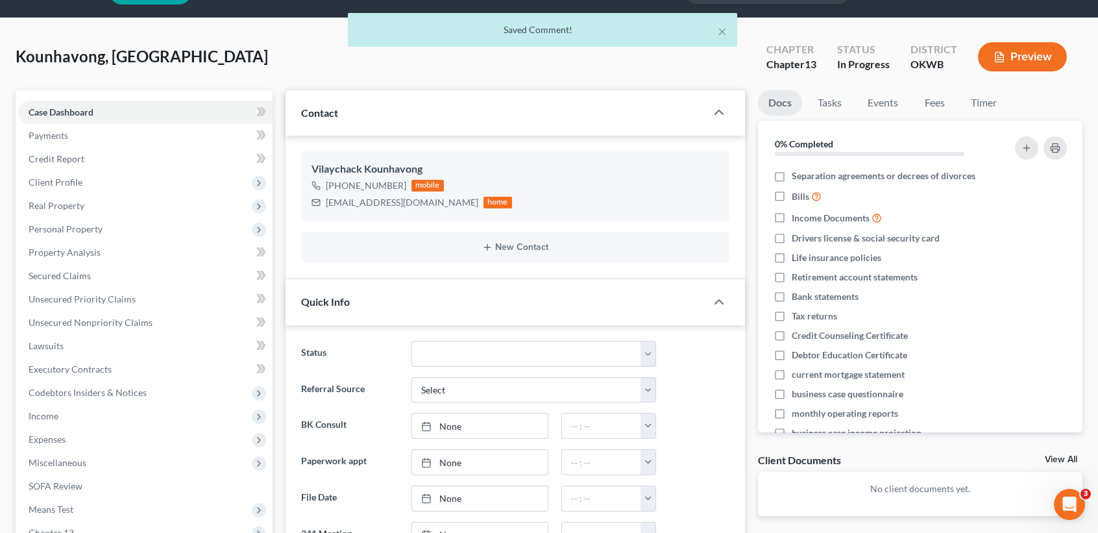
scroll to position [0, 0]
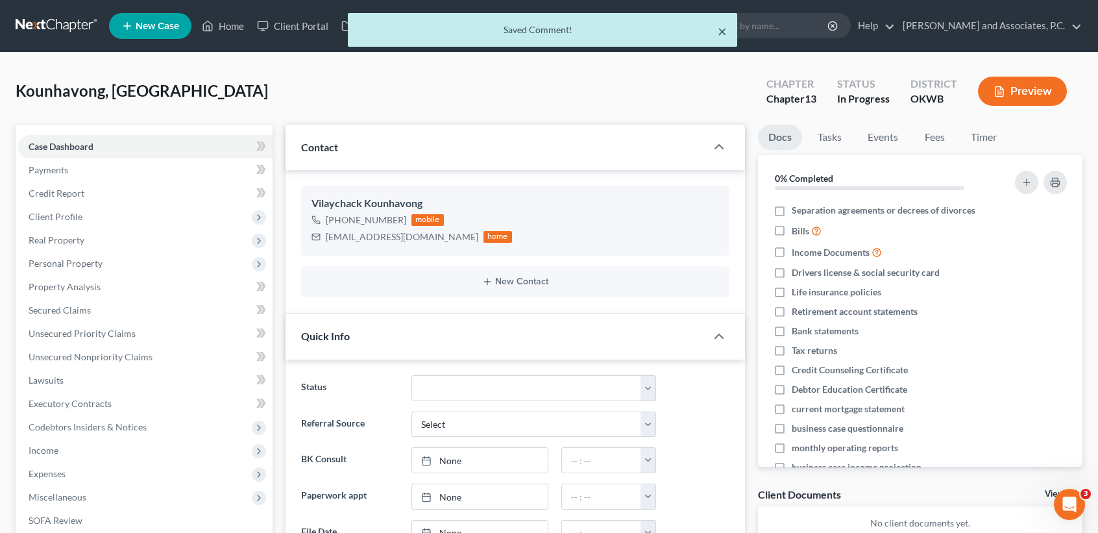
click at [722, 30] on button "×" at bounding box center [722, 31] width 9 height 16
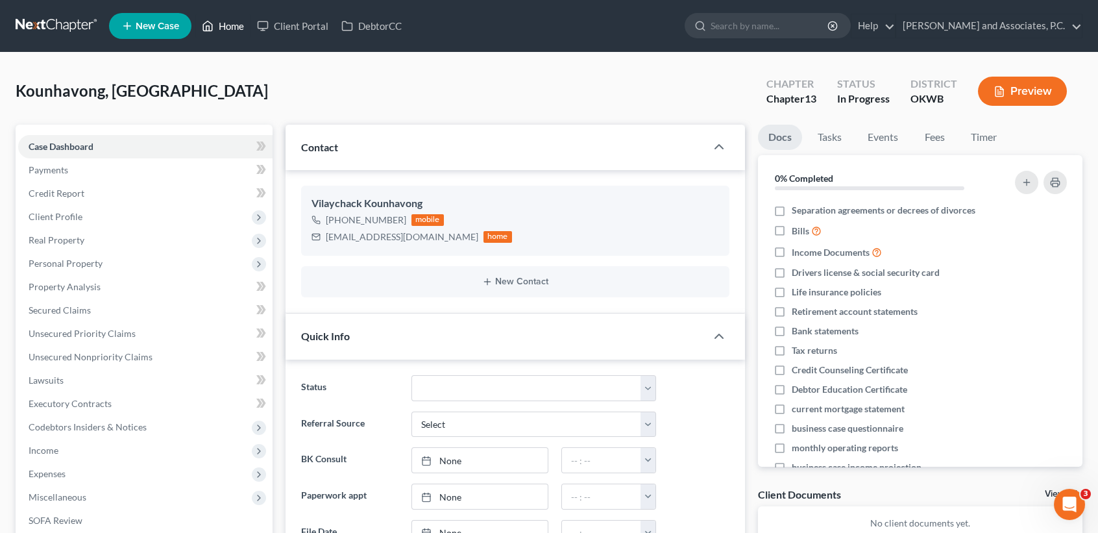
click at [225, 32] on link "Home" at bounding box center [222, 25] width 55 height 23
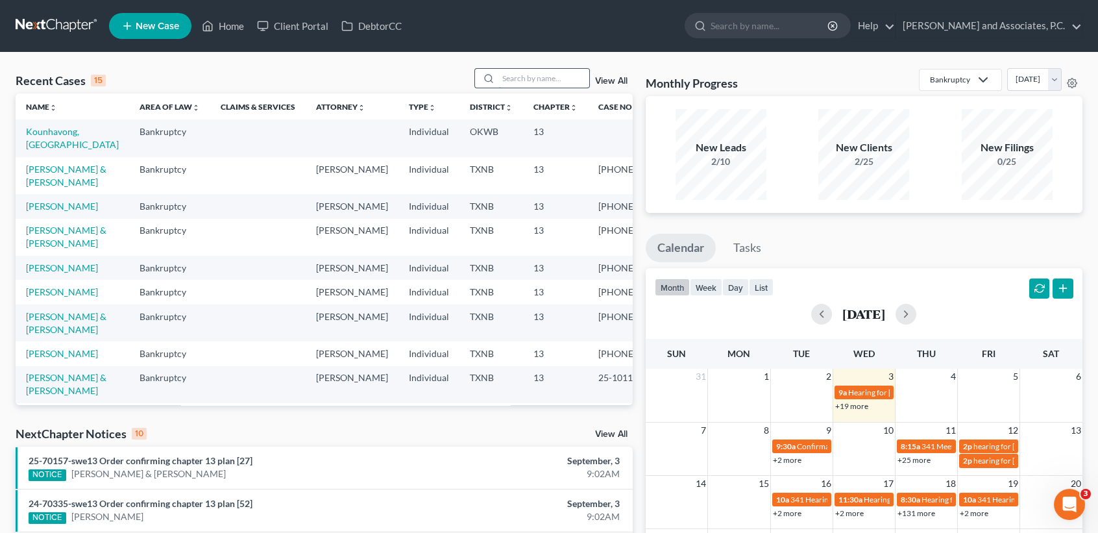
click at [535, 71] on input "search" at bounding box center [544, 78] width 91 height 19
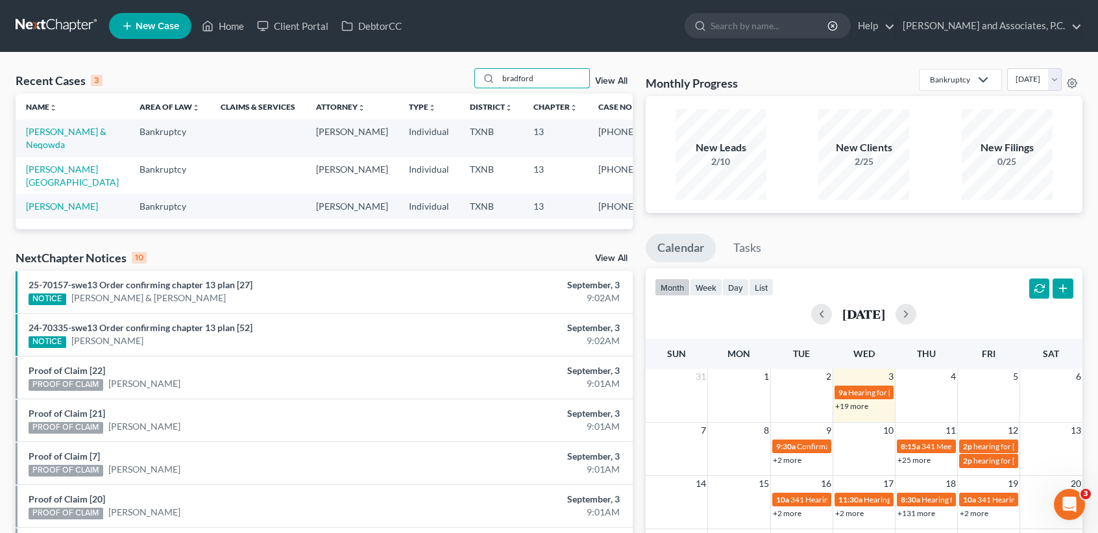
type input "bradford"
click at [77, 218] on td "[PERSON_NAME]" at bounding box center [73, 206] width 114 height 24
click at [76, 212] on link "[PERSON_NAME]" at bounding box center [62, 206] width 72 height 11
select select "1"
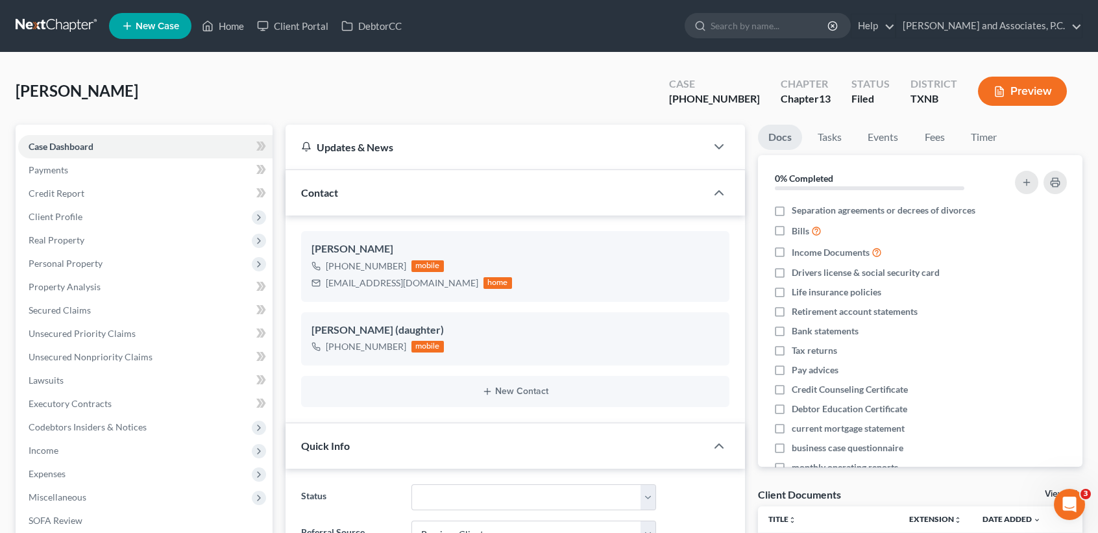
scroll to position [2551, 0]
drag, startPoint x: 227, startPoint y: 26, endPoint x: 700, endPoint y: 127, distance: 483.8
click at [228, 26] on link "Home" at bounding box center [222, 25] width 55 height 23
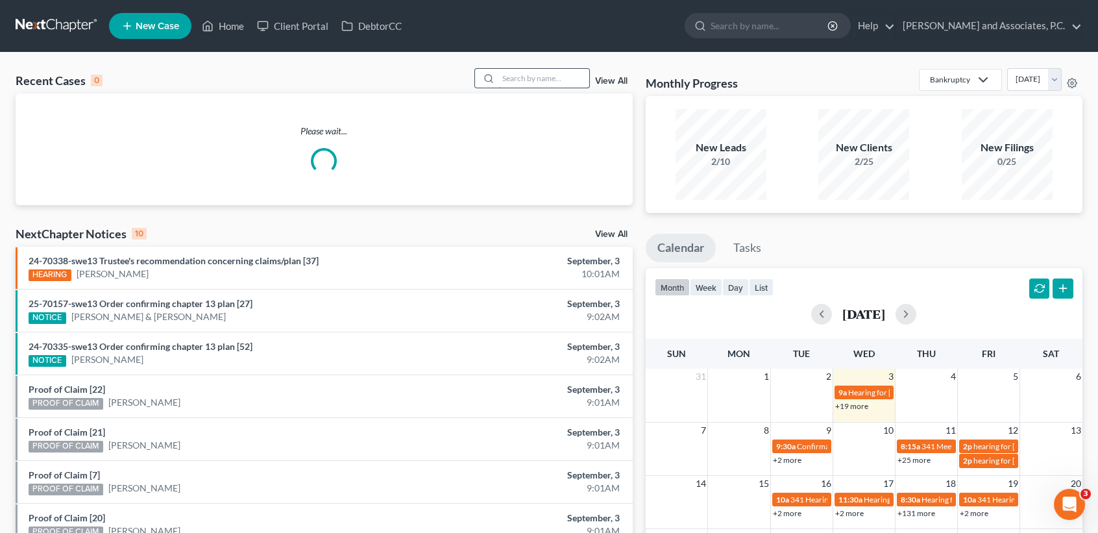
click at [543, 82] on input "search" at bounding box center [544, 78] width 91 height 19
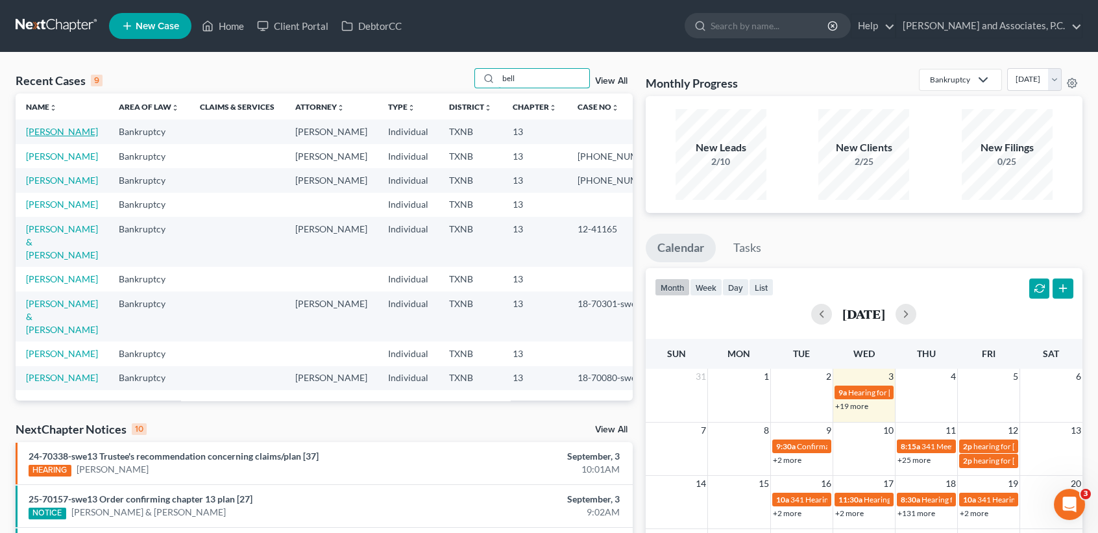
type input "bell"
click at [50, 130] on link "[PERSON_NAME]" at bounding box center [62, 131] width 72 height 11
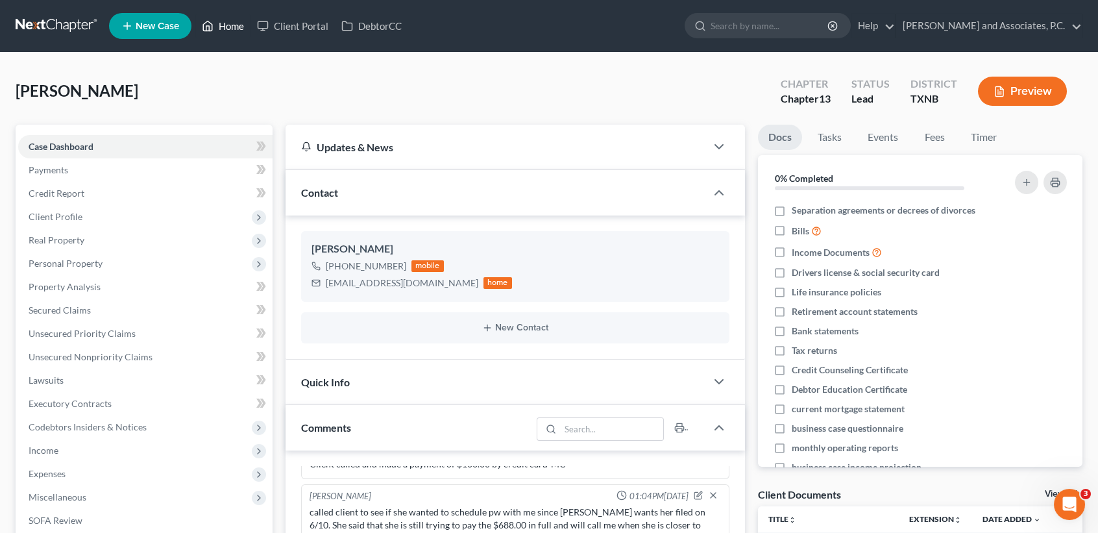
drag, startPoint x: 230, startPoint y: 31, endPoint x: 223, endPoint y: 27, distance: 8.1
click at [230, 31] on link "Home" at bounding box center [222, 25] width 55 height 23
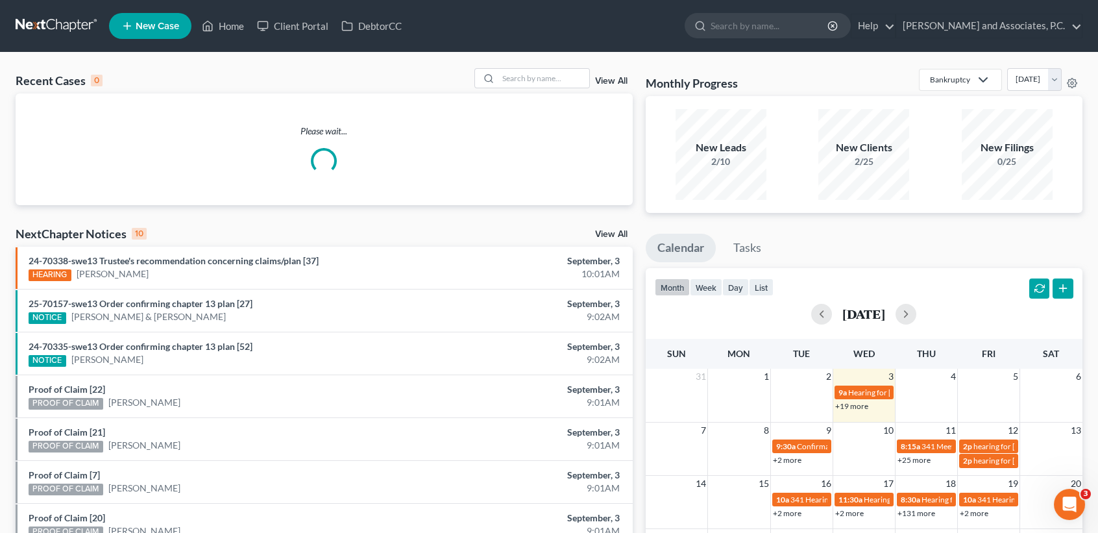
click at [524, 63] on div "Recent Cases 0 View All Please wait... NextChapter Notices 10 View All 24-70338…" at bounding box center [549, 390] width 1098 height 674
click at [530, 69] on input "search" at bounding box center [544, 78] width 91 height 19
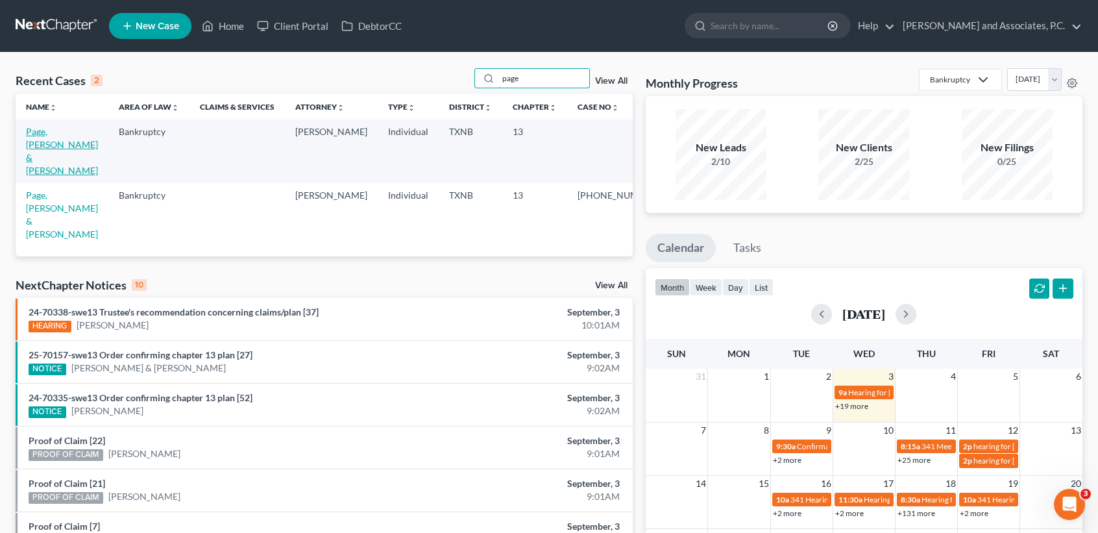
type input "page"
click at [46, 129] on link "Page, [PERSON_NAME] & [PERSON_NAME]" at bounding box center [62, 151] width 72 height 50
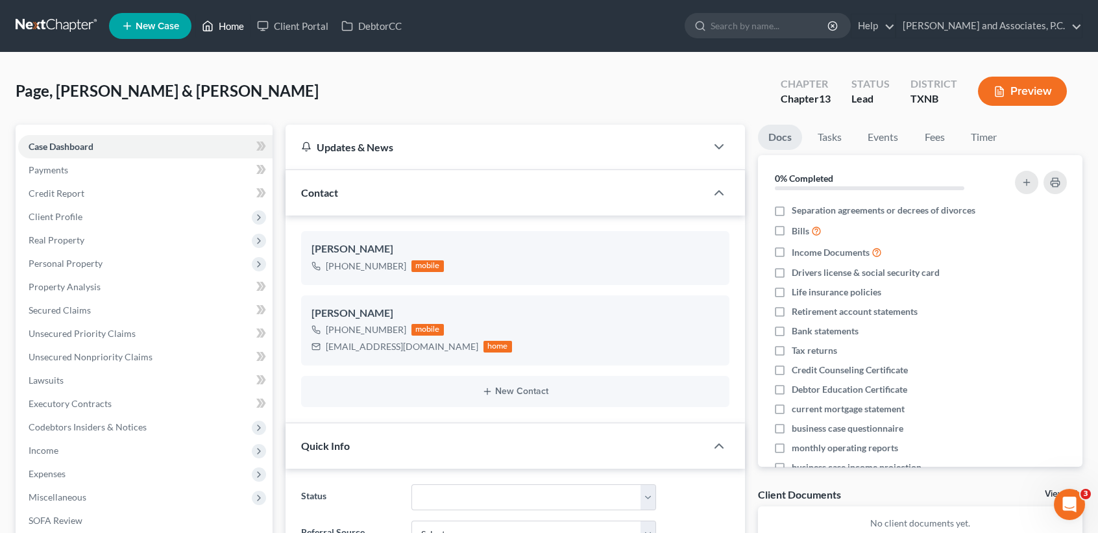
click at [227, 29] on link "Home" at bounding box center [222, 25] width 55 height 23
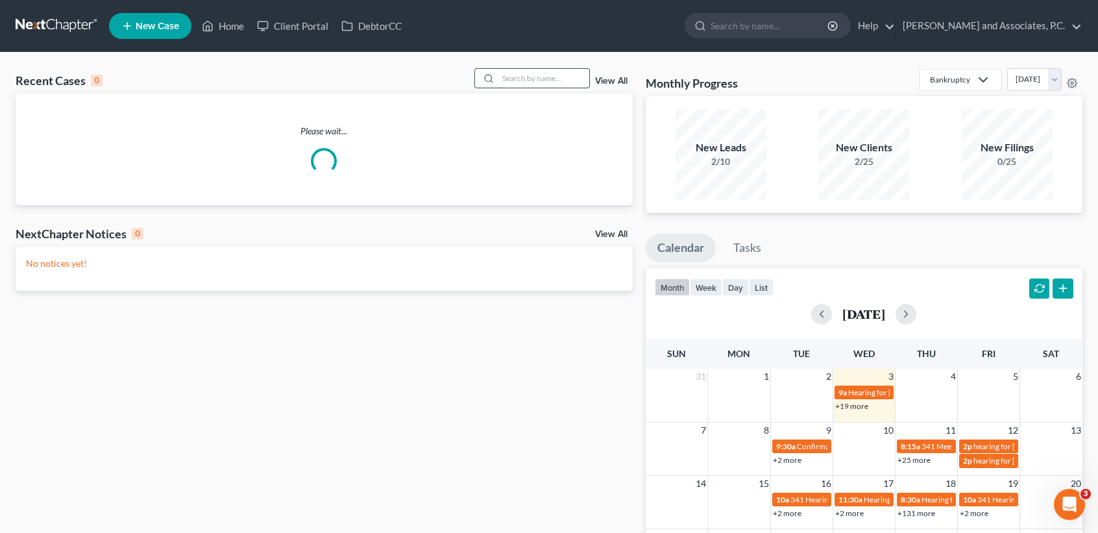
click at [541, 80] on input "search" at bounding box center [544, 78] width 91 height 19
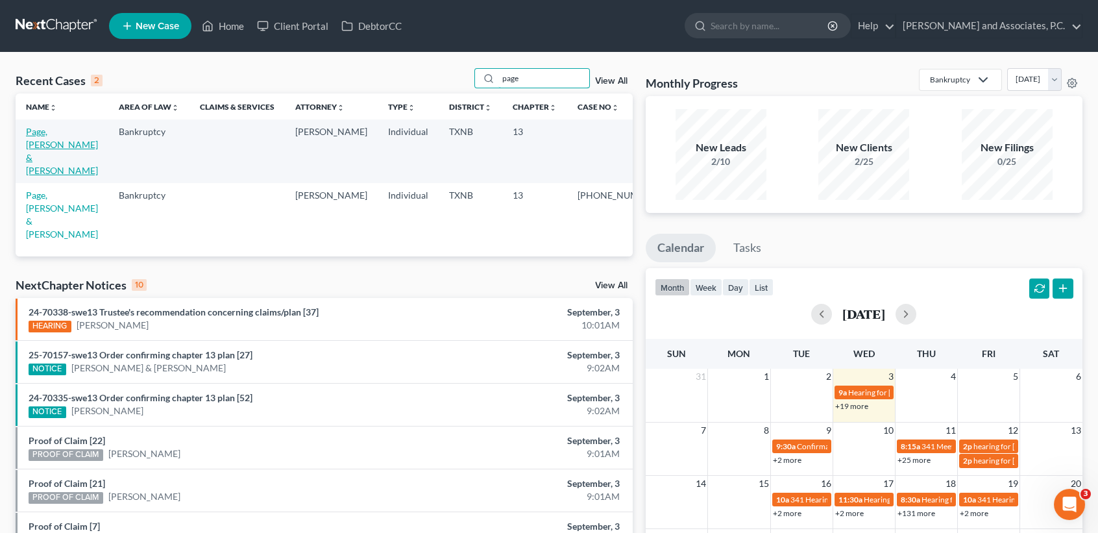
type input "page"
click at [68, 130] on link "Page, [PERSON_NAME] & [PERSON_NAME]" at bounding box center [62, 151] width 72 height 50
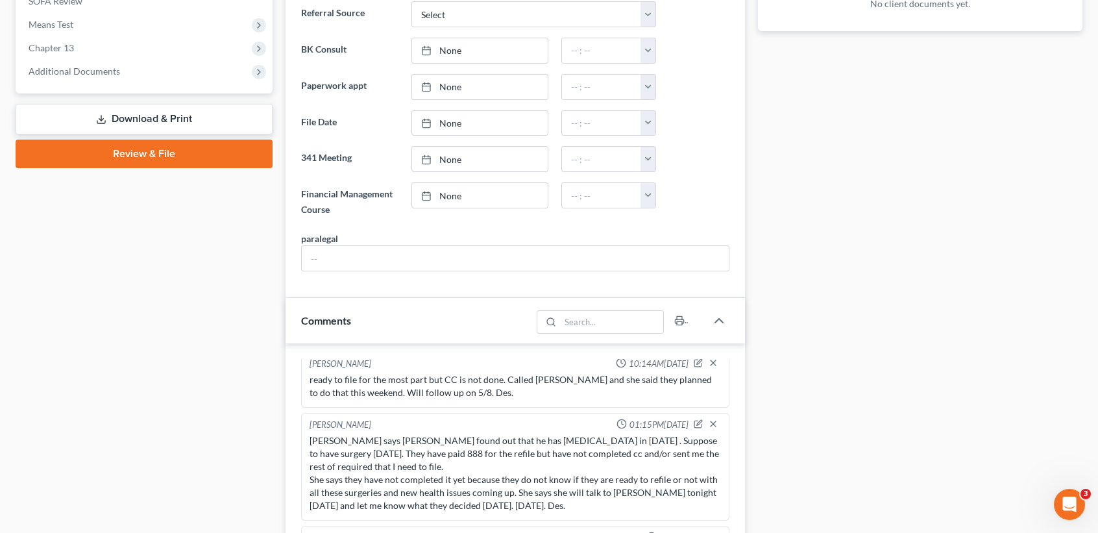
scroll to position [952, 0]
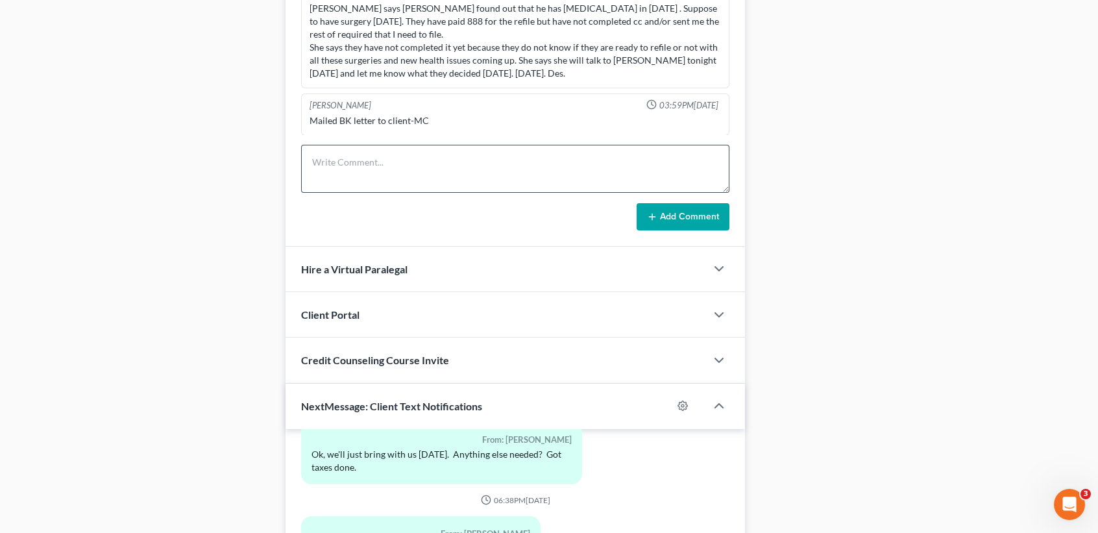
drag, startPoint x: 519, startPoint y: 139, endPoint x: 509, endPoint y: 160, distance: 23.8
click at [519, 142] on div "[PERSON_NAME] H 05:00PM[DATE] Clients came in and discussed refiling with MJW. …" at bounding box center [516, 79] width 460 height 336
click at [509, 160] on textarea at bounding box center [515, 169] width 428 height 48
type textarea "asked [PERSON_NAME] c to send clients a BK letter. Des."
click at [713, 223] on button "Add Comment" at bounding box center [683, 216] width 93 height 27
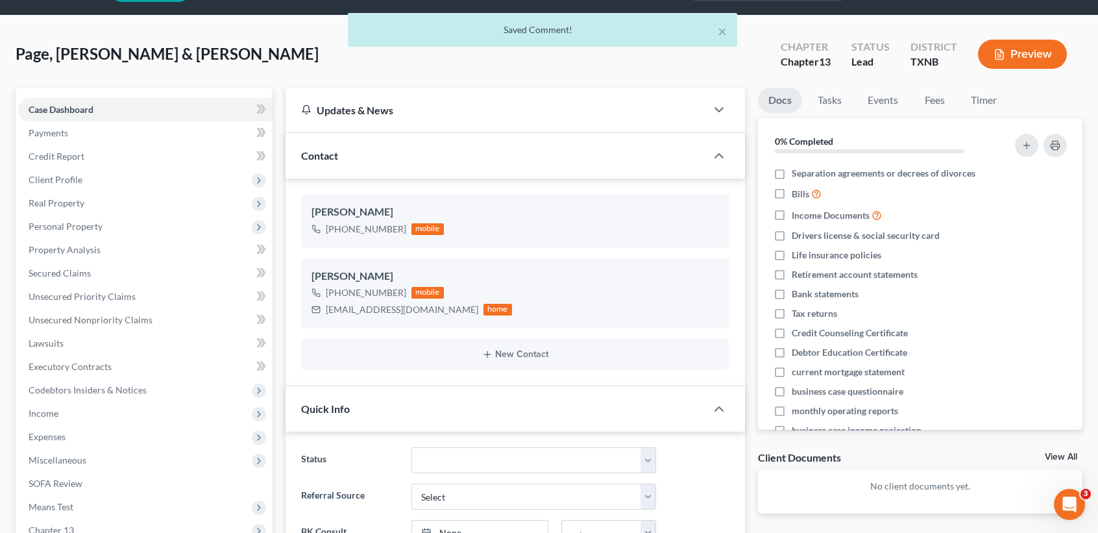
scroll to position [0, 0]
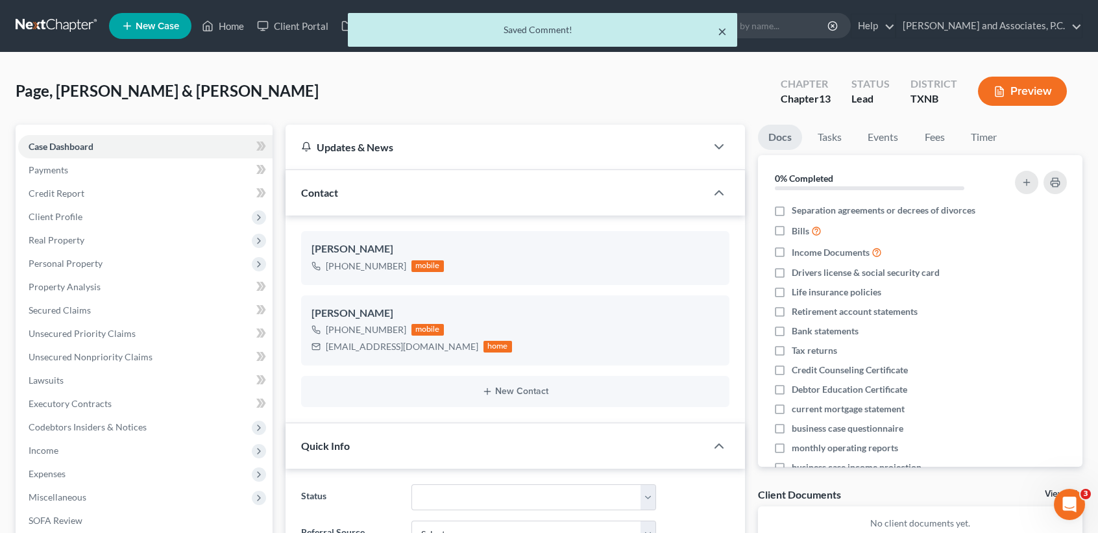
drag, startPoint x: 725, startPoint y: 30, endPoint x: 261, endPoint y: 42, distance: 464.3
click at [726, 30] on button "×" at bounding box center [722, 31] width 9 height 16
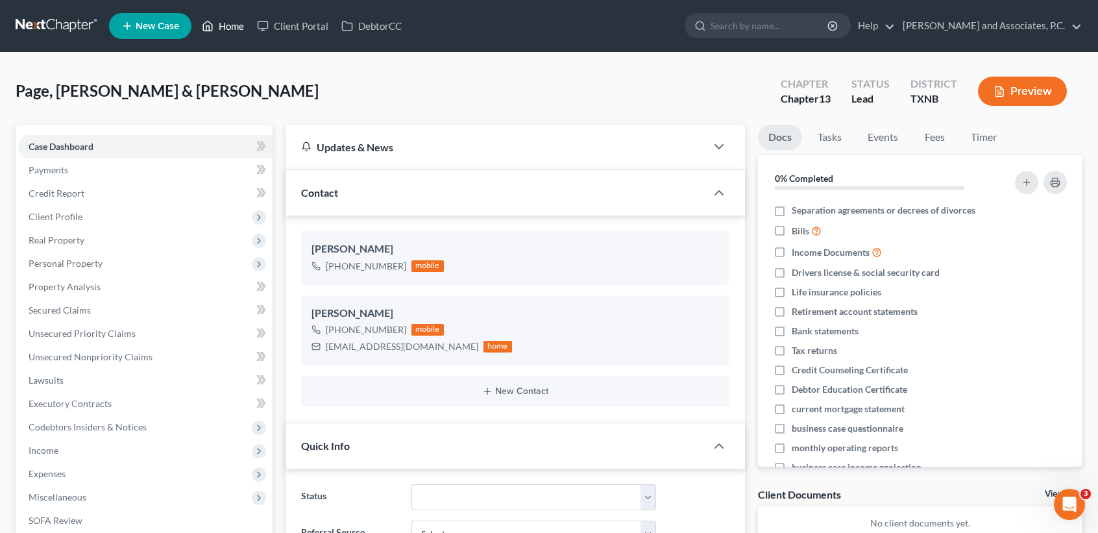
click at [235, 34] on link "Home" at bounding box center [222, 25] width 55 height 23
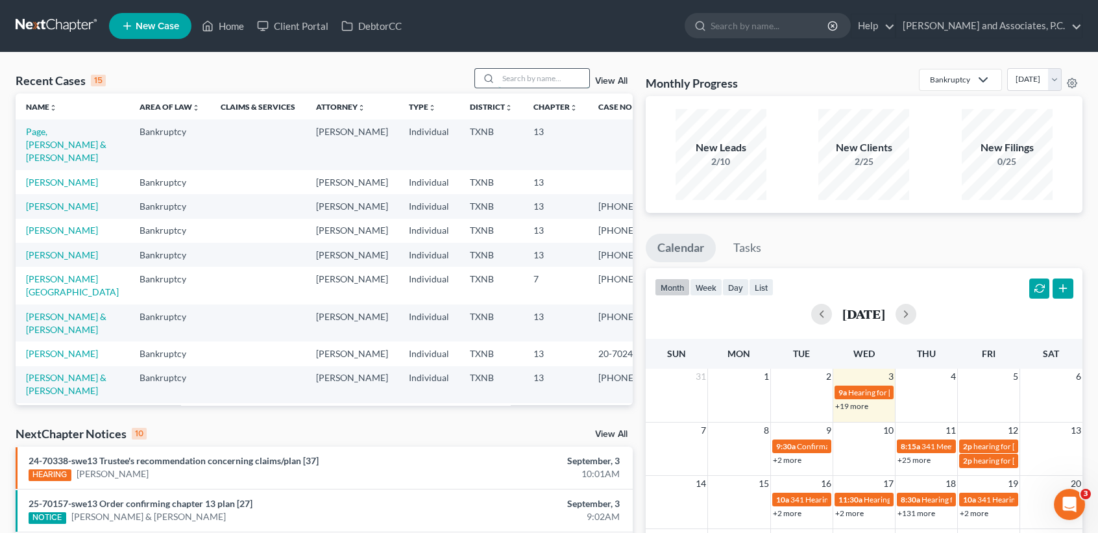
click at [546, 79] on input "search" at bounding box center [544, 78] width 91 height 19
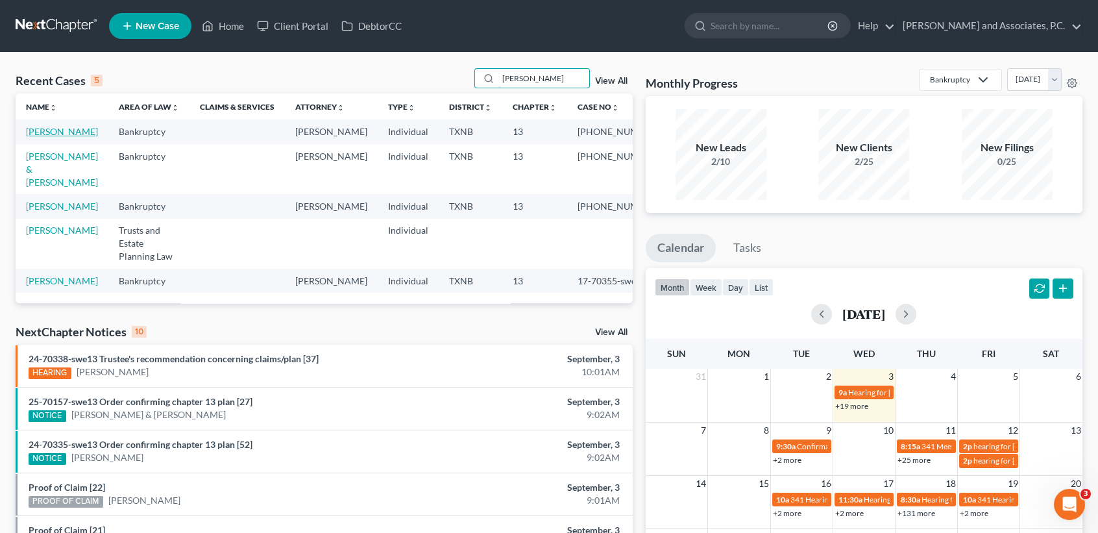
type input "[PERSON_NAME]"
click at [46, 137] on link "[PERSON_NAME]" at bounding box center [62, 131] width 72 height 11
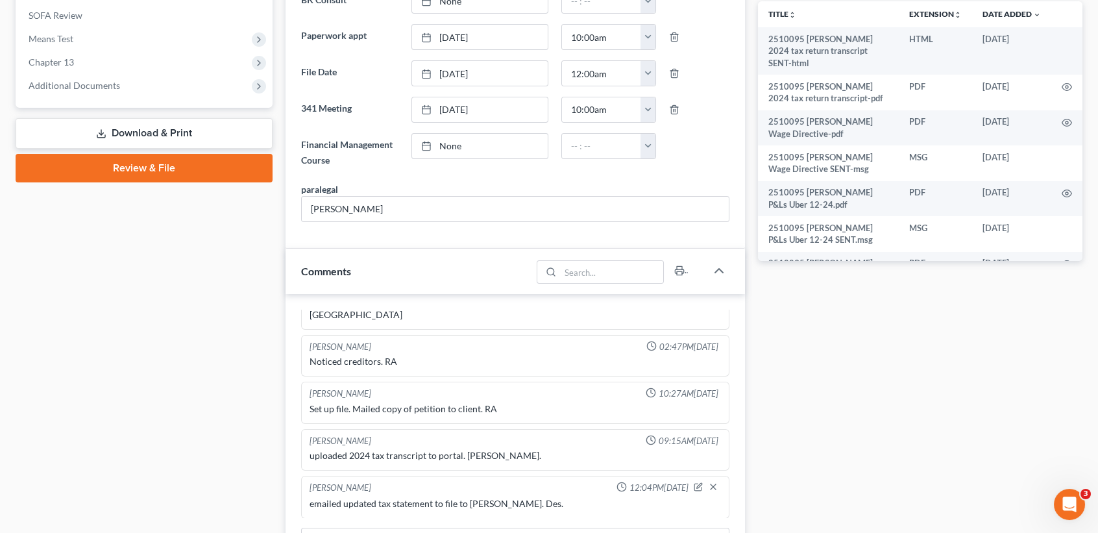
scroll to position [519, 0]
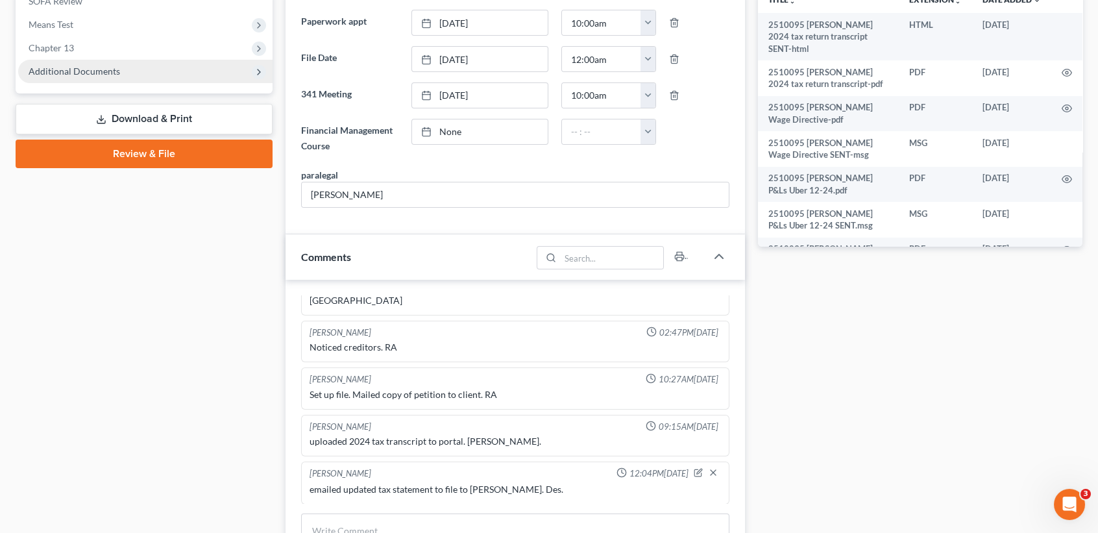
click at [95, 70] on span "Additional Documents" at bounding box center [75, 71] width 92 height 11
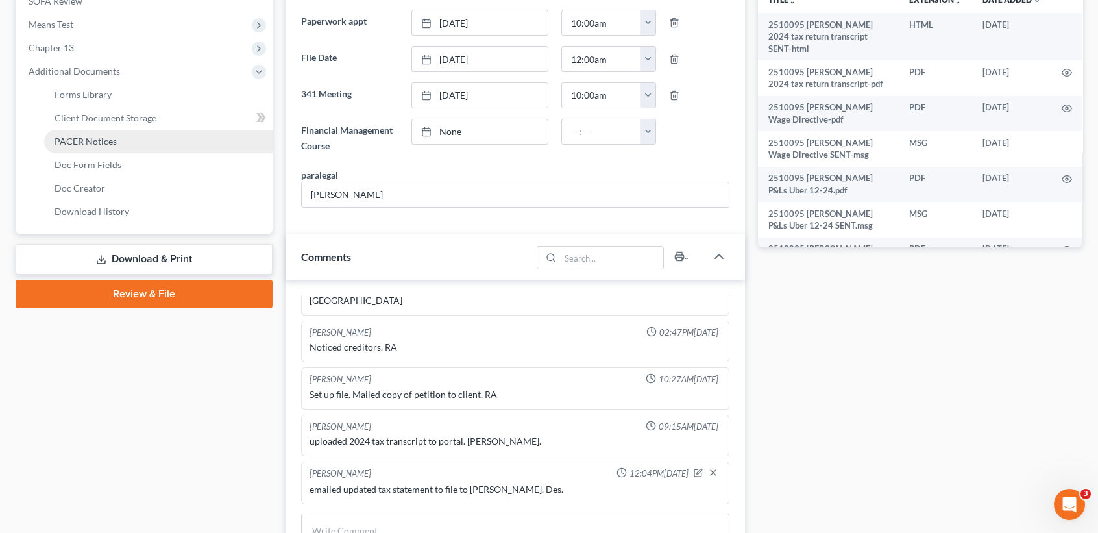
click at [125, 143] on link "PACER Notices" at bounding box center [158, 141] width 229 height 23
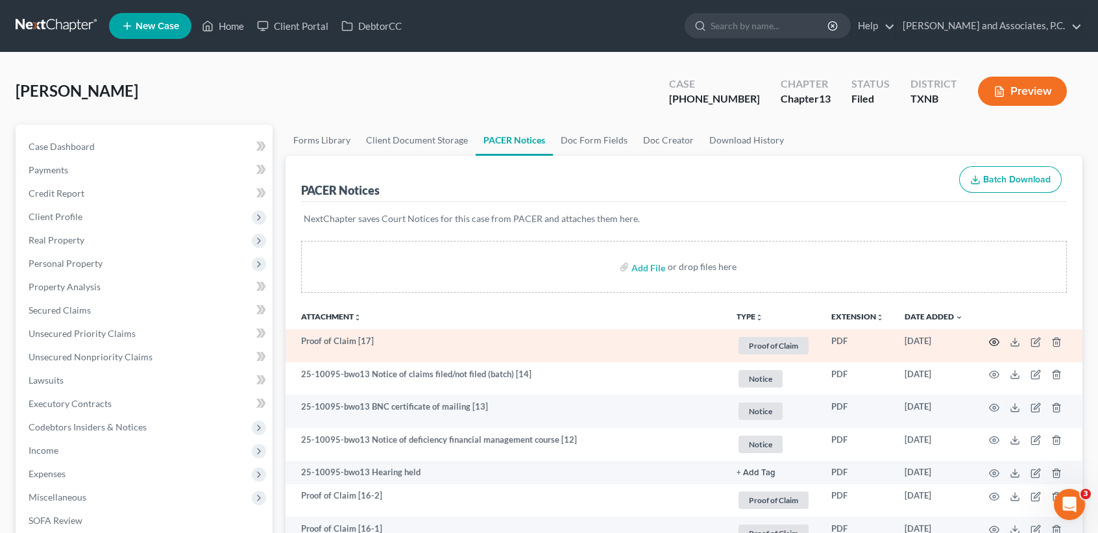
click at [996, 340] on icon "button" at bounding box center [994, 342] width 10 height 10
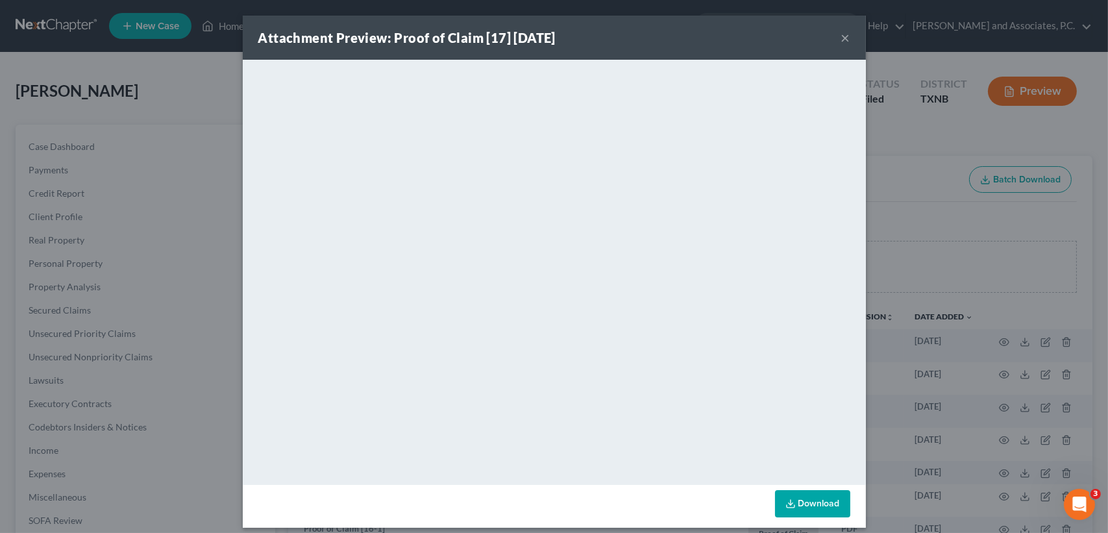
click at [841, 36] on button "×" at bounding box center [845, 38] width 9 height 16
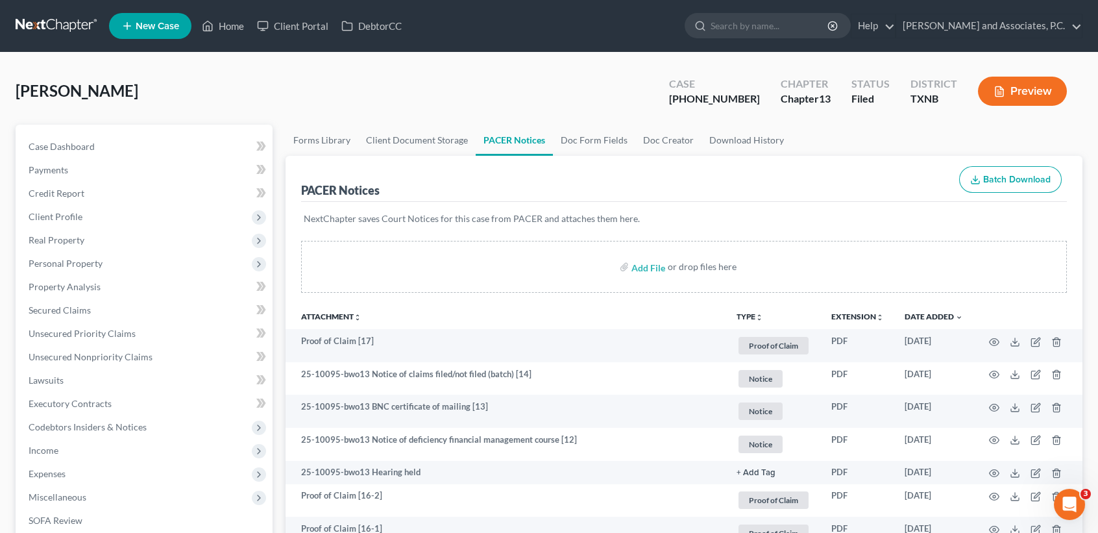
scroll to position [86, 0]
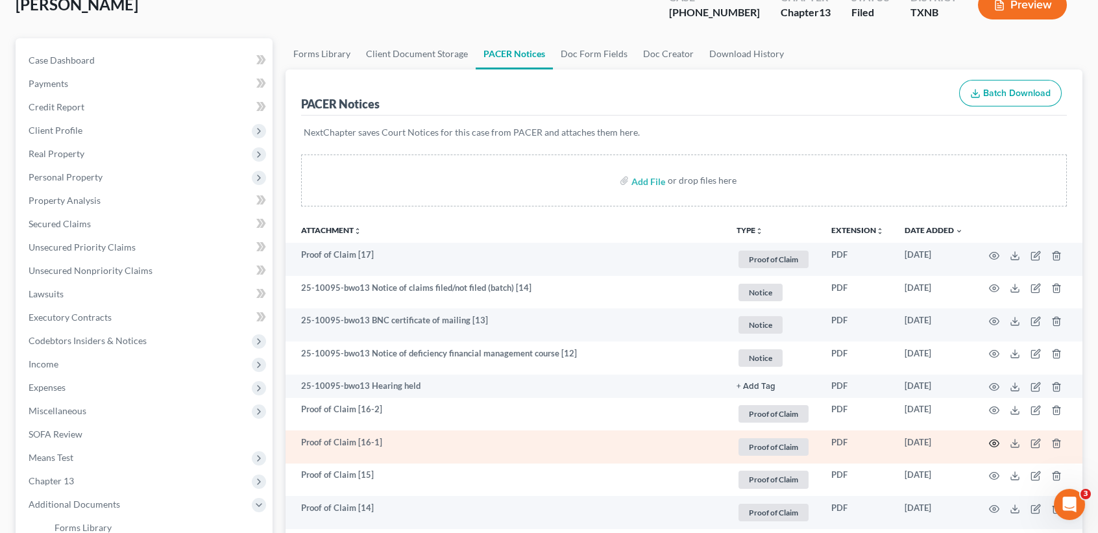
click at [996, 445] on circle "button" at bounding box center [994, 443] width 3 height 3
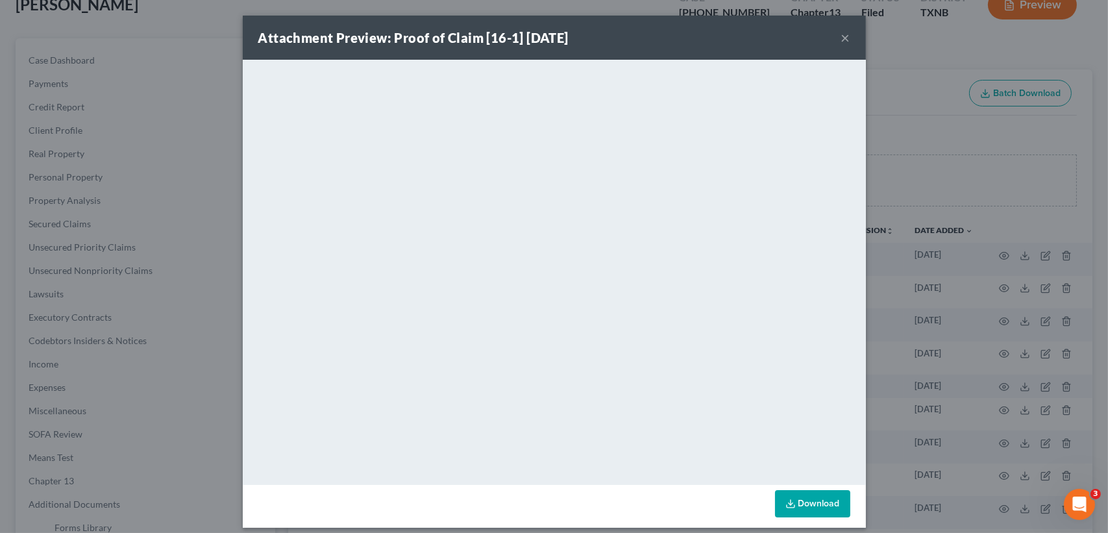
click at [846, 32] on div "Attachment Preview: Proof of Claim [16-1] [DATE] ×" at bounding box center [554, 38] width 623 height 44
click at [844, 35] on button "×" at bounding box center [845, 38] width 9 height 16
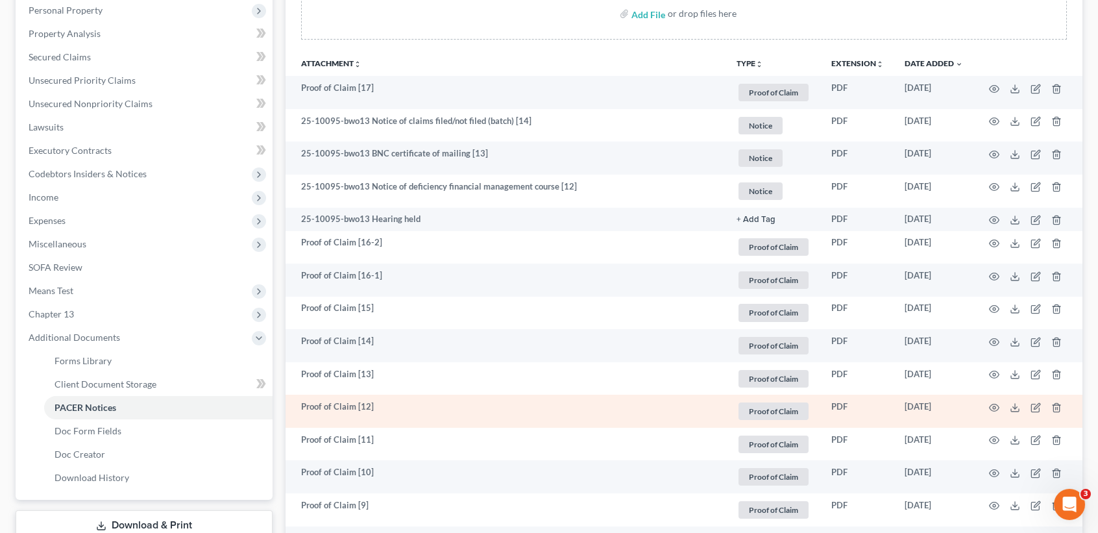
scroll to position [260, 0]
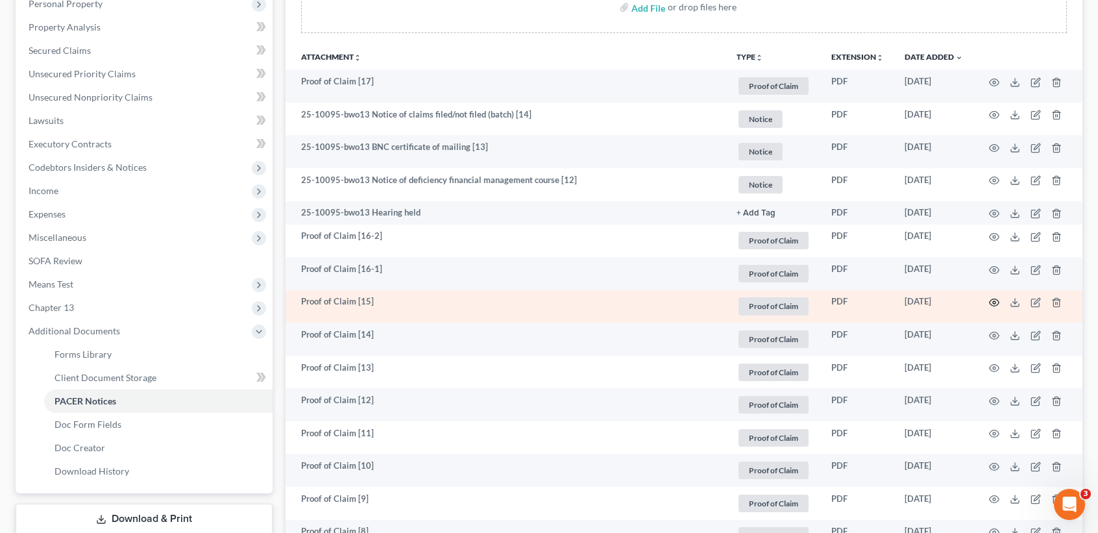
click at [993, 304] on circle "button" at bounding box center [994, 302] width 3 height 3
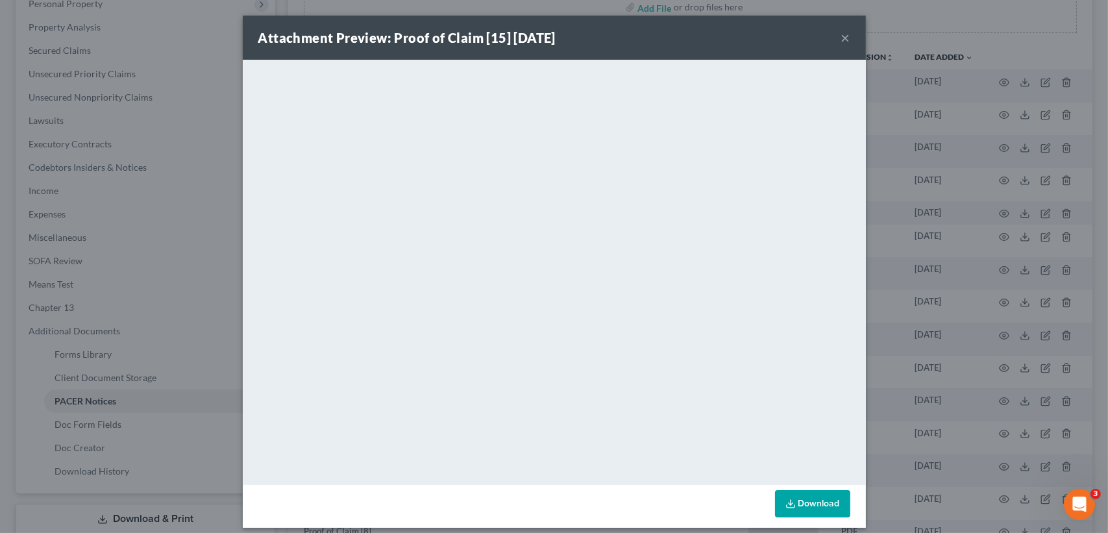
click at [841, 40] on button "×" at bounding box center [845, 38] width 9 height 16
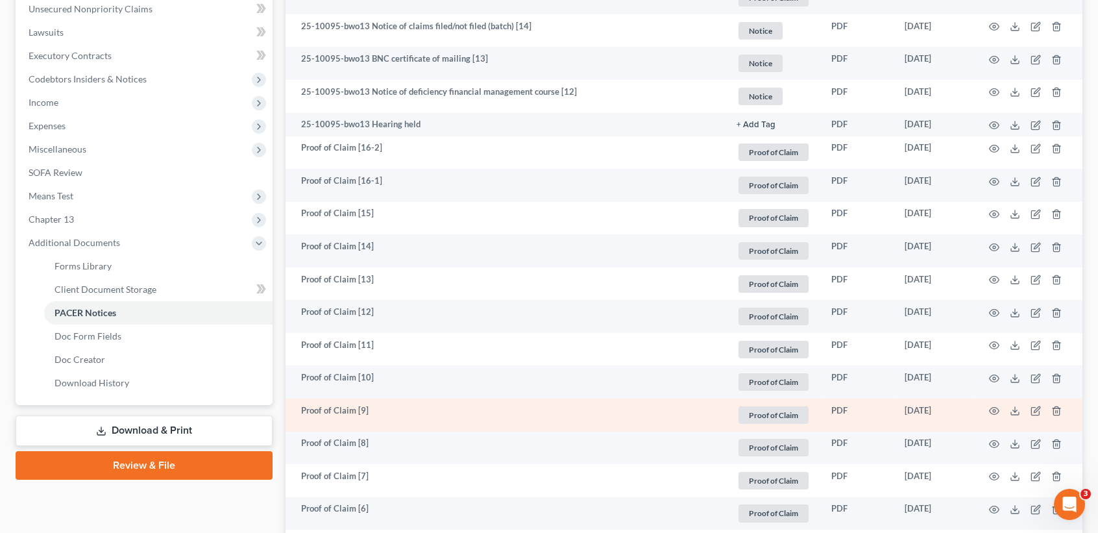
scroll to position [606, 0]
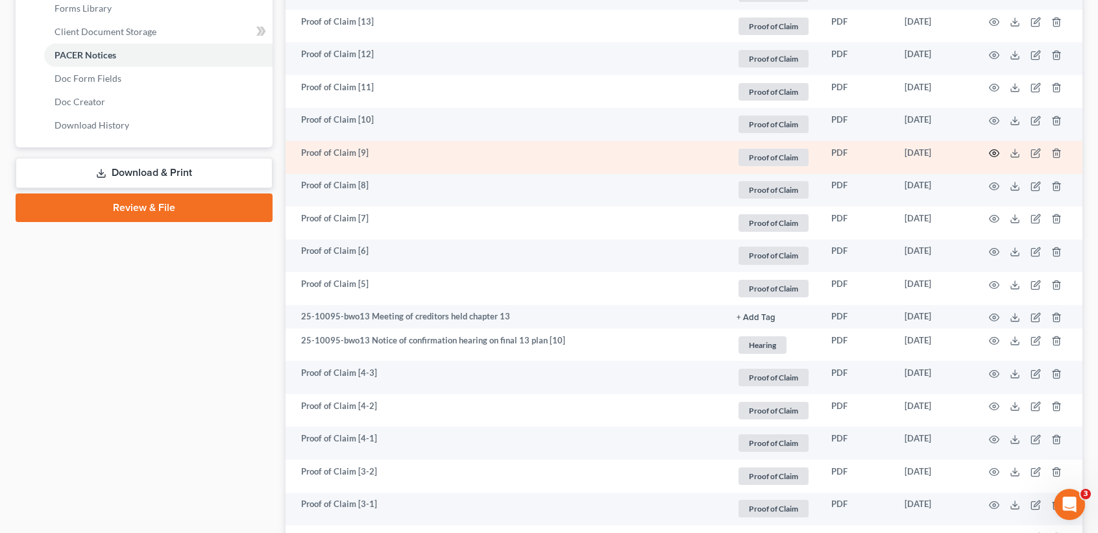
click at [989, 158] on icon "button" at bounding box center [994, 153] width 10 height 10
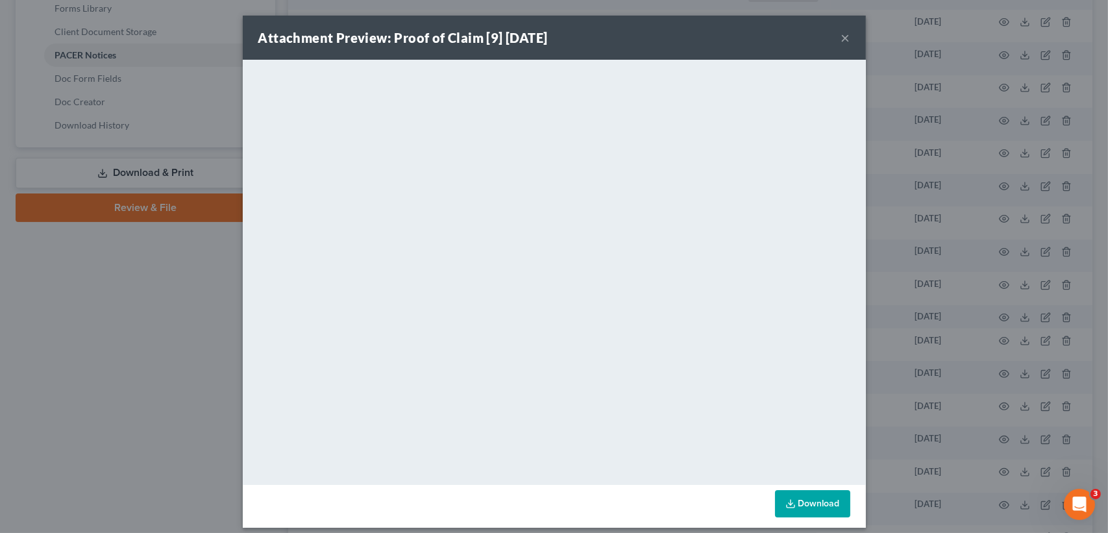
click at [841, 40] on button "×" at bounding box center [845, 38] width 9 height 16
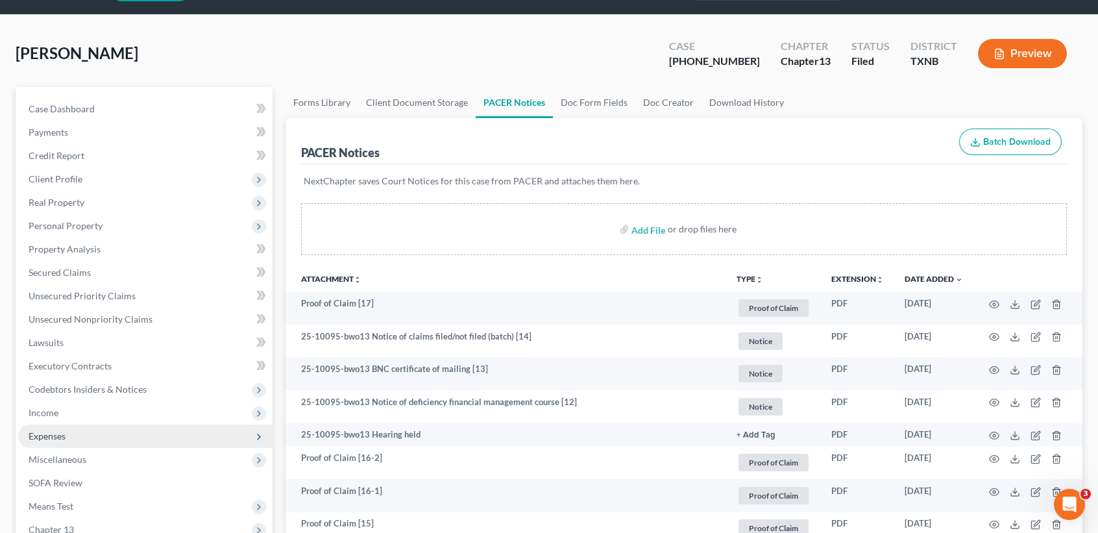
scroll to position [0, 0]
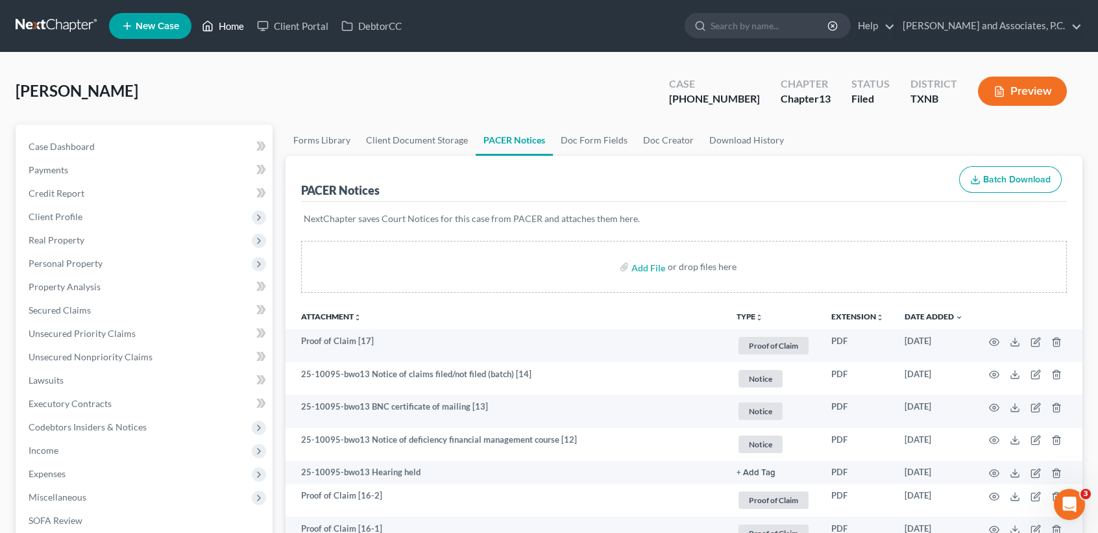
click at [221, 26] on link "Home" at bounding box center [222, 25] width 55 height 23
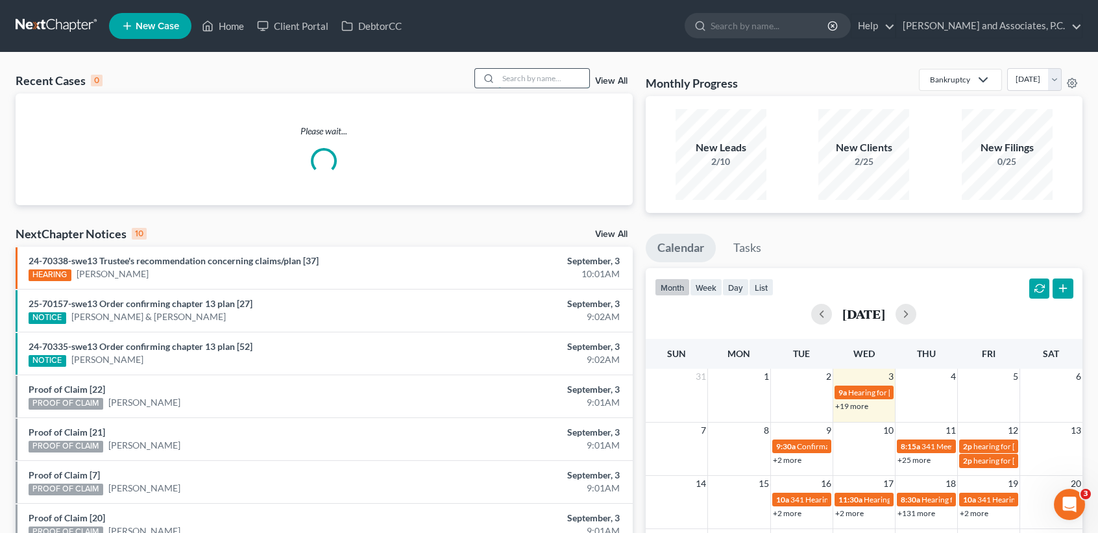
click at [533, 84] on input "search" at bounding box center [544, 78] width 91 height 19
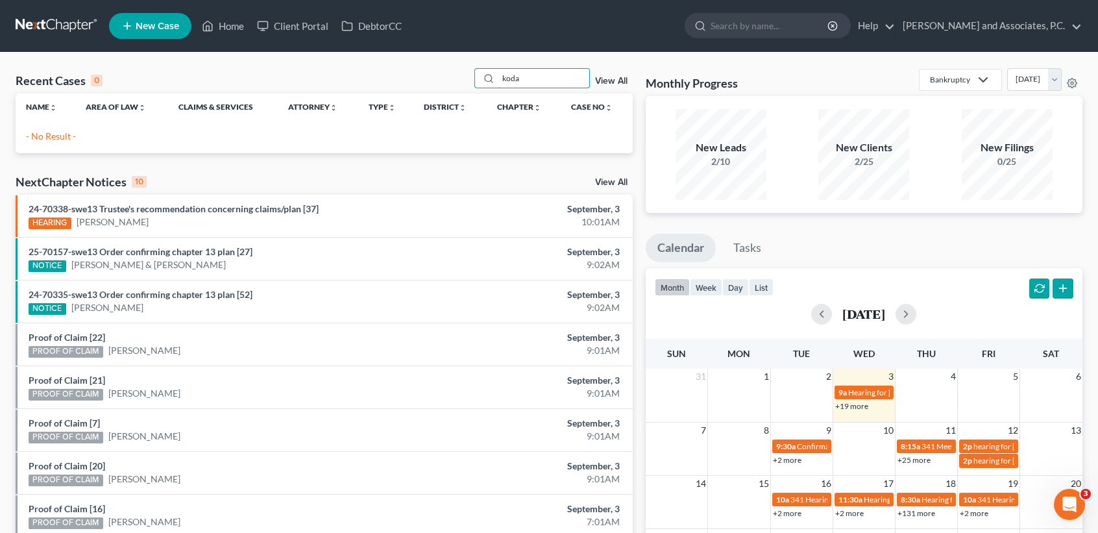
drag, startPoint x: 475, startPoint y: 73, endPoint x: 420, endPoint y: 45, distance: 61.3
click at [427, 69] on div "Recent Cases 0 koda View All" at bounding box center [324, 80] width 617 height 25
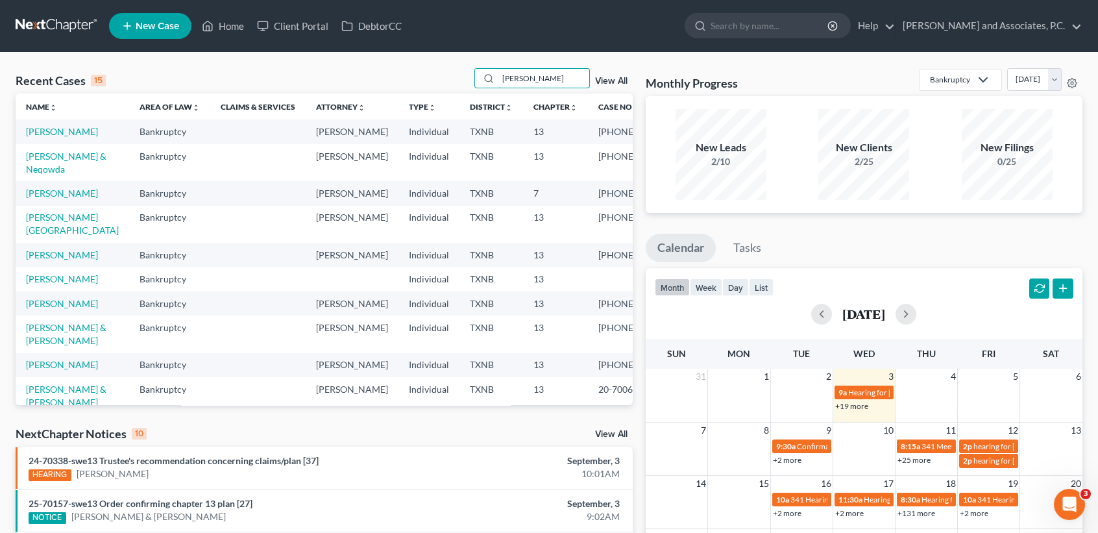
drag, startPoint x: 375, startPoint y: 77, endPoint x: 318, endPoint y: 70, distance: 57.6
click at [346, 76] on div "Recent Cases 15 [PERSON_NAME] View All" at bounding box center [324, 80] width 617 height 25
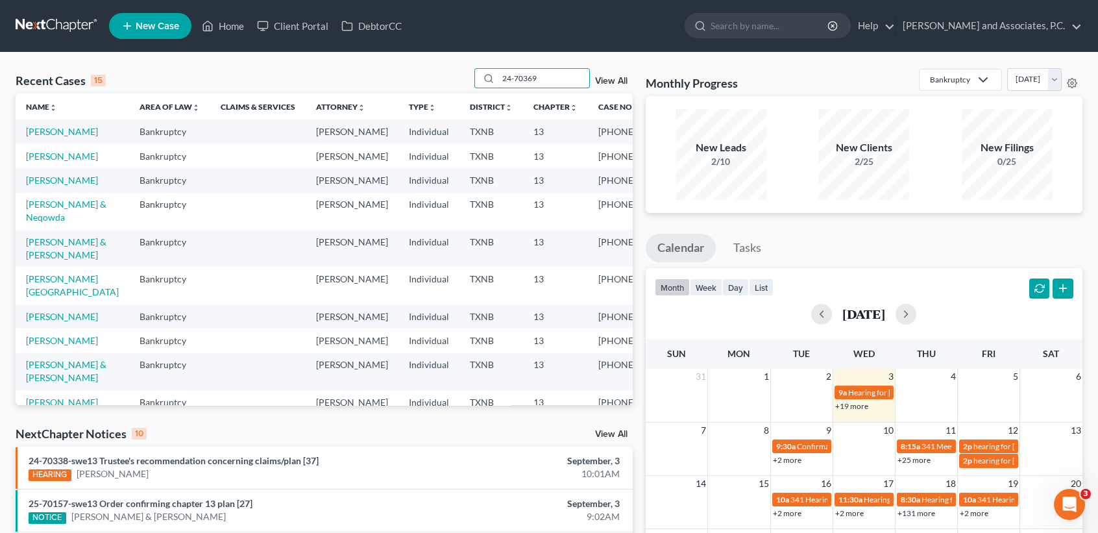
type input "24-70369"
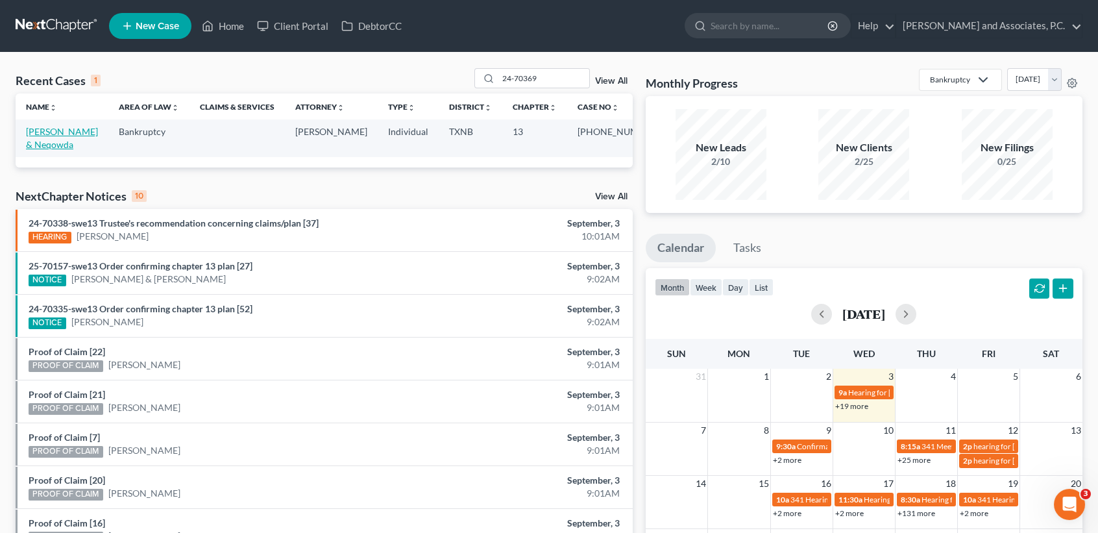
click at [40, 146] on link "[PERSON_NAME] & Neqowda" at bounding box center [62, 138] width 72 height 24
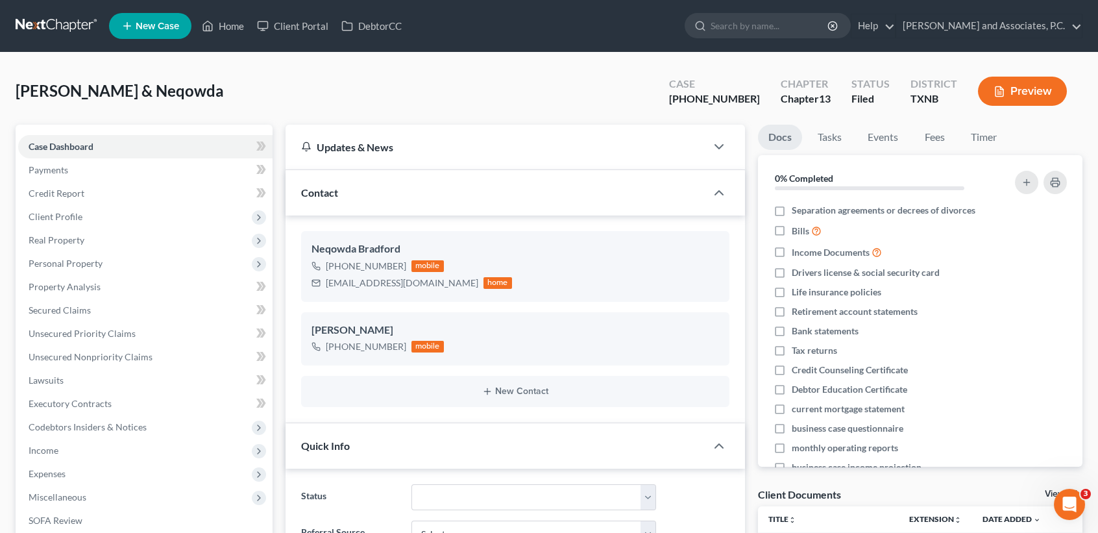
scroll to position [200, 0]
click at [236, 93] on div "[PERSON_NAME] & Neqowda Upgraded Case [PHONE_NUMBER] Chapter Chapter 13 Status …" at bounding box center [549, 96] width 1067 height 56
click at [69, 219] on span "Client Profile" at bounding box center [56, 216] width 54 height 11
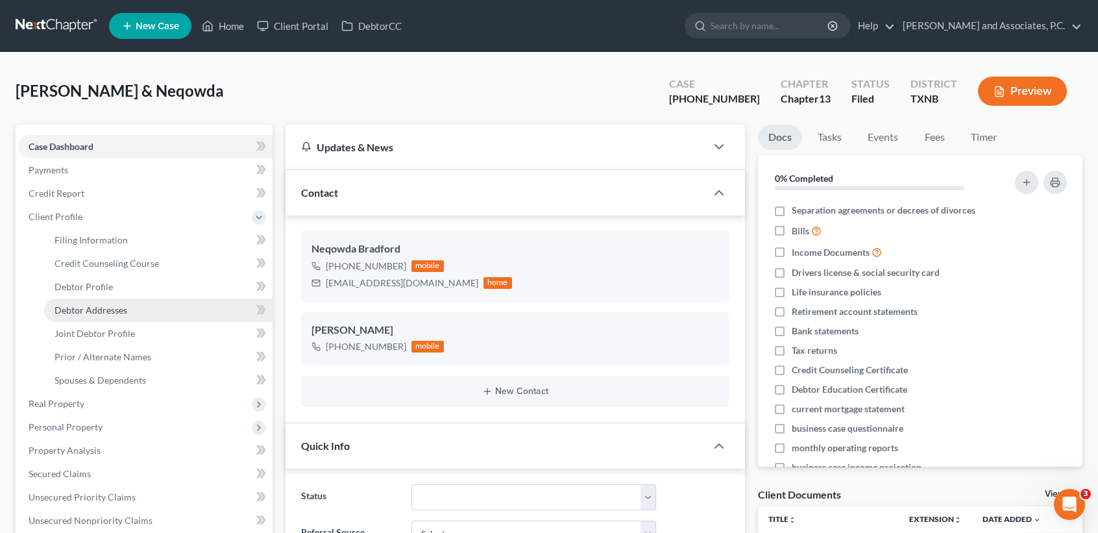
click at [73, 306] on span "Debtor Addresses" at bounding box center [91, 309] width 73 height 11
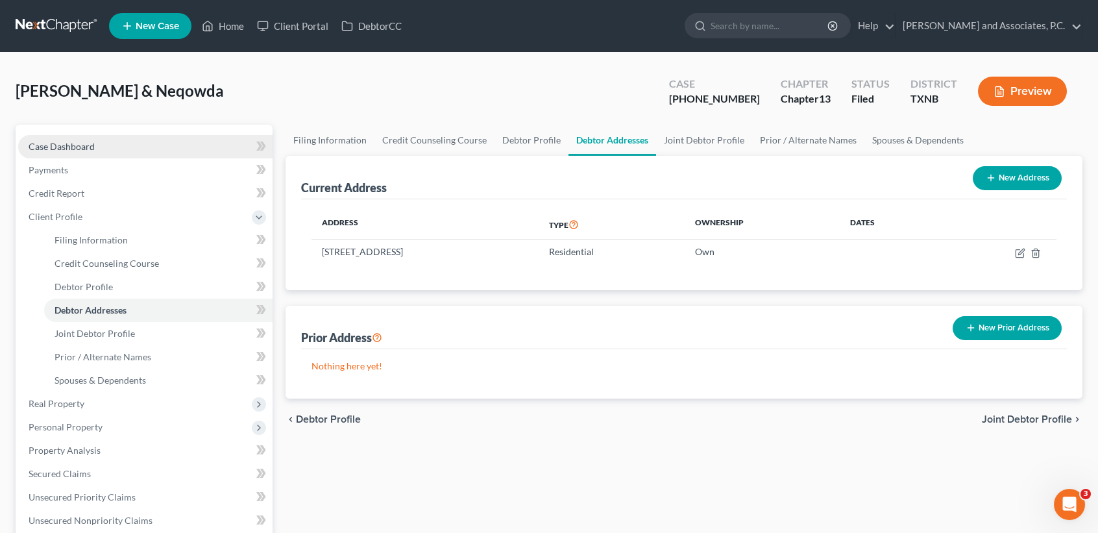
click at [140, 149] on link "Case Dashboard" at bounding box center [145, 146] width 254 height 23
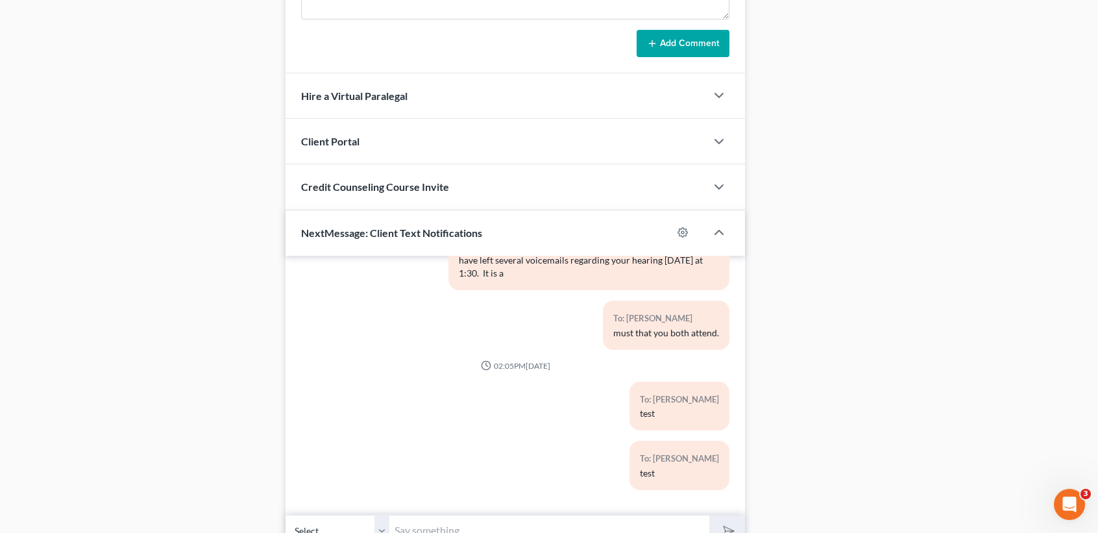
scroll to position [779, 0]
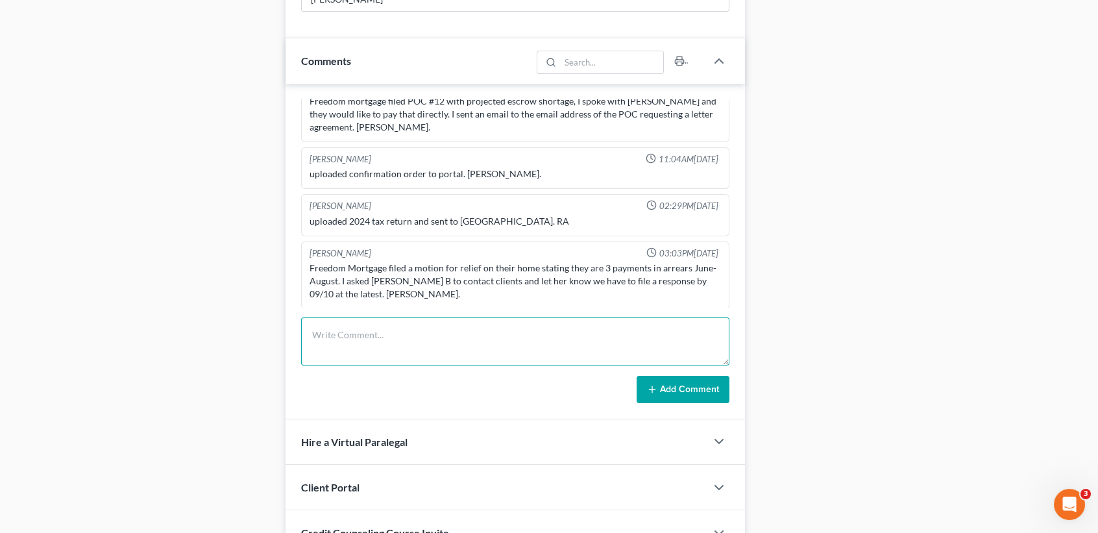
click at [381, 352] on textarea at bounding box center [515, 341] width 428 height 48
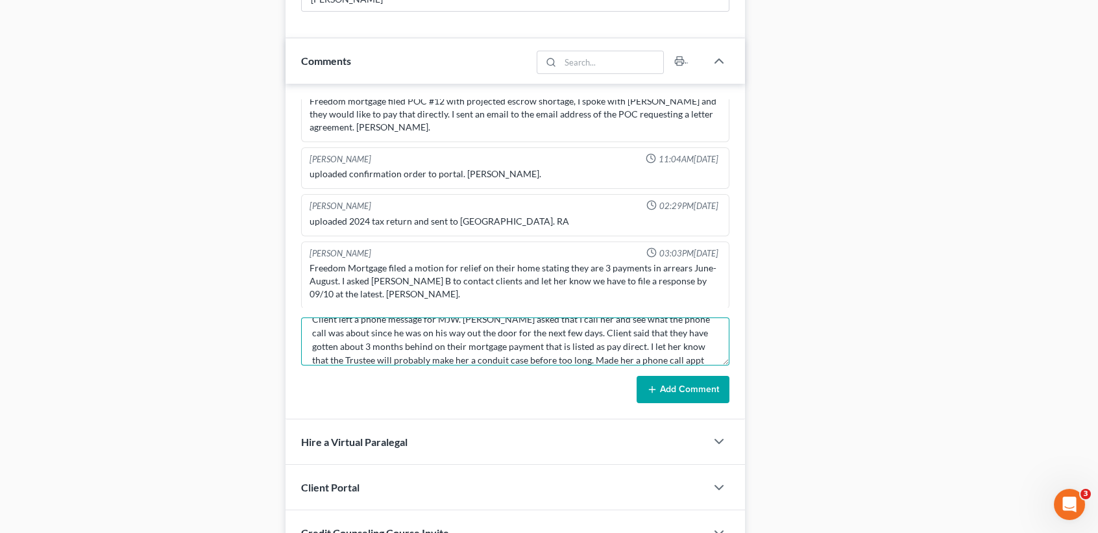
scroll to position [29, 0]
type textarea "Client left a phone message for MJW. [PERSON_NAME] asked that I call her and se…"
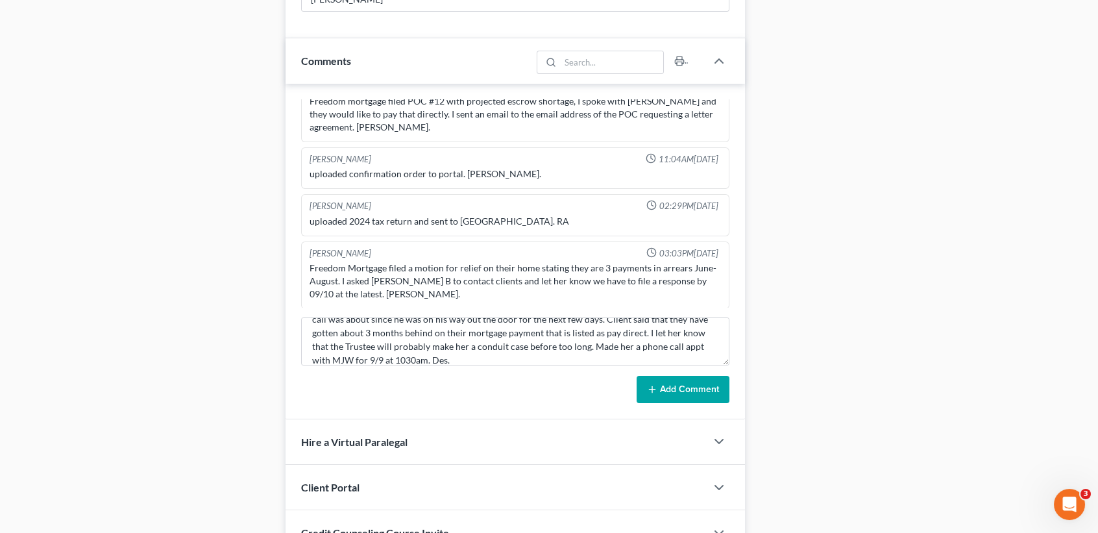
click at [667, 390] on button "Add Comment" at bounding box center [683, 389] width 93 height 27
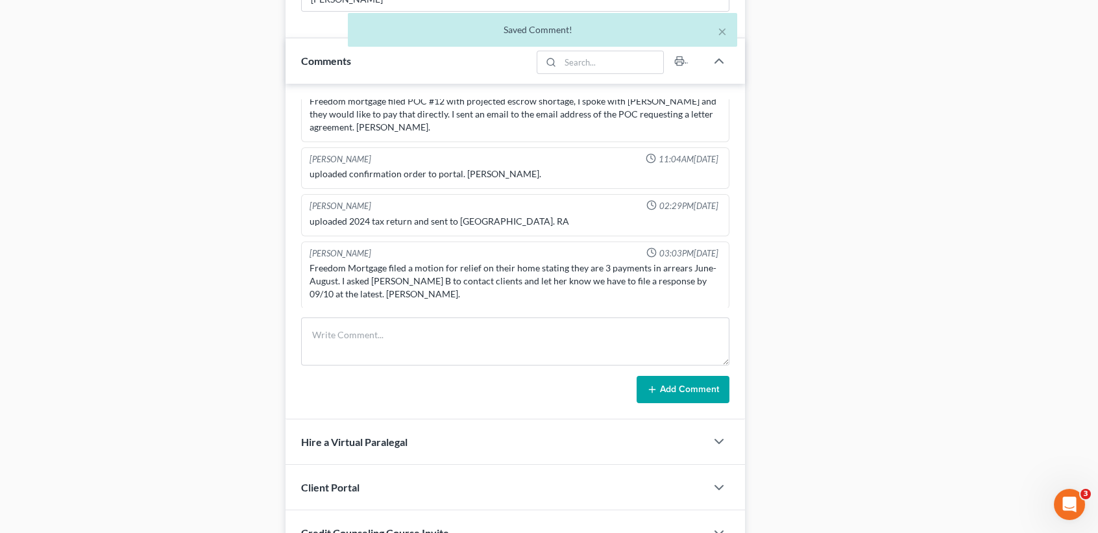
scroll to position [388, 0]
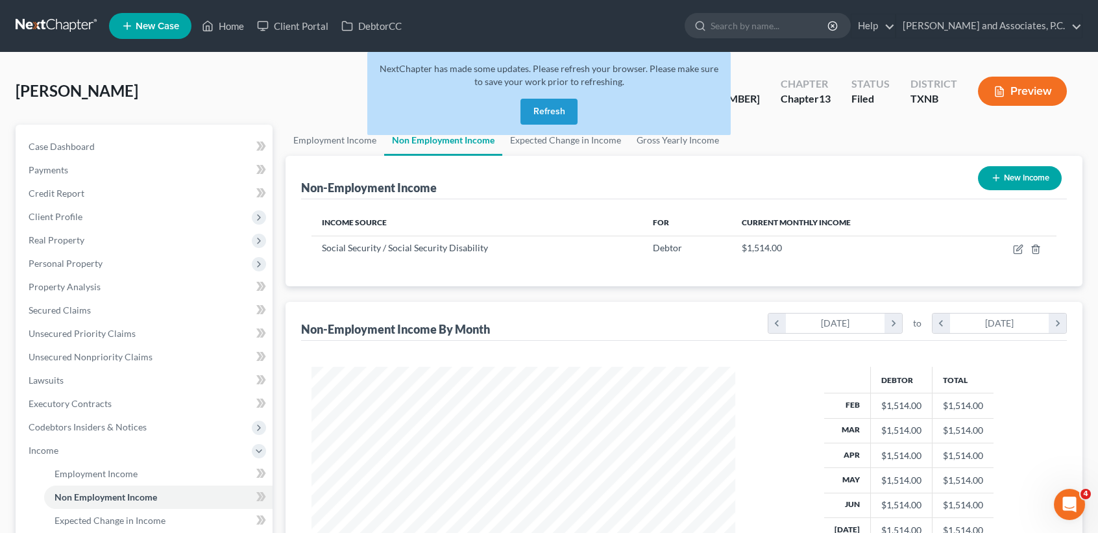
scroll to position [232, 449]
click at [568, 110] on button "Refresh" at bounding box center [549, 112] width 57 height 26
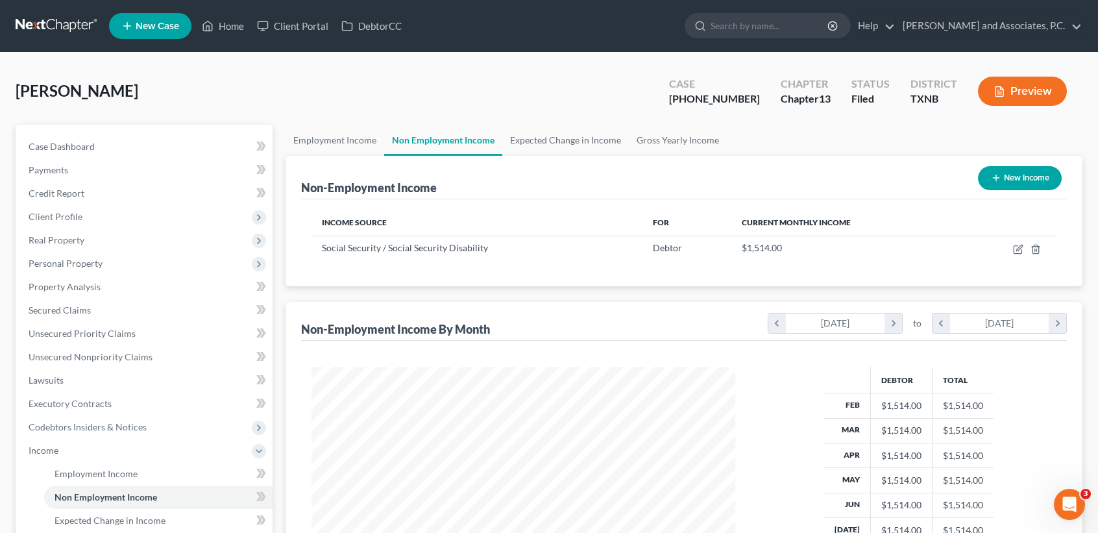
scroll to position [232, 449]
click at [235, 18] on link "Home" at bounding box center [222, 25] width 55 height 23
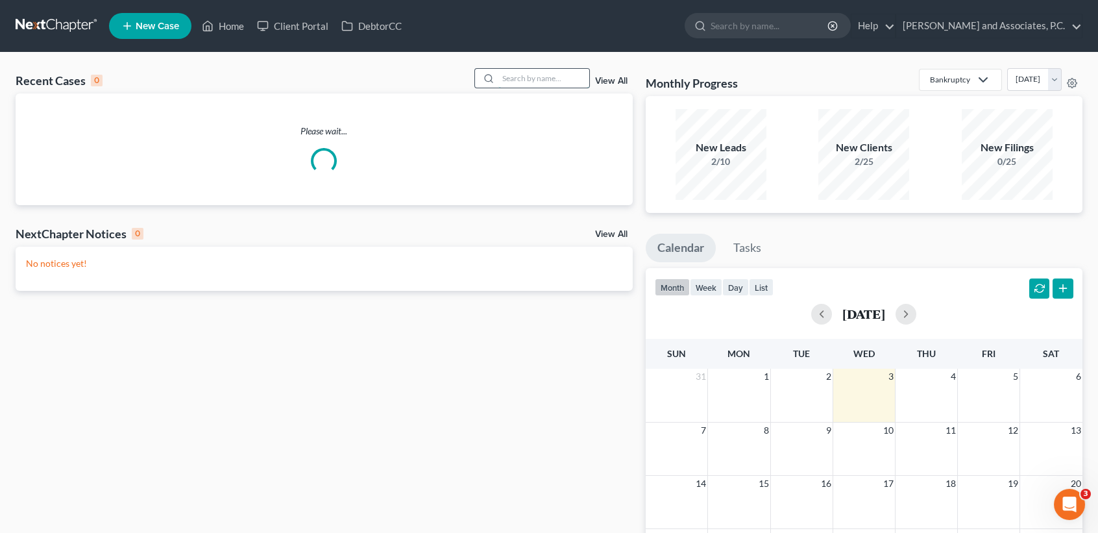
click at [502, 73] on input "search" at bounding box center [544, 78] width 91 height 19
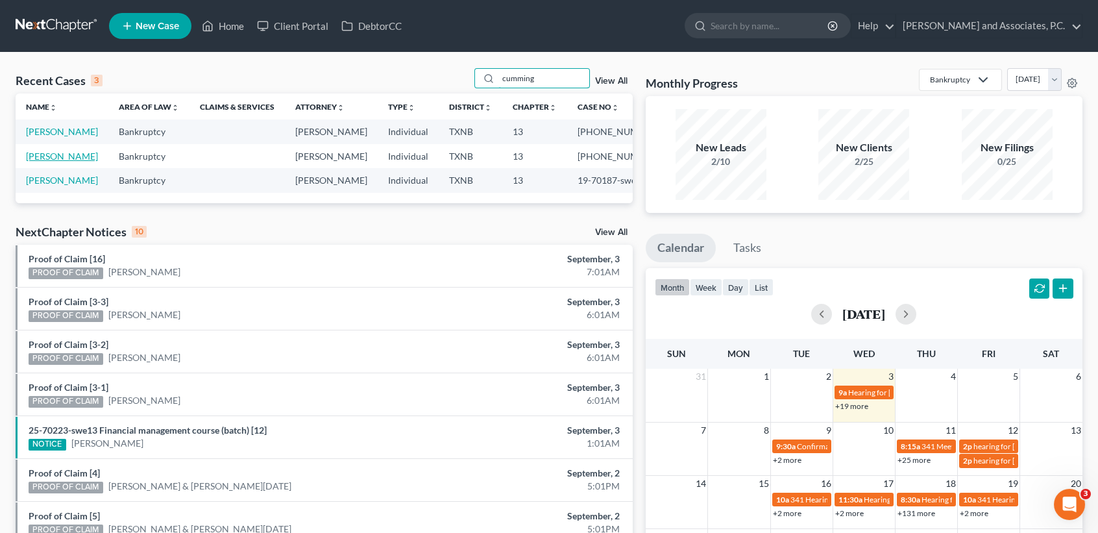
type input "cumming"
click at [56, 162] on link "[PERSON_NAME]" at bounding box center [62, 156] width 72 height 11
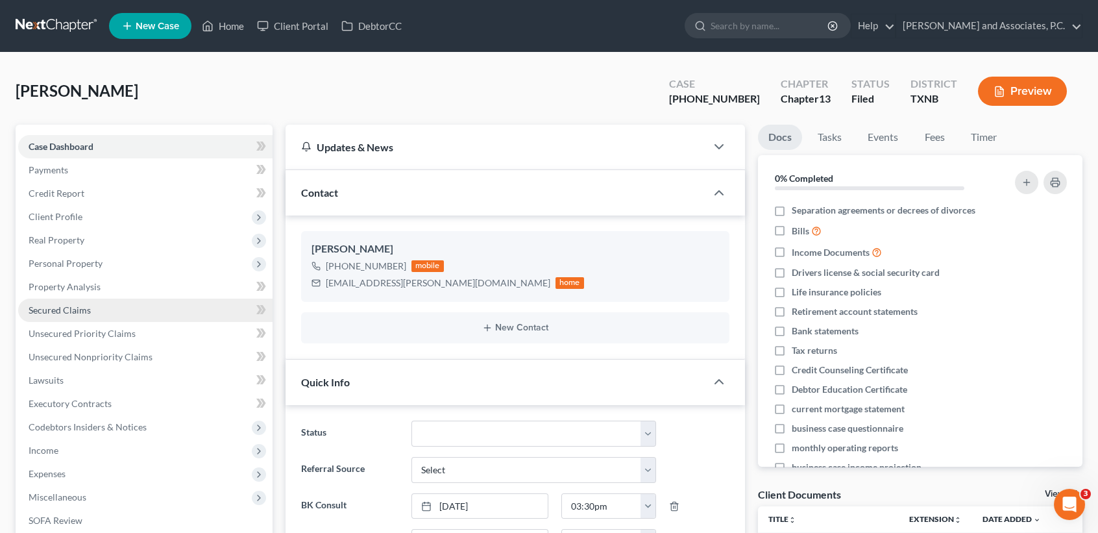
scroll to position [868, 0]
click at [81, 312] on span "Secured Claims" at bounding box center [60, 309] width 62 height 11
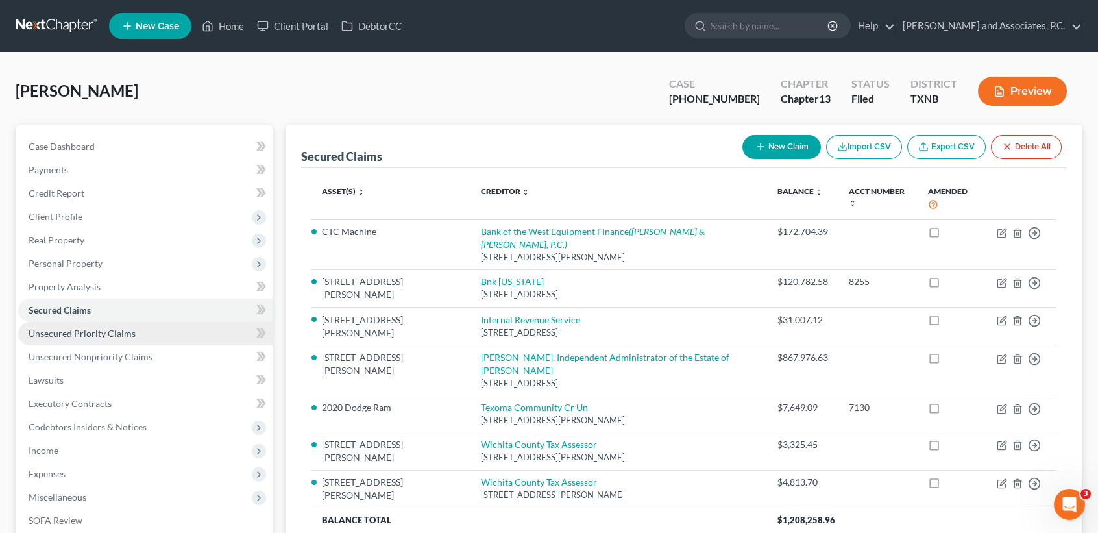
click at [118, 334] on span "Unsecured Priority Claims" at bounding box center [82, 333] width 107 height 11
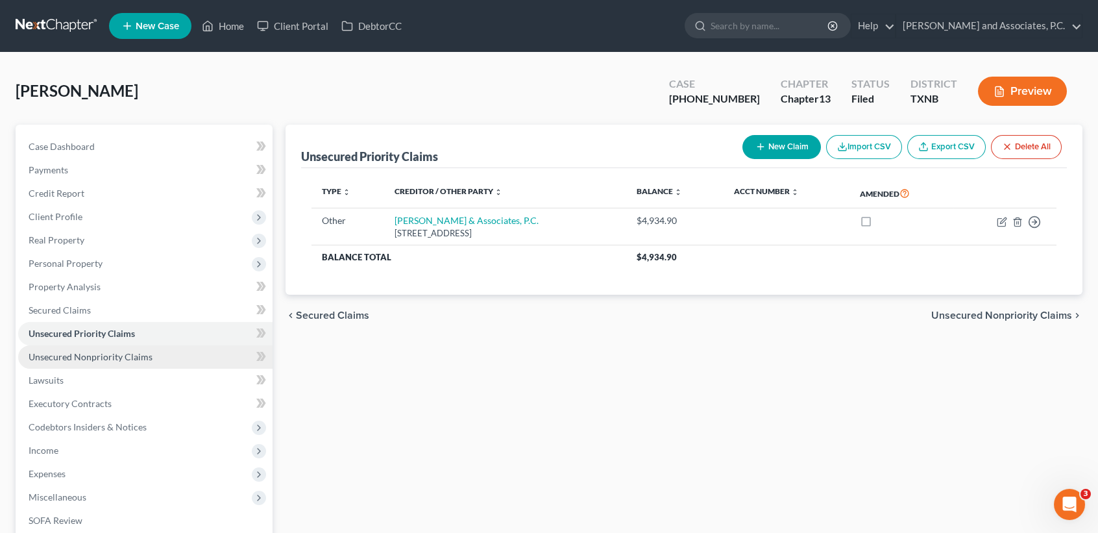
click at [123, 354] on span "Unsecured Nonpriority Claims" at bounding box center [91, 356] width 124 height 11
